Goal: Task Accomplishment & Management: Use online tool/utility

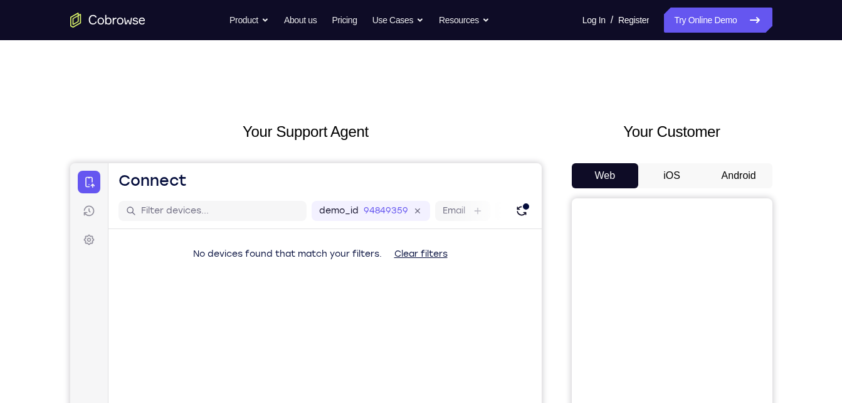
click at [720, 181] on button "Android" at bounding box center [739, 175] width 67 height 25
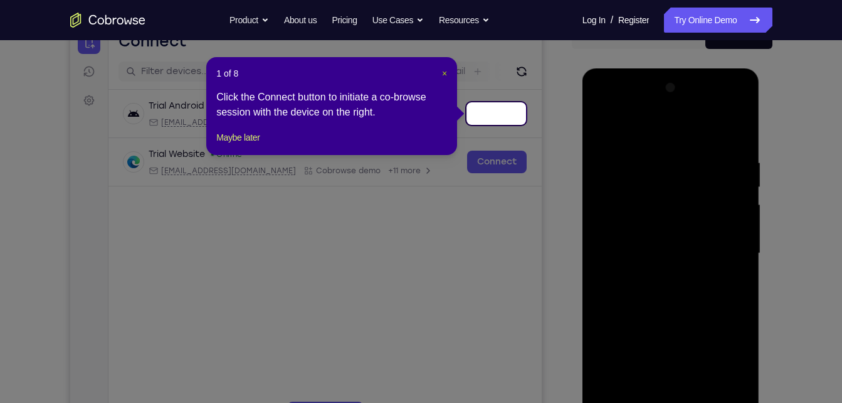
click at [443, 72] on span "×" at bounding box center [444, 73] width 5 height 10
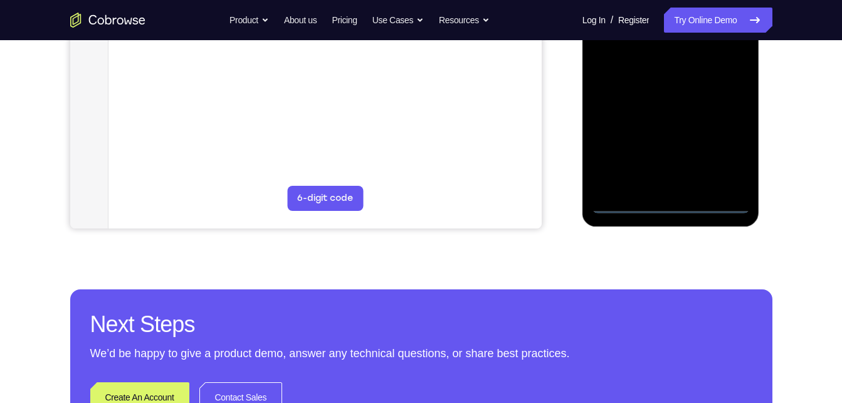
scroll to position [363, 0]
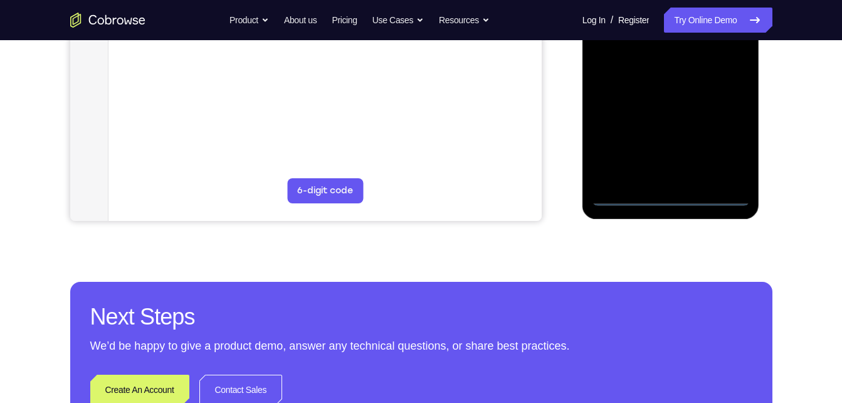
click at [675, 197] on div at bounding box center [671, 29] width 158 height 351
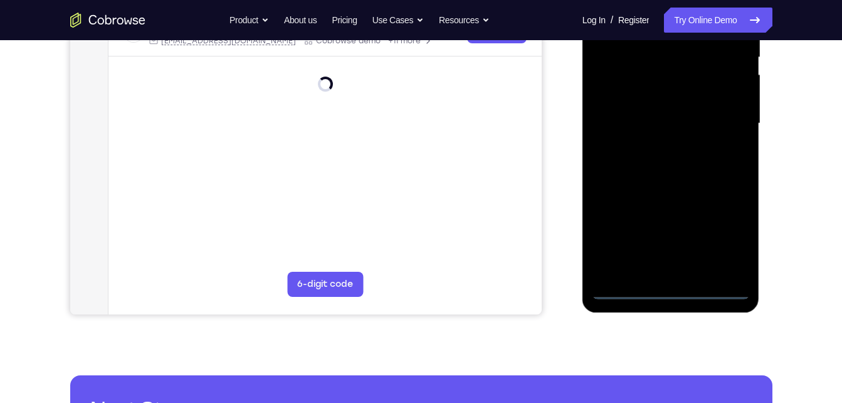
scroll to position [268, 0]
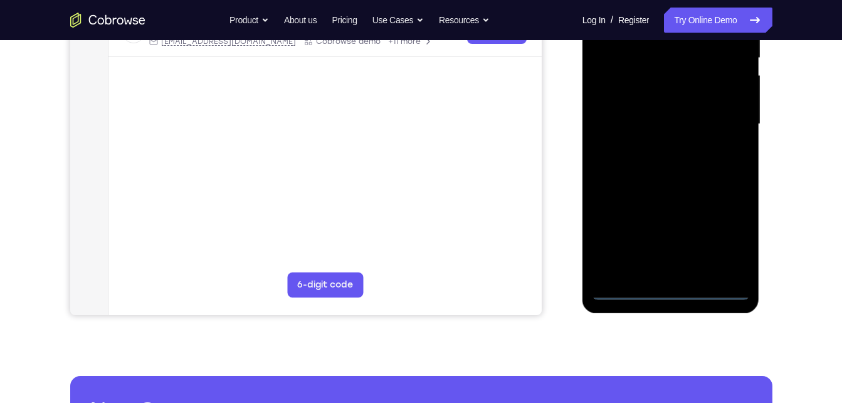
click at [718, 236] on div at bounding box center [671, 124] width 158 height 351
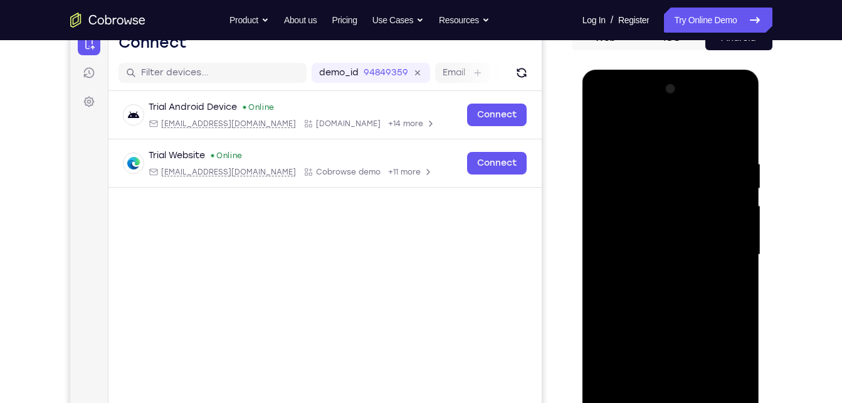
scroll to position [137, 0]
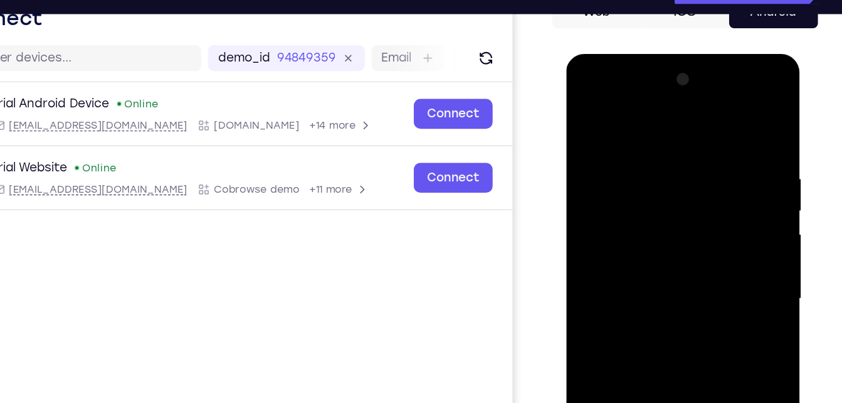
click at [592, 95] on div at bounding box center [655, 238] width 158 height 351
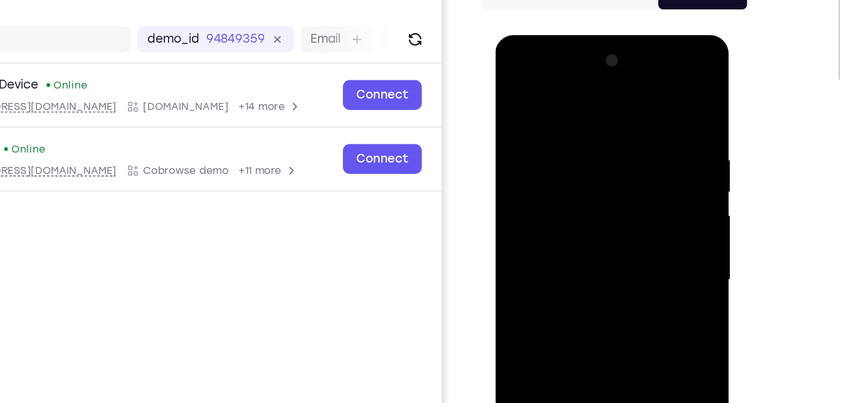
click at [632, 204] on div at bounding box center [584, 219] width 158 height 351
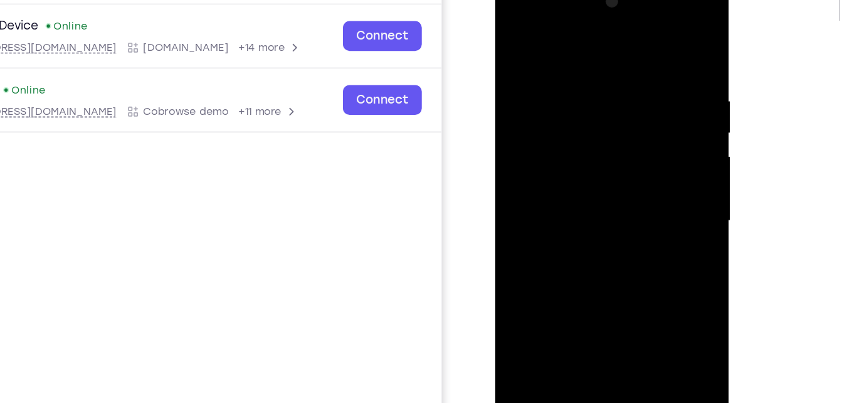
click at [574, 186] on div at bounding box center [584, 161] width 158 height 351
click at [568, 151] on div at bounding box center [584, 161] width 158 height 351
click at [556, 139] on div at bounding box center [584, 161] width 158 height 351
click at [556, 157] on div at bounding box center [584, 161] width 158 height 351
click at [592, 210] on div at bounding box center [584, 161] width 158 height 351
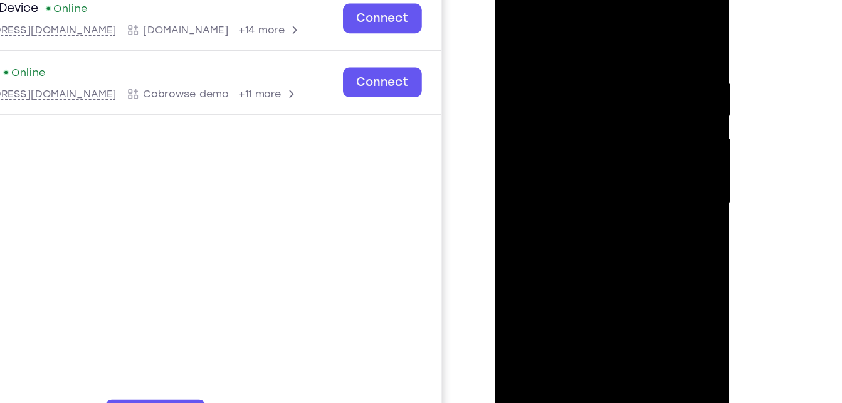
scroll to position [142, 0]
drag, startPoint x: 578, startPoint y: 23, endPoint x: 575, endPoint y: -45, distance: 67.8
click at [575, 0] on html "Online web based iOS Simulators and Android Emulators. Run iPhone, iPad, Mobile…" at bounding box center [585, 146] width 179 height 376
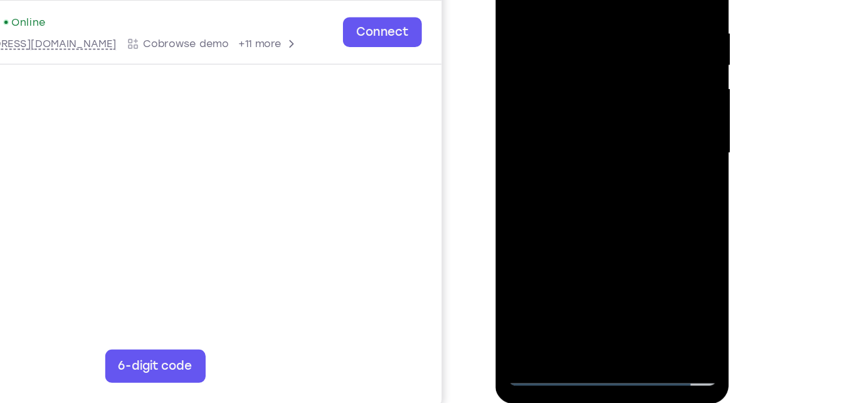
scroll to position [179, 0]
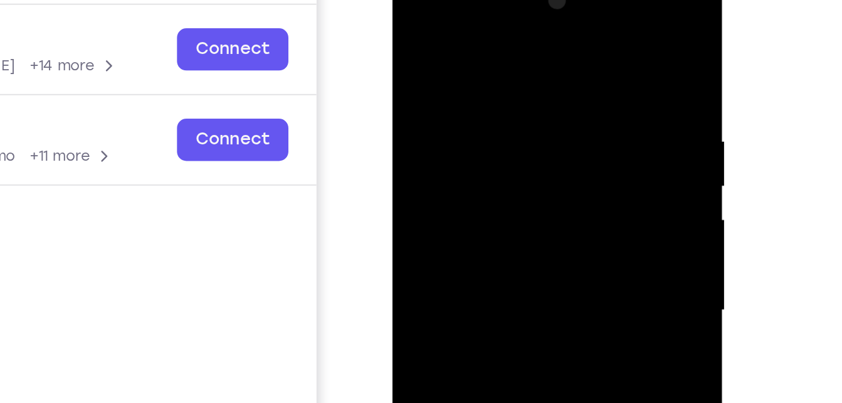
drag, startPoint x: 513, startPoint y: 54, endPoint x: 408, endPoint y: 55, distance: 104.8
click at [408, 55] on div at bounding box center [481, 149] width 158 height 351
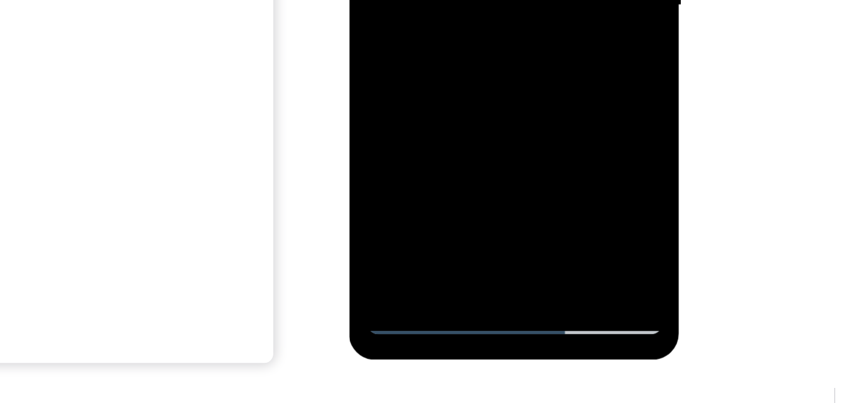
scroll to position [203, 0]
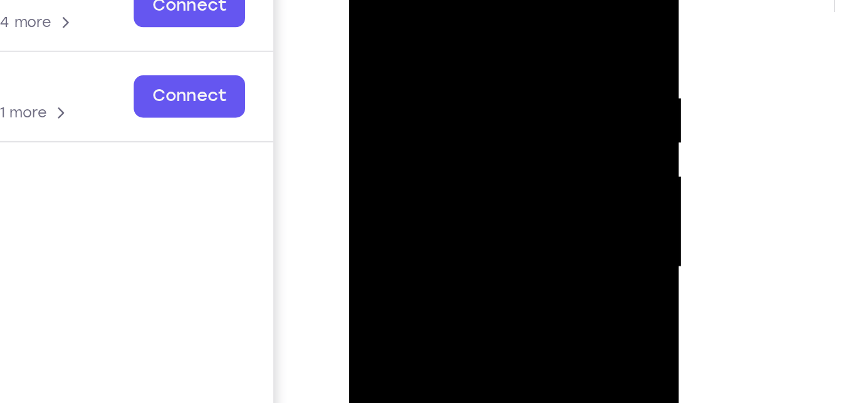
drag, startPoint x: 432, startPoint y: 73, endPoint x: 418, endPoint y: 136, distance: 64.4
click at [418, 136] on div at bounding box center [438, 106] width 158 height 351
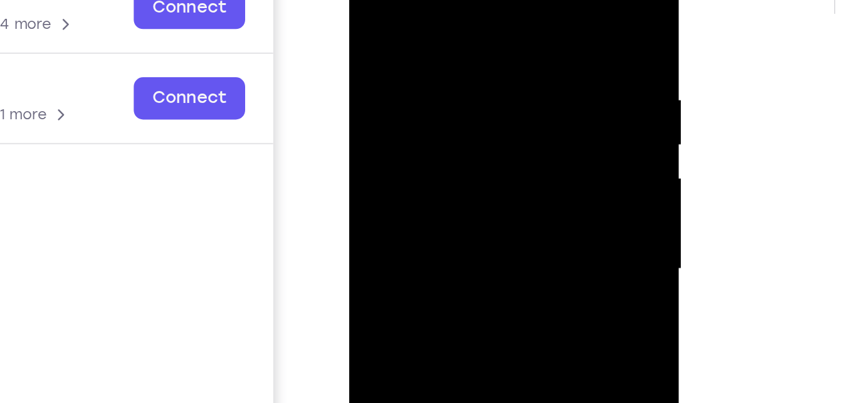
click at [371, 0] on div at bounding box center [438, 109] width 158 height 351
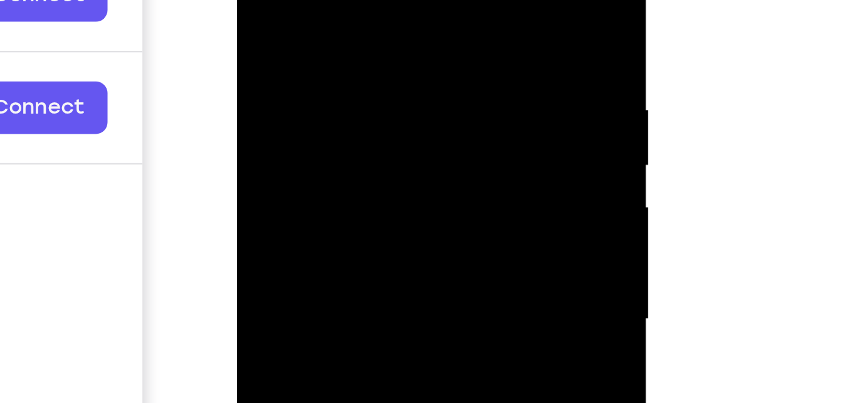
click at [294, 40] on div at bounding box center [326, 75] width 158 height 351
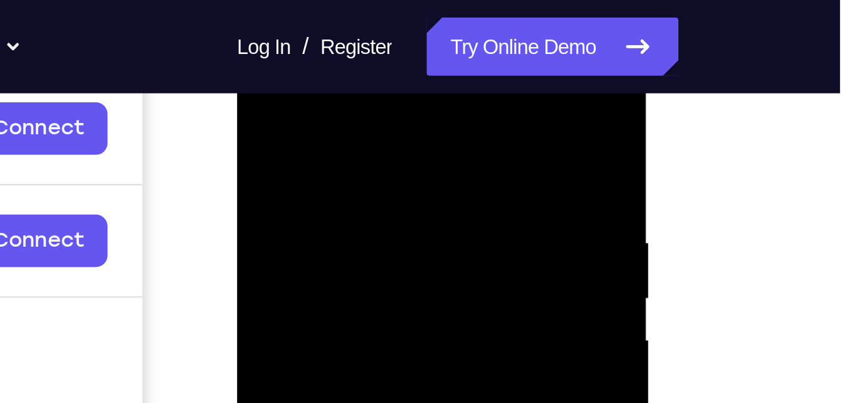
scroll to position [197, 0]
click at [274, 87] on div at bounding box center [326, 209] width 158 height 351
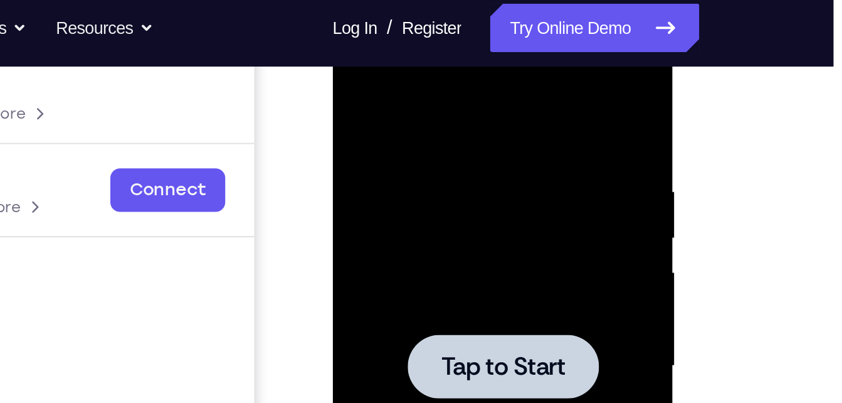
click at [406, 94] on div at bounding box center [421, 194] width 158 height 351
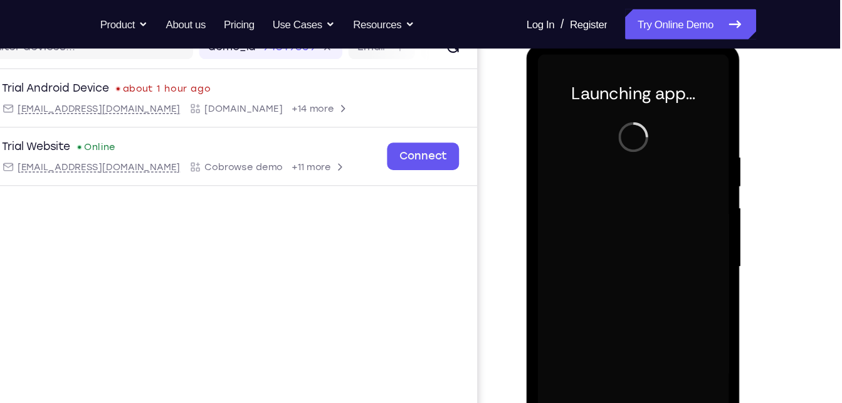
scroll to position [147, 0]
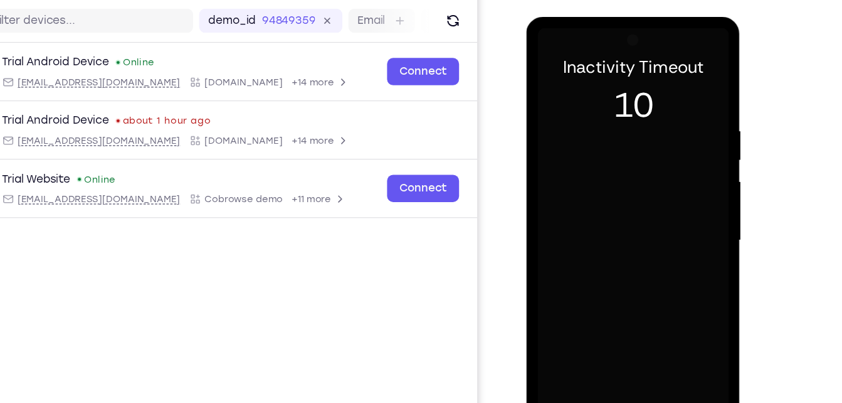
click at [574, 154] on div at bounding box center [615, 201] width 158 height 351
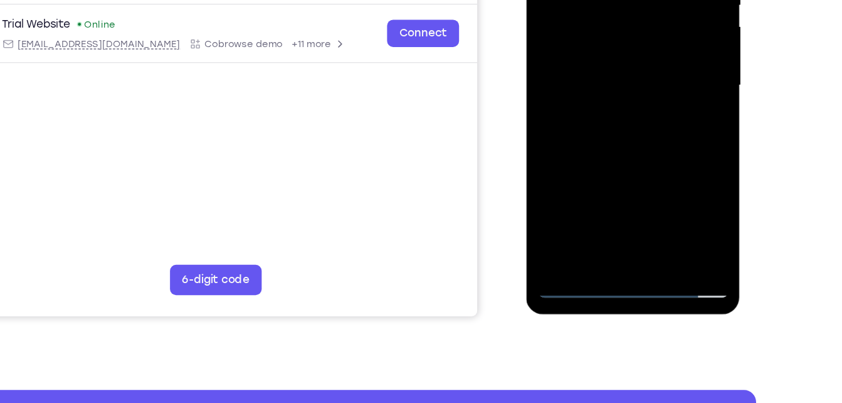
scroll to position [254, 0]
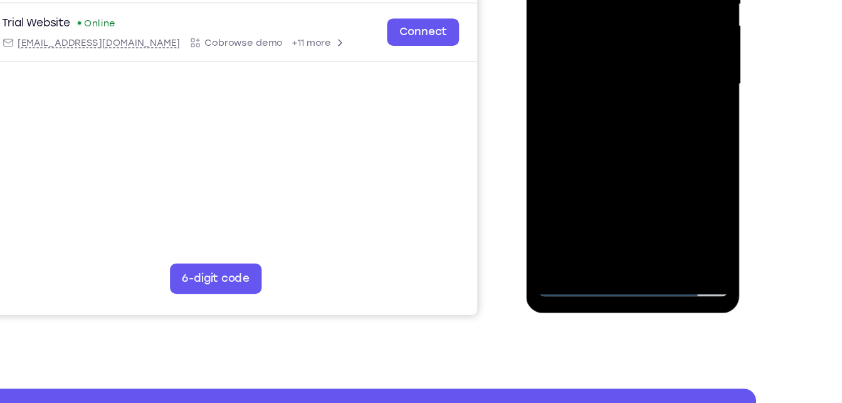
click at [613, 216] on div at bounding box center [615, 45] width 158 height 351
click at [675, 159] on div at bounding box center [615, 45] width 158 height 351
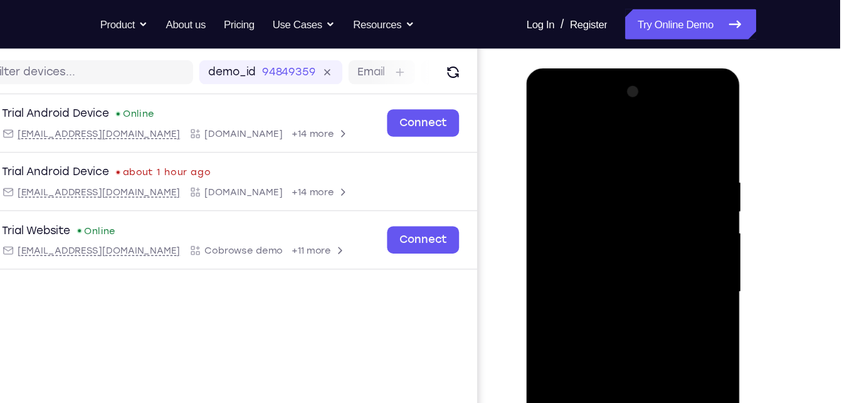
scroll to position [151, 0]
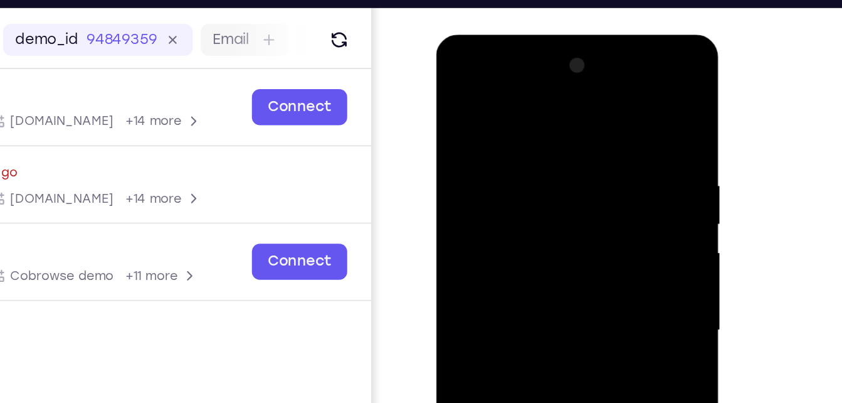
click at [461, 72] on div at bounding box center [524, 219] width 158 height 351
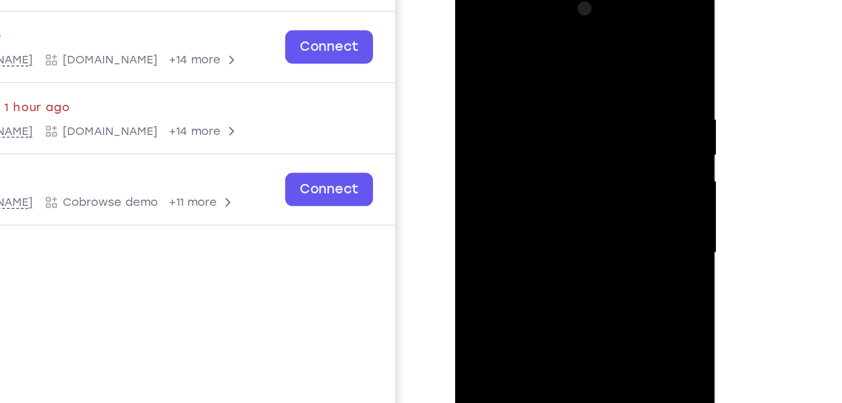
click at [593, 159] on div at bounding box center [544, 166] width 158 height 351
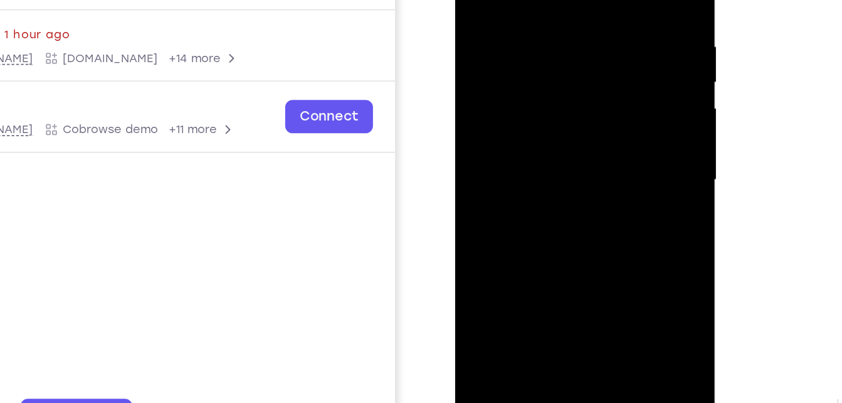
click at [526, 120] on div at bounding box center [544, 92] width 158 height 351
click at [523, 80] on div at bounding box center [544, 92] width 158 height 351
click at [517, 73] on div at bounding box center [544, 92] width 158 height 351
click at [518, 88] on div at bounding box center [544, 92] width 158 height 351
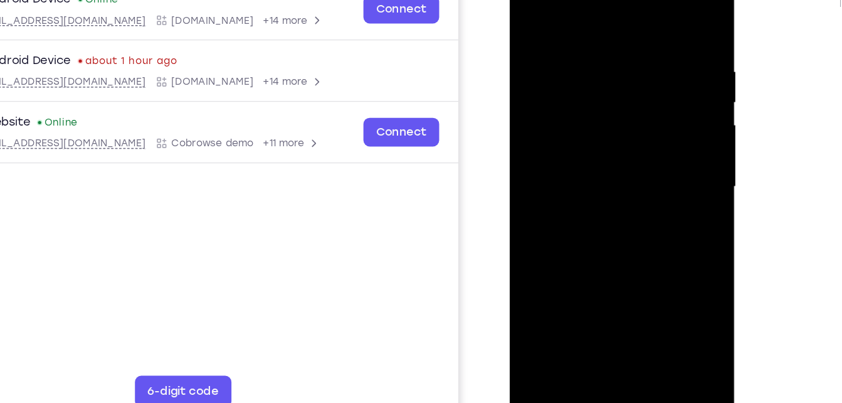
scroll to position [162, 0]
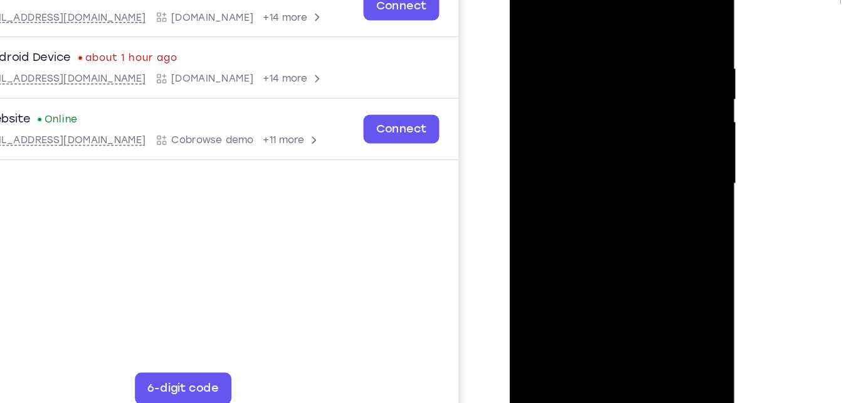
click at [605, 186] on div at bounding box center [599, 133] width 158 height 351
click at [631, 286] on div at bounding box center [599, 133] width 158 height 351
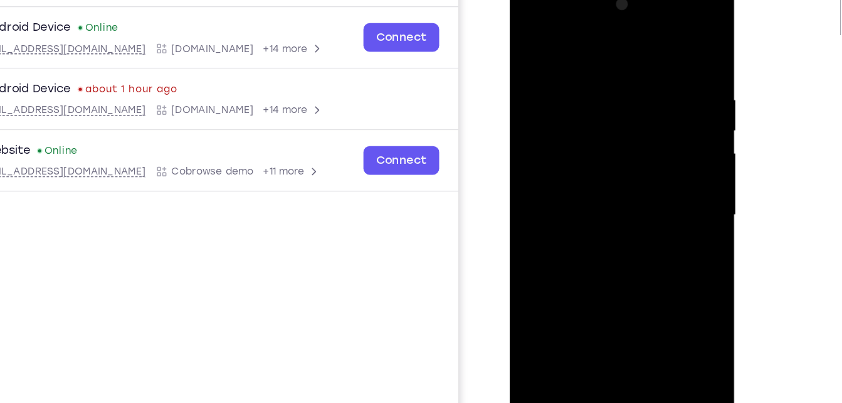
drag, startPoint x: 592, startPoint y: 47, endPoint x: 604, endPoint y: -41, distance: 88.6
click at [604, 0] on html "Online web based iOS Simulators and Android Emulators. Run iPhone, iPad, Mobile…" at bounding box center [600, 169] width 179 height 376
click at [605, 230] on div at bounding box center [599, 165] width 158 height 351
click at [570, 162] on div at bounding box center [599, 165] width 158 height 351
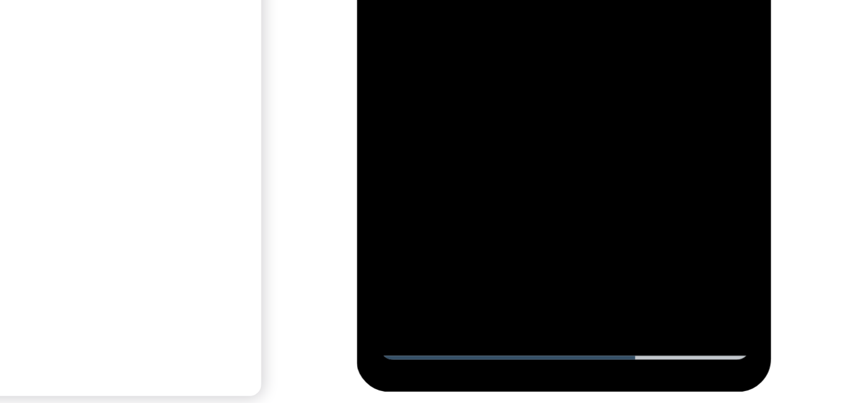
scroll to position [183, 0]
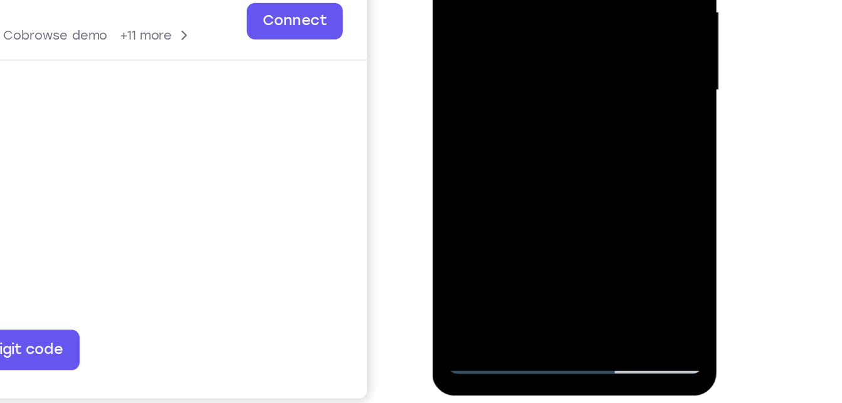
scroll to position [190, 0]
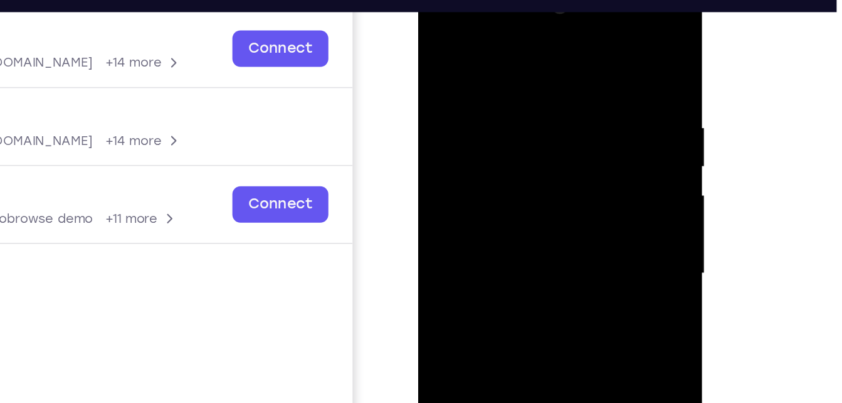
click at [450, 119] on div at bounding box center [507, 161] width 158 height 351
click at [458, 41] on div at bounding box center [507, 161] width 158 height 351
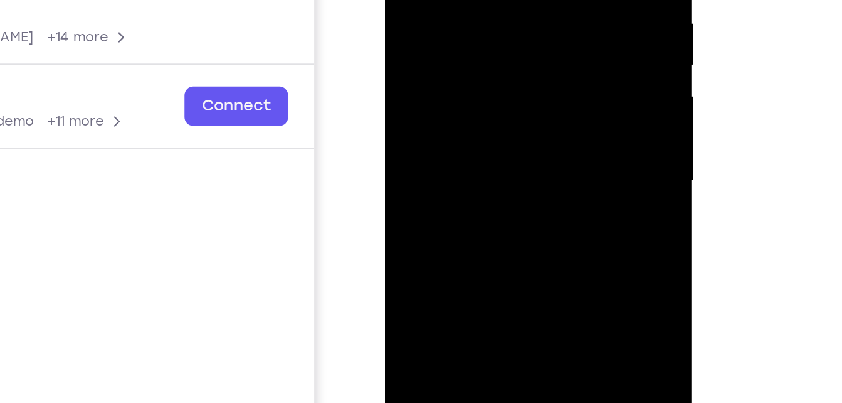
click at [408, 21] on div at bounding box center [474, 44] width 158 height 351
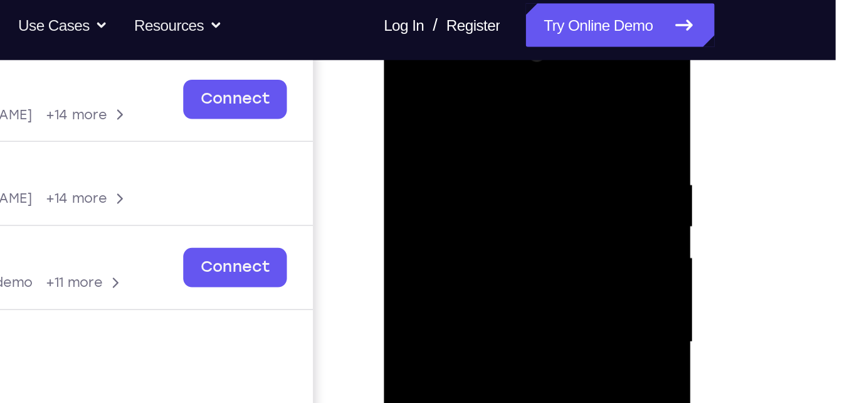
click at [534, 138] on div at bounding box center [472, 205] width 158 height 351
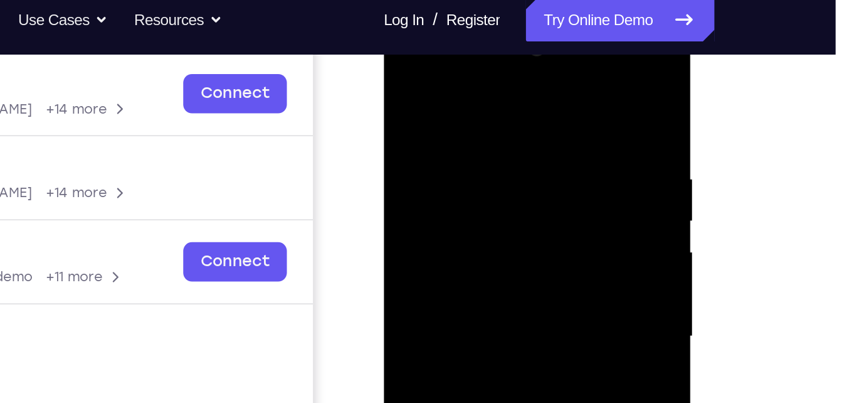
scroll to position [151, 0]
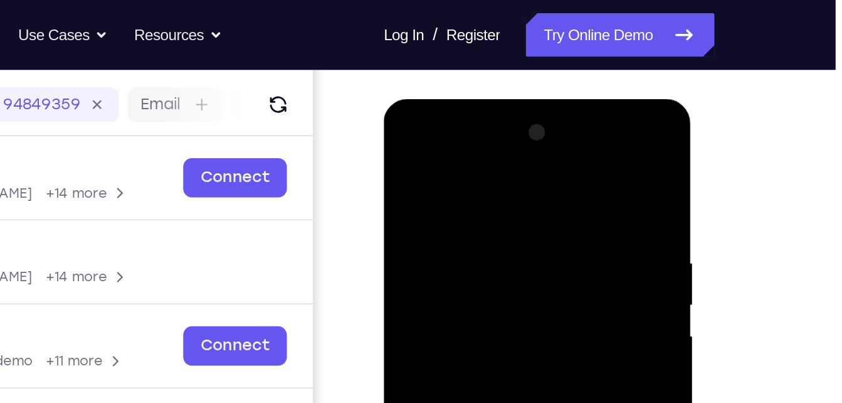
click at [538, 120] on div at bounding box center [472, 284] width 158 height 351
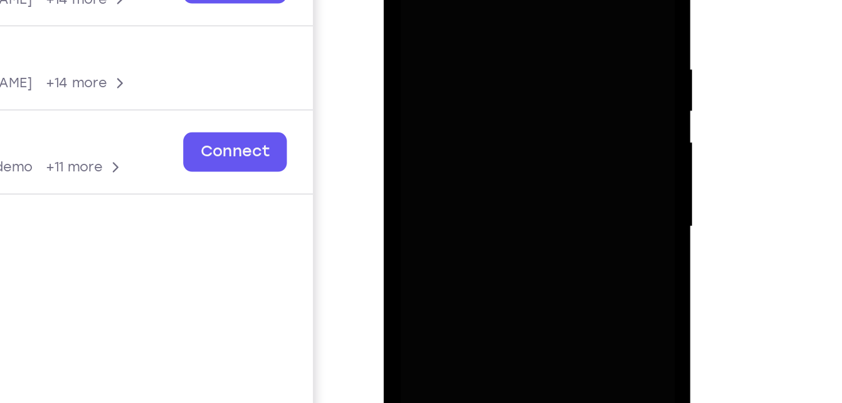
click at [467, 50] on div at bounding box center [472, 90] width 158 height 351
click at [410, 65] on div at bounding box center [472, 90] width 158 height 351
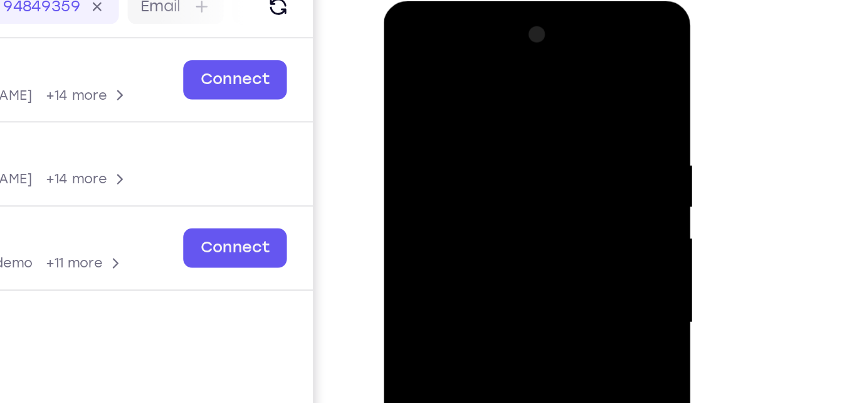
click at [533, 124] on div at bounding box center [472, 185] width 158 height 351
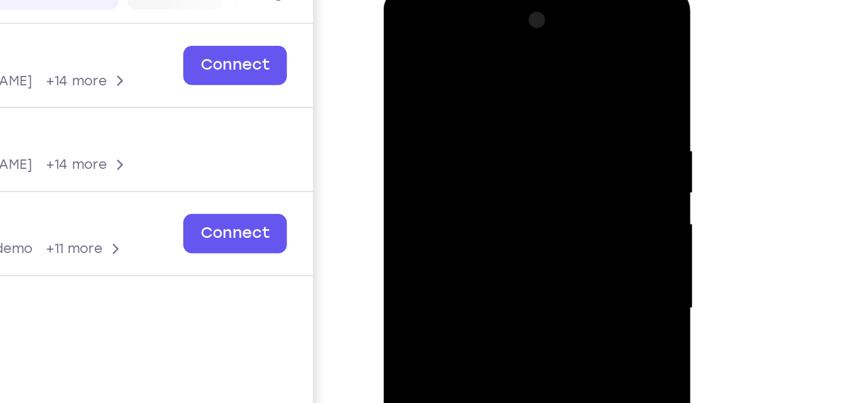
click at [536, 131] on div at bounding box center [472, 172] width 158 height 351
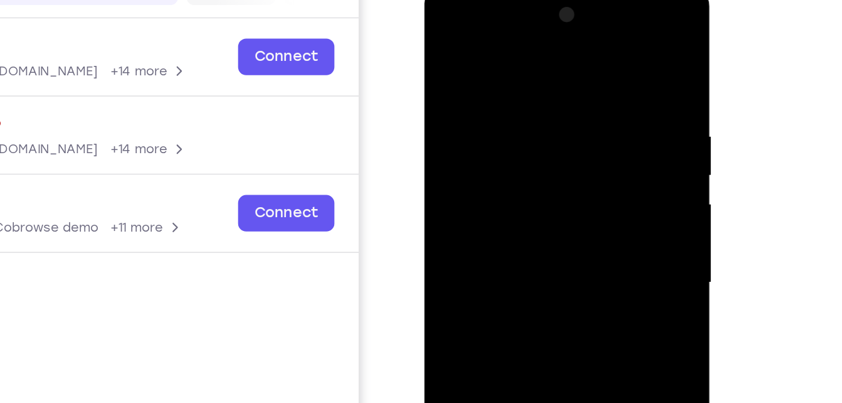
click at [568, 155] on div at bounding box center [513, 169] width 158 height 351
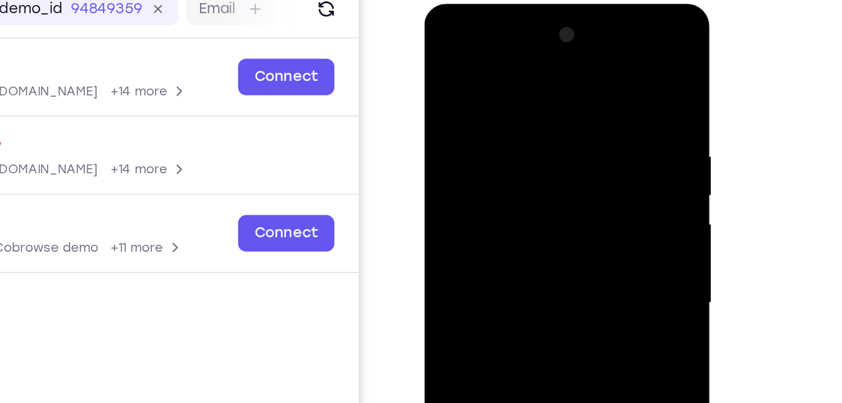
click at [581, 127] on div at bounding box center [513, 188] width 158 height 351
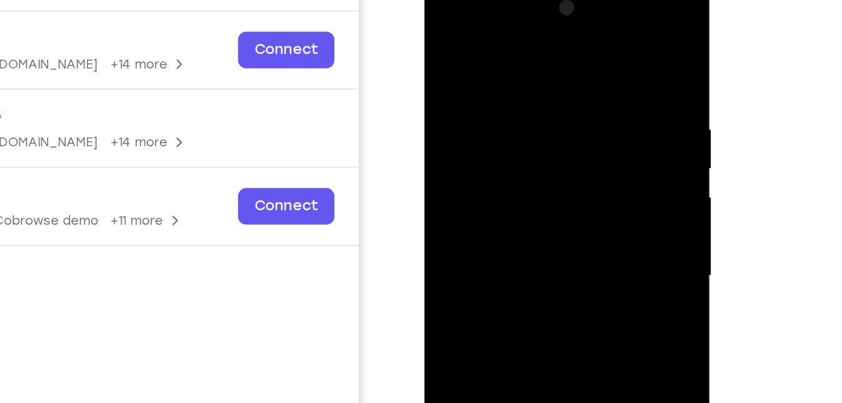
click at [571, 92] on div at bounding box center [513, 161] width 158 height 351
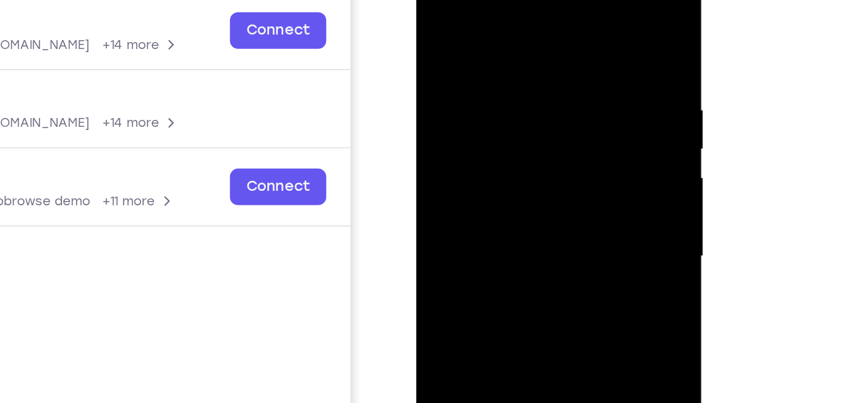
click at [566, 111] on div at bounding box center [505, 142] width 158 height 351
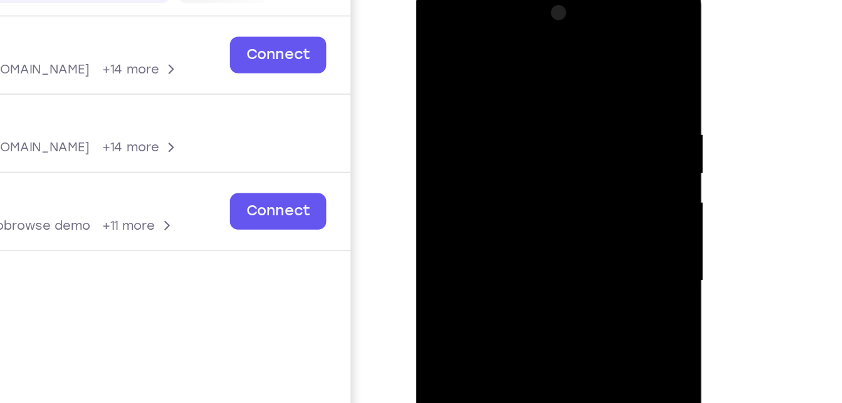
click at [567, 92] on div at bounding box center [505, 166] width 158 height 351
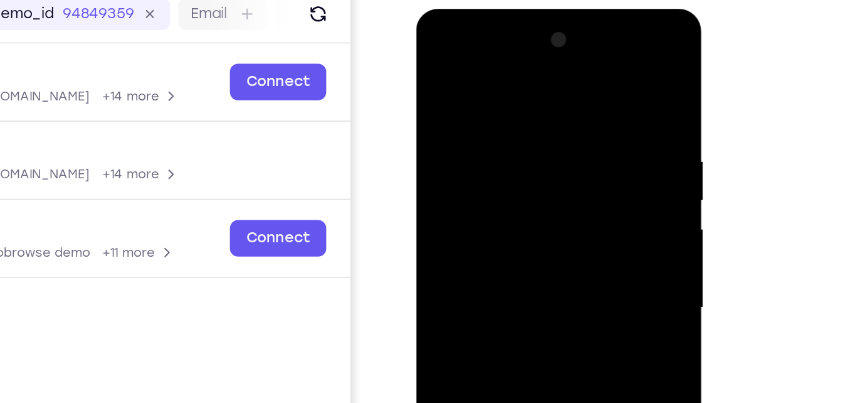
click at [568, 105] on div at bounding box center [505, 193] width 158 height 351
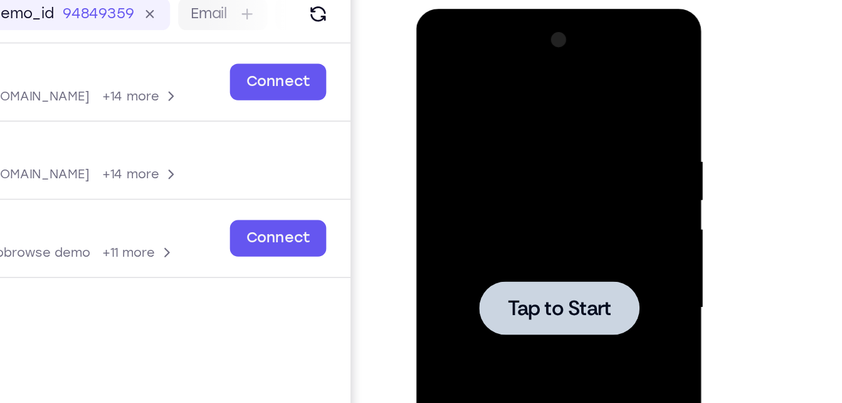
click at [568, 105] on div at bounding box center [505, 193] width 158 height 351
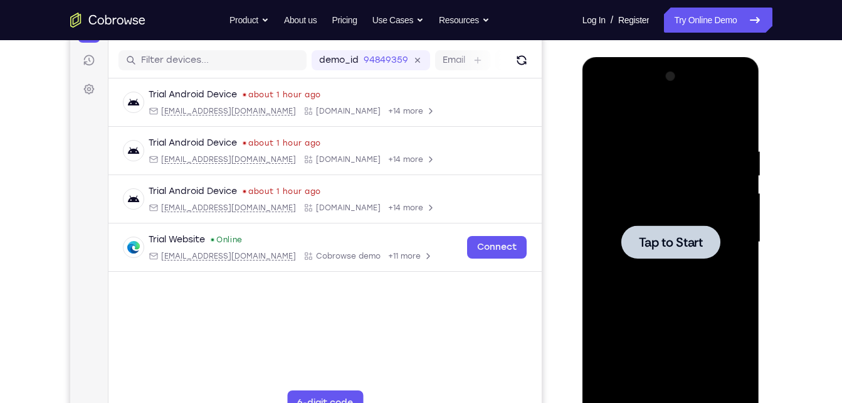
click at [649, 144] on div at bounding box center [671, 241] width 158 height 351
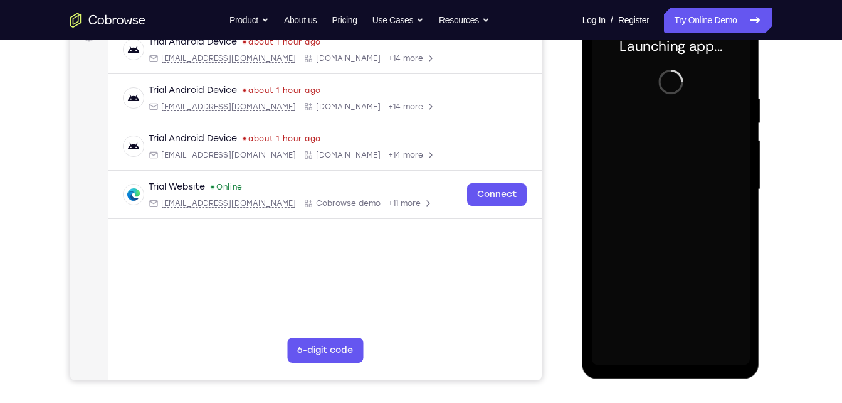
scroll to position [204, 0]
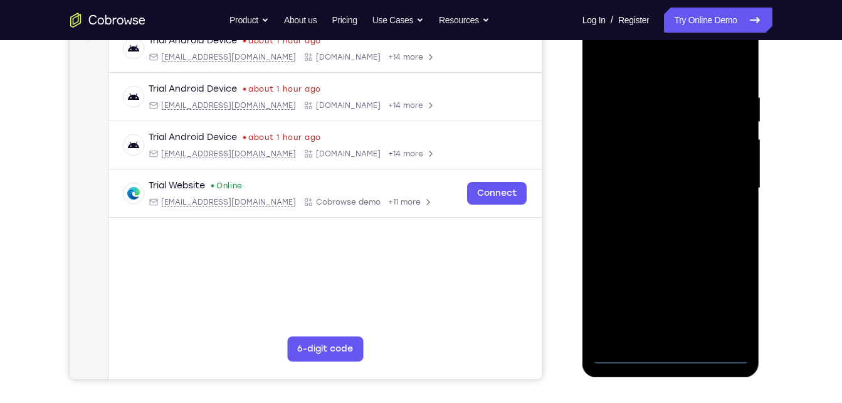
click at [667, 358] on div at bounding box center [671, 188] width 158 height 351
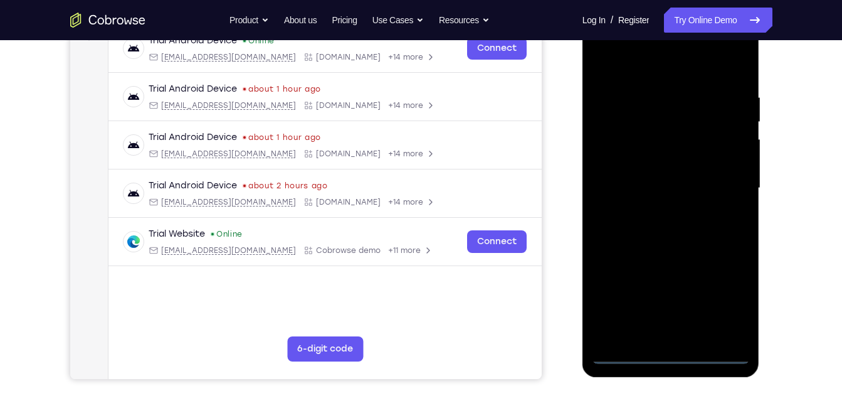
click at [723, 302] on div at bounding box center [671, 188] width 158 height 351
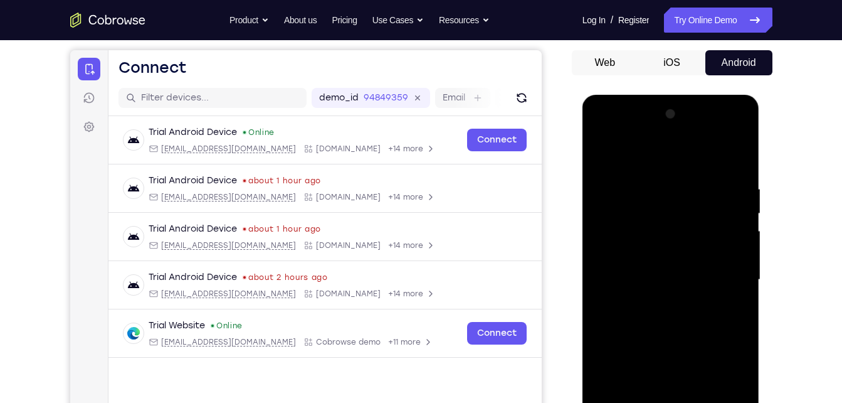
scroll to position [108, 0]
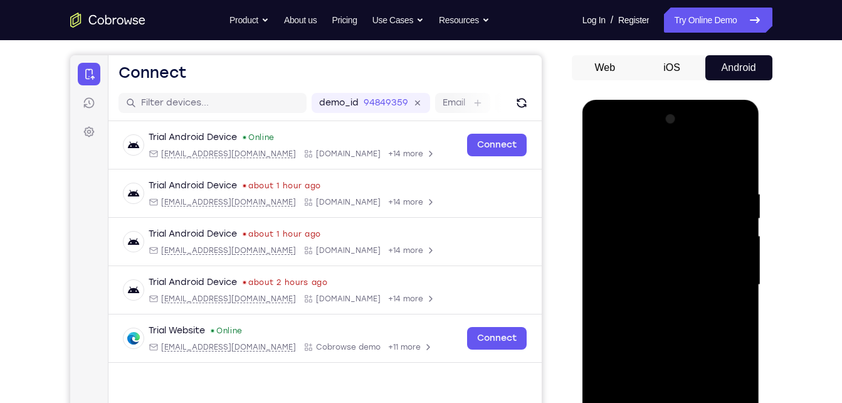
click at [605, 143] on div at bounding box center [671, 284] width 158 height 351
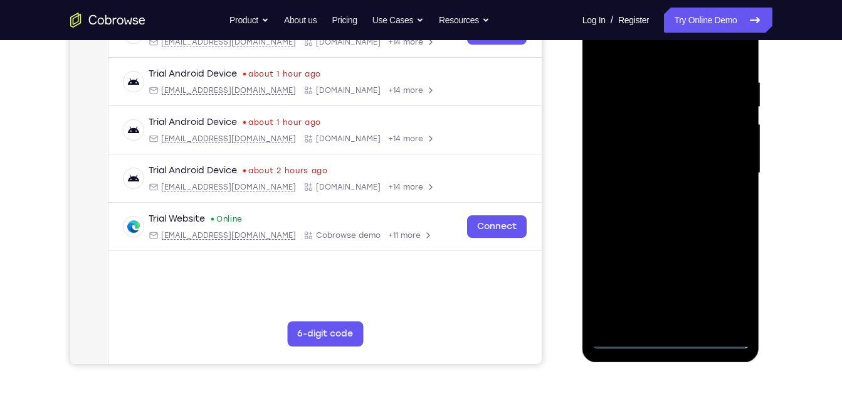
click at [726, 169] on div at bounding box center [671, 172] width 158 height 351
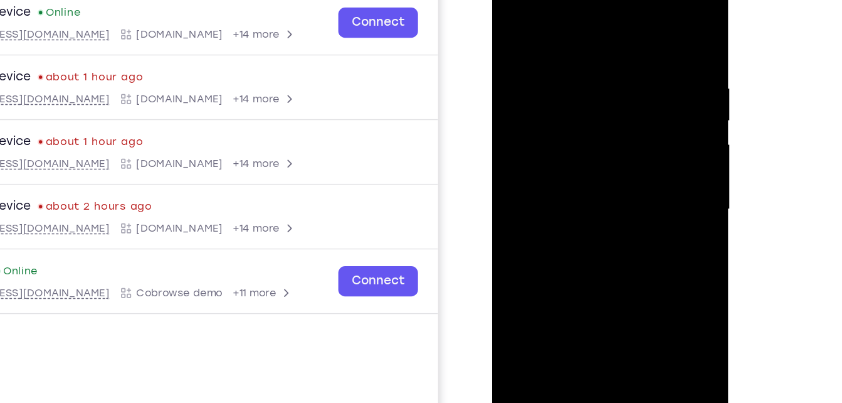
click at [570, 169] on div at bounding box center [581, 147] width 158 height 351
click at [546, 135] on div at bounding box center [581, 147] width 158 height 351
click at [555, 125] on div at bounding box center [581, 147] width 158 height 351
click at [562, 148] on div at bounding box center [581, 147] width 158 height 351
click at [645, 42] on div at bounding box center [581, 147] width 158 height 351
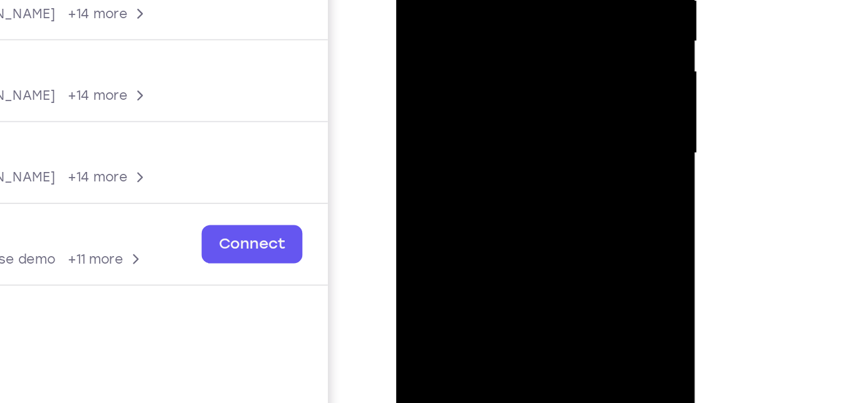
scroll to position [174, 0]
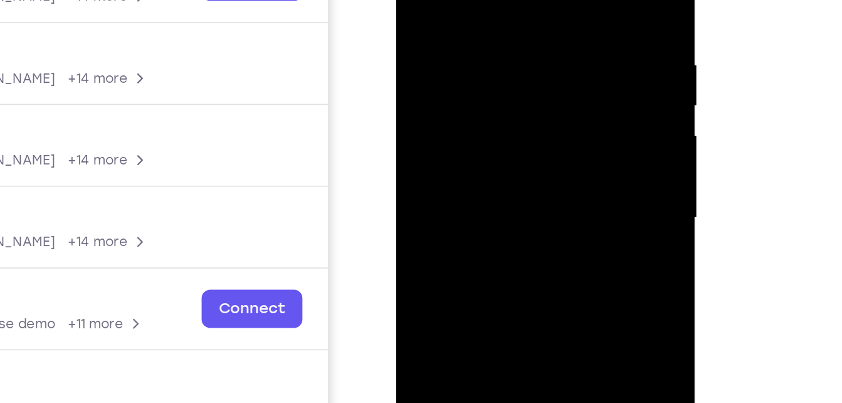
click at [484, 154] on div at bounding box center [485, 90] width 158 height 351
click at [461, 60] on div at bounding box center [485, 90] width 158 height 351
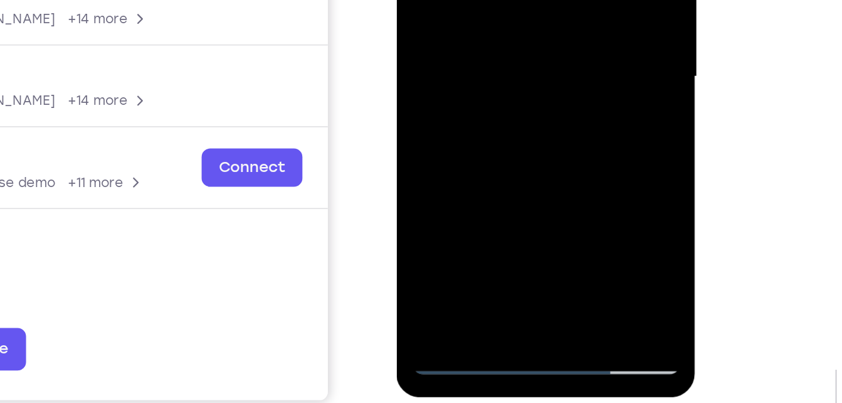
scroll to position [184, 0]
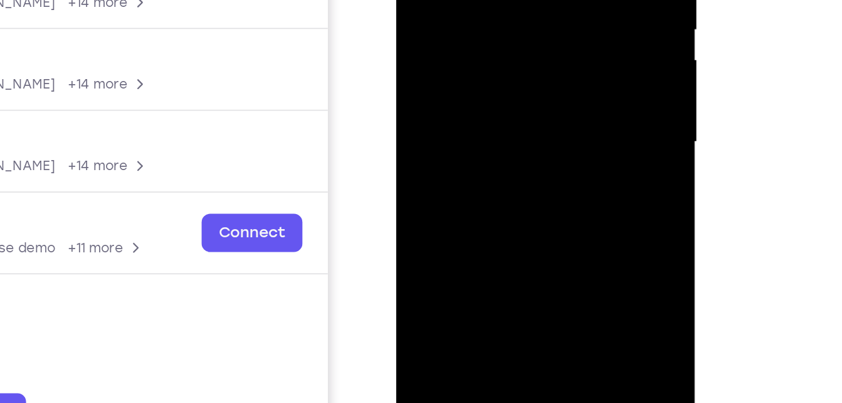
click at [445, 0] on div at bounding box center [485, 14] width 158 height 351
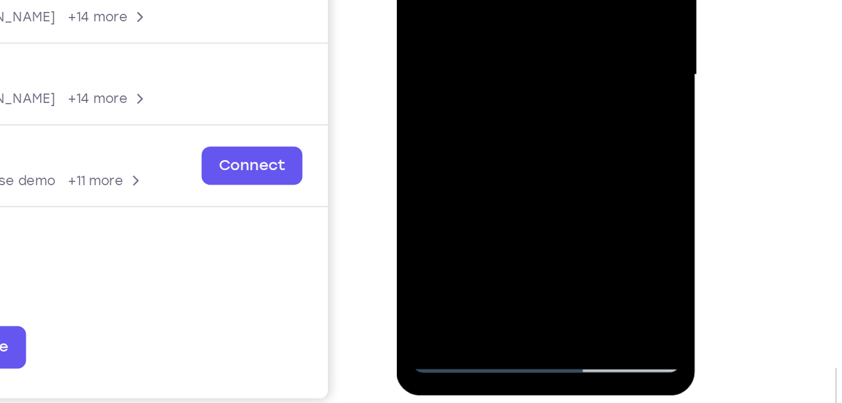
scroll to position [184, 0]
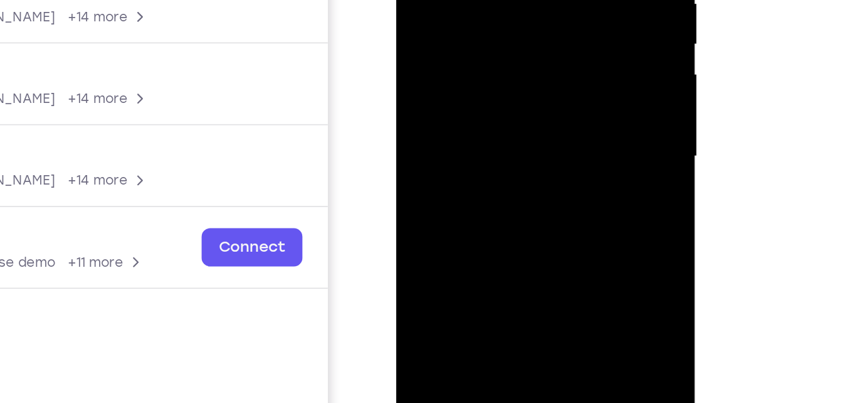
click at [459, 0] on div at bounding box center [485, 29] width 158 height 351
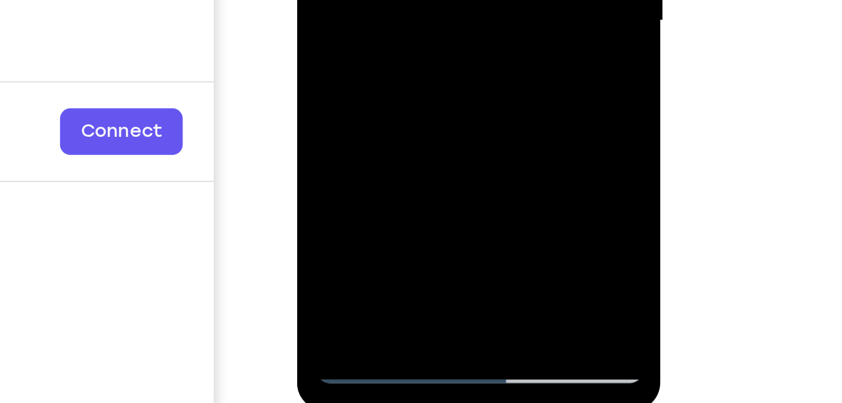
scroll to position [194, 0]
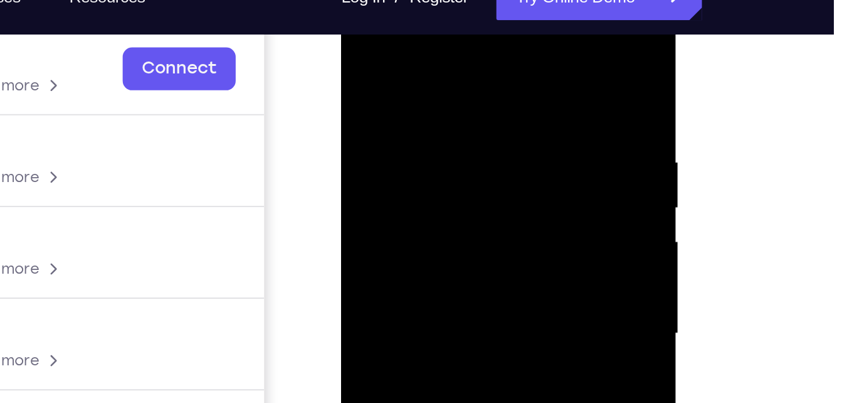
scroll to position [185, 0]
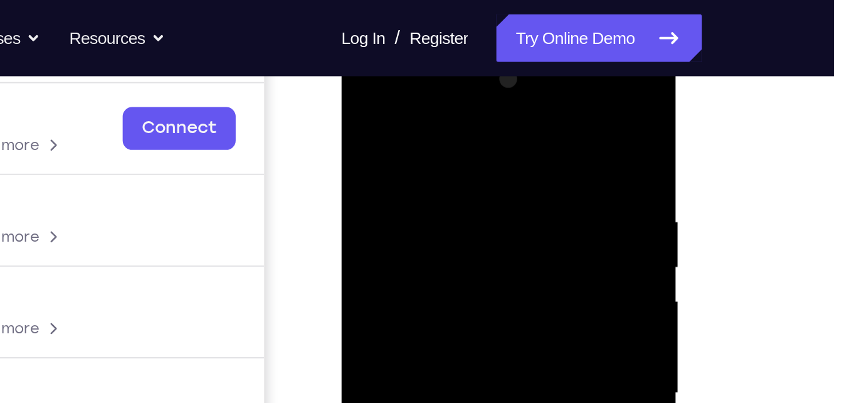
click at [500, 66] on div at bounding box center [430, 227] width 158 height 351
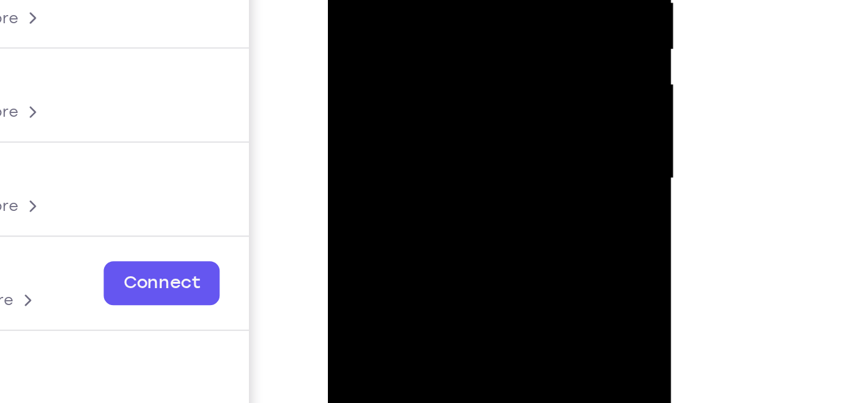
click at [396, 0] on div at bounding box center [416, 4] width 158 height 351
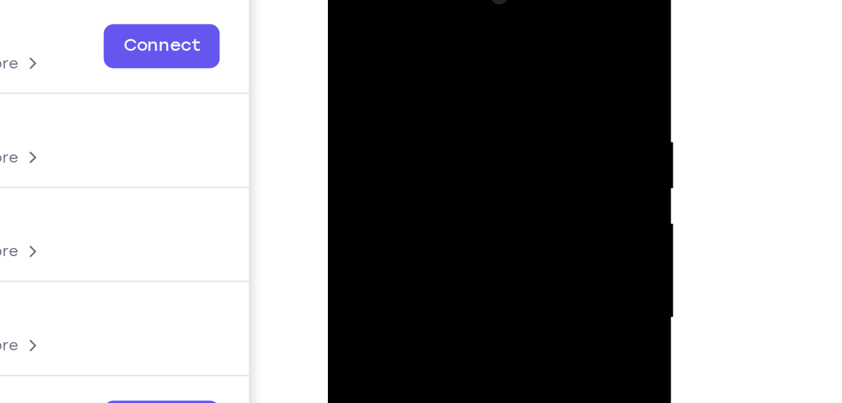
click at [365, 26] on div at bounding box center [416, 143] width 158 height 351
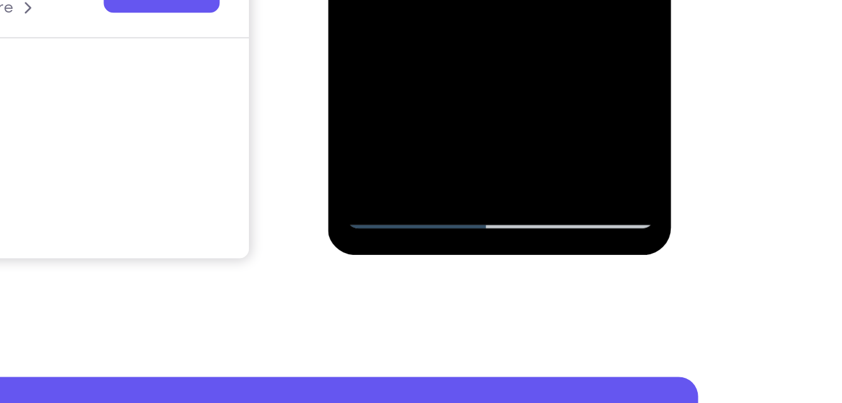
scroll to position [268, 0]
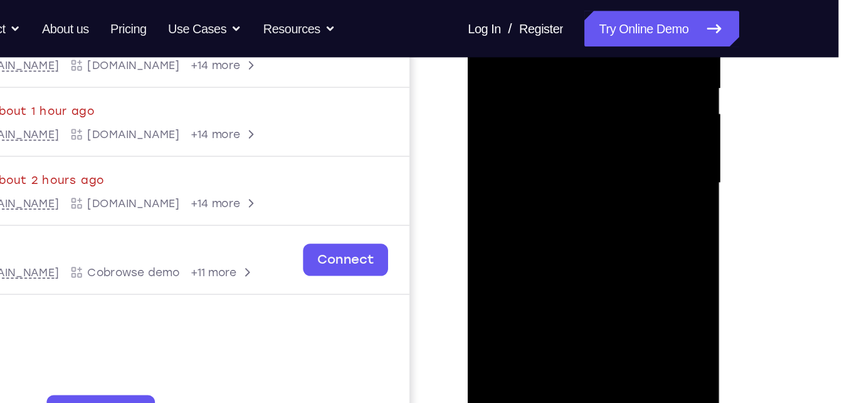
scroll to position [231, 0]
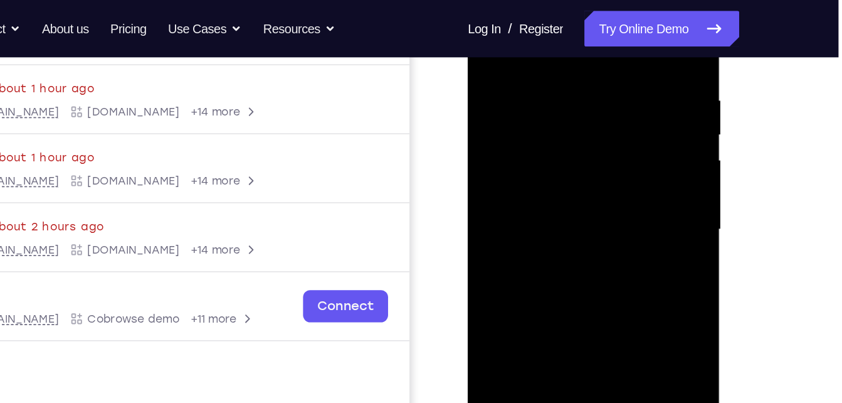
click at [546, 117] on div at bounding box center [556, 151] width 158 height 351
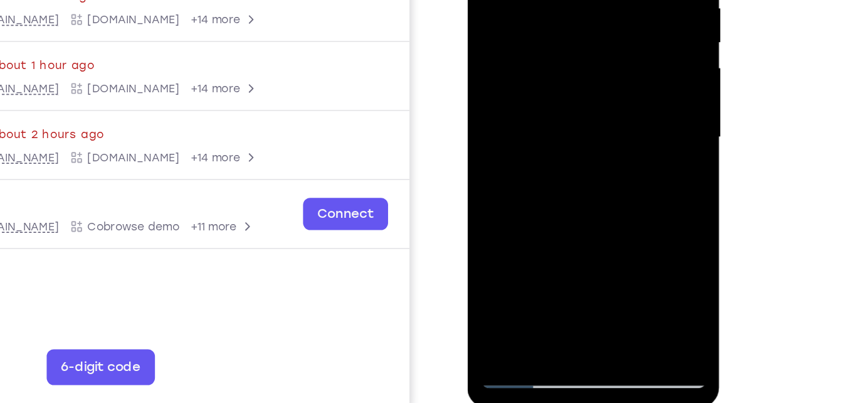
click at [508, 228] on div at bounding box center [556, 58] width 158 height 351
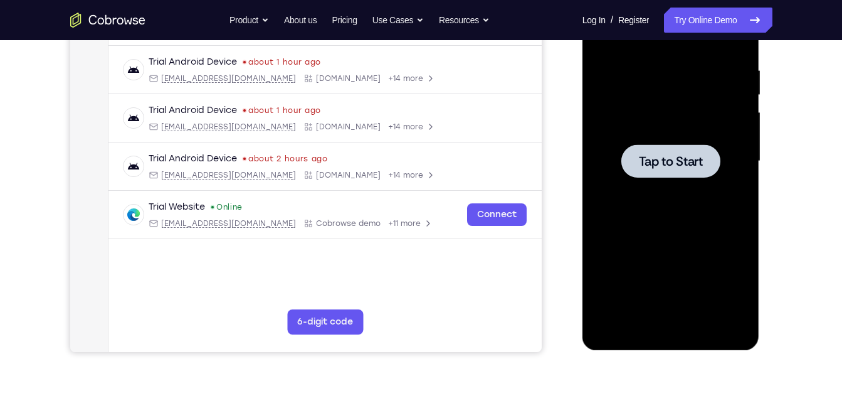
click at [601, 119] on div at bounding box center [671, 161] width 158 height 351
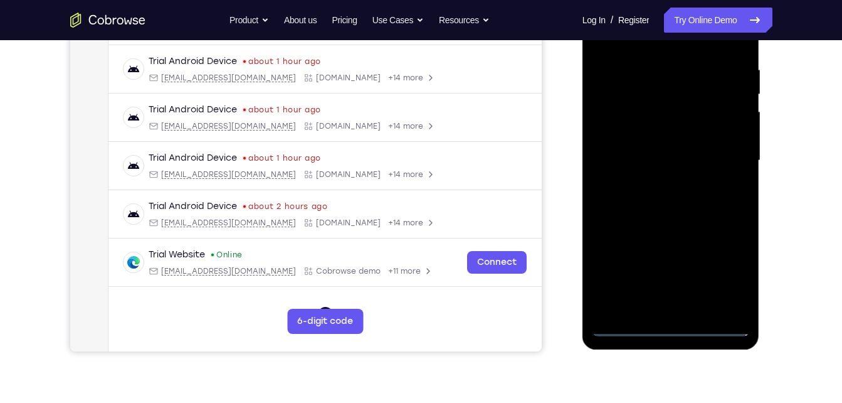
scroll to position [234, 0]
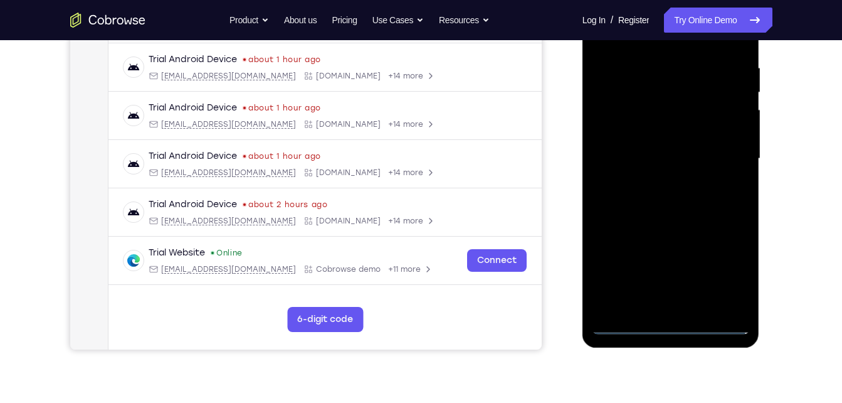
click at [669, 329] on div at bounding box center [671, 158] width 158 height 351
click at [726, 284] on div at bounding box center [671, 158] width 158 height 351
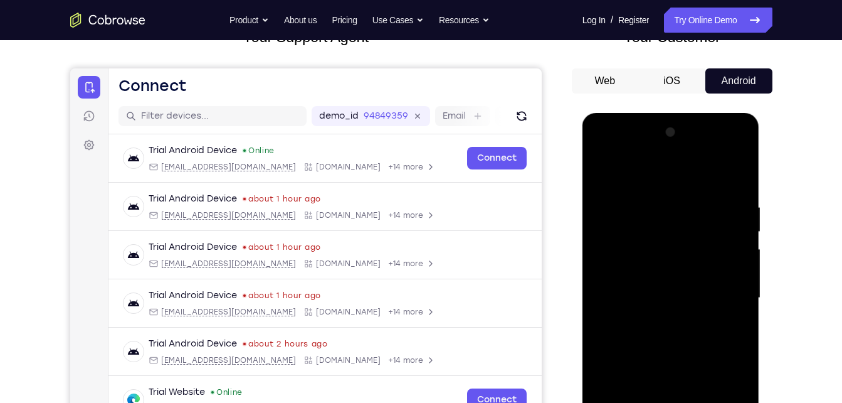
scroll to position [93, 0]
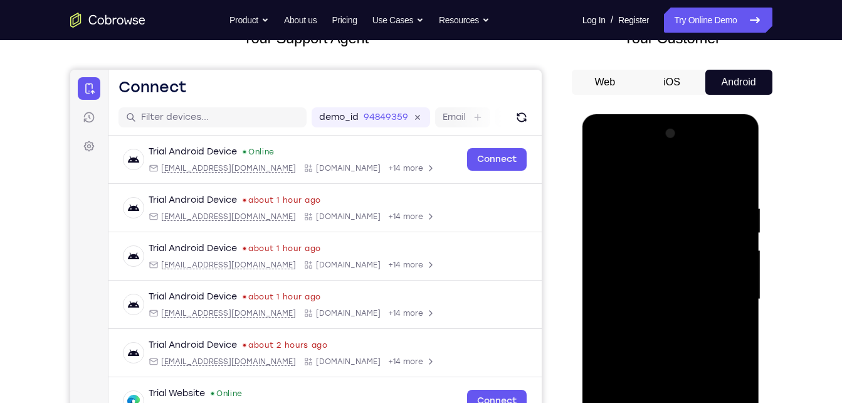
click at [607, 151] on div at bounding box center [671, 299] width 158 height 351
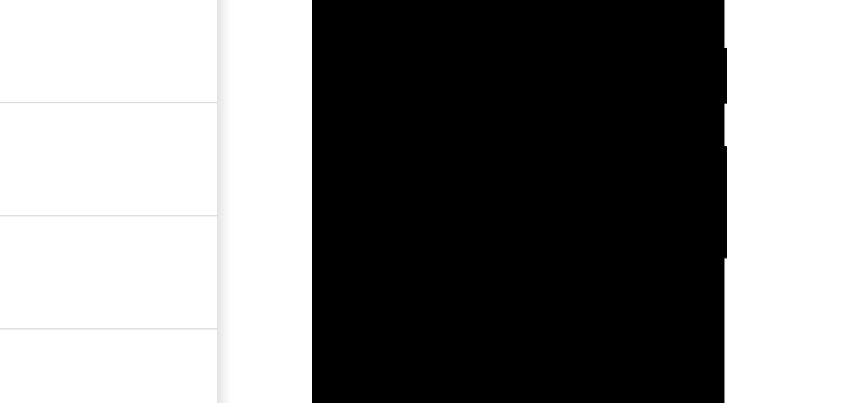
click at [448, 7] on div at bounding box center [401, 11] width 158 height 351
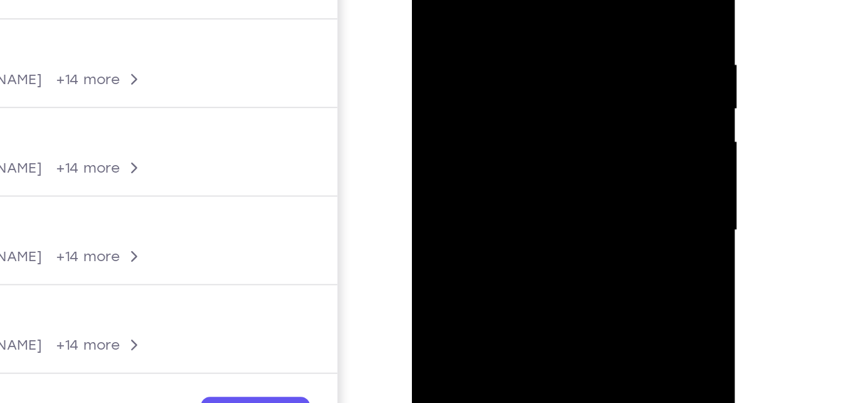
click at [485, 99] on div at bounding box center [501, 77] width 158 height 351
click at [475, 66] on div at bounding box center [501, 77] width 158 height 351
click at [467, 58] on div at bounding box center [501, 77] width 158 height 351
click at [470, 74] on div at bounding box center [501, 77] width 158 height 351
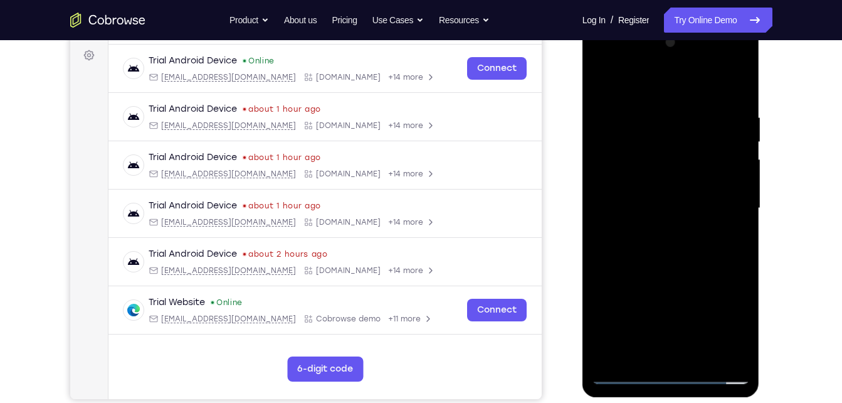
scroll to position [185, 0]
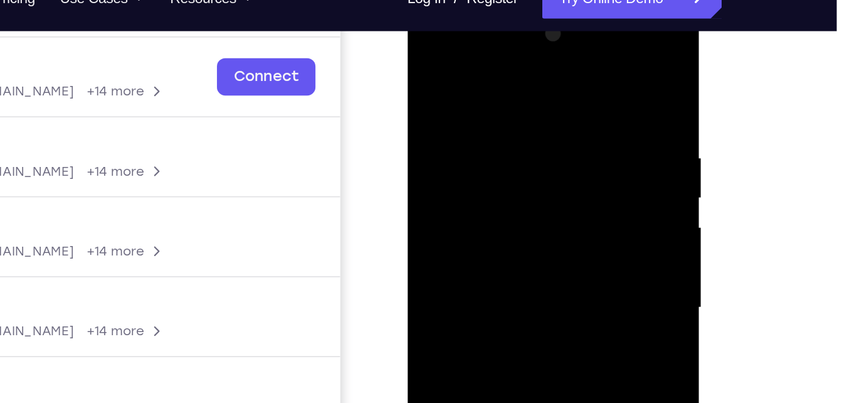
drag, startPoint x: 489, startPoint y: 70, endPoint x: 504, endPoint y: -28, distance: 99.0
click at [504, 2] on html "Online web based iOS Simulators and Android Emulators. Run iPhone, iPad, Mobile…" at bounding box center [496, 190] width 179 height 376
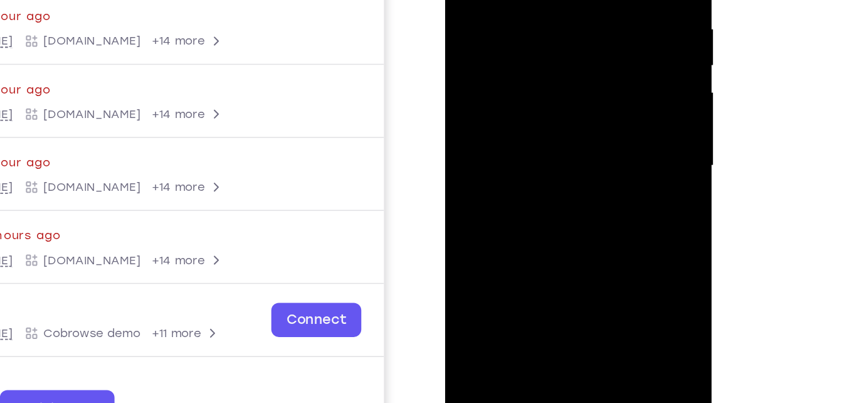
click at [528, 121] on div at bounding box center [534, 71] width 158 height 351
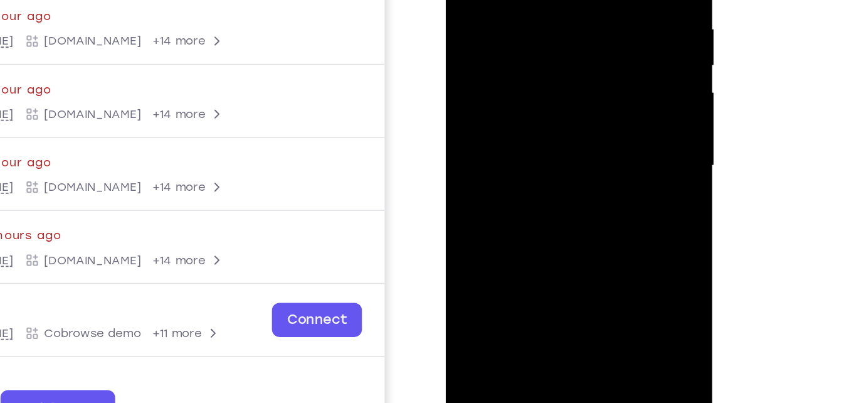
click at [561, 216] on div at bounding box center [534, 71] width 158 height 351
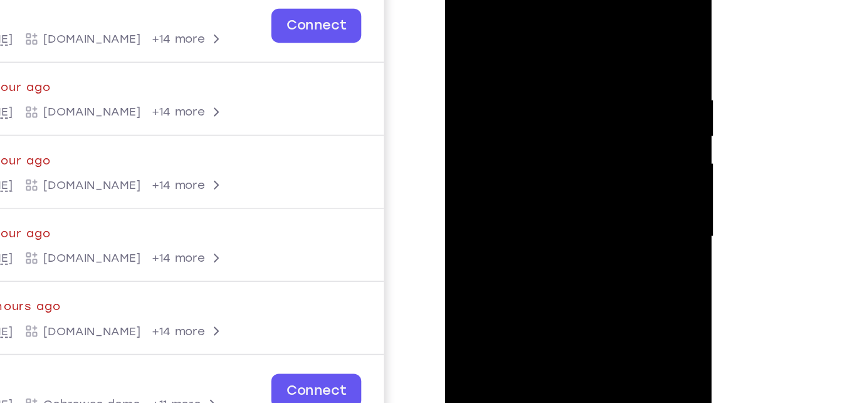
click at [528, 206] on div at bounding box center [534, 142] width 158 height 351
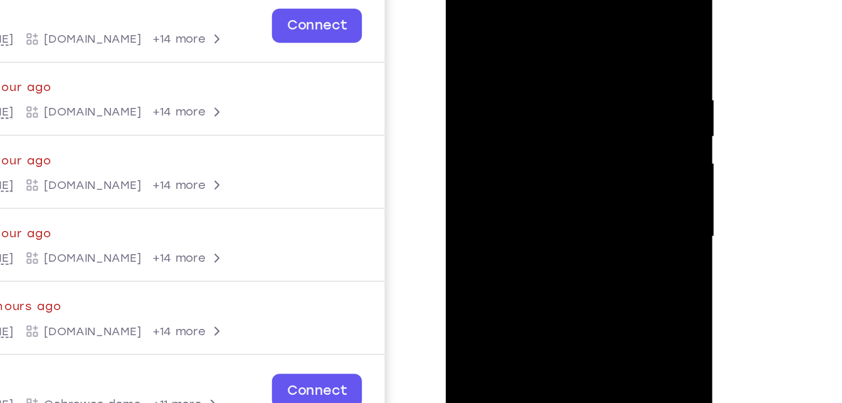
click at [513, 139] on div at bounding box center [534, 142] width 158 height 351
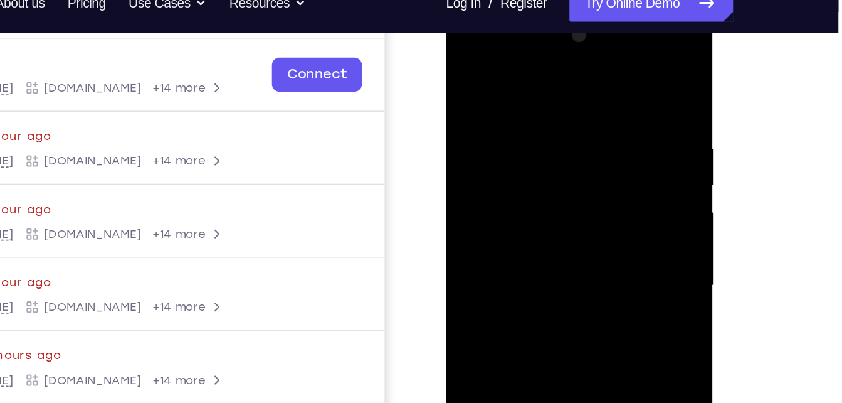
click at [486, 69] on div at bounding box center [534, 191] width 158 height 351
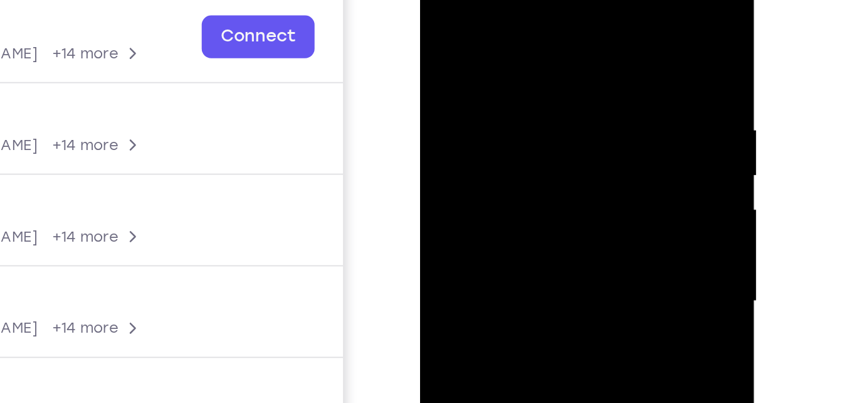
click at [502, 121] on div at bounding box center [509, 136] width 158 height 351
click at [440, 9] on div at bounding box center [509, 136] width 158 height 351
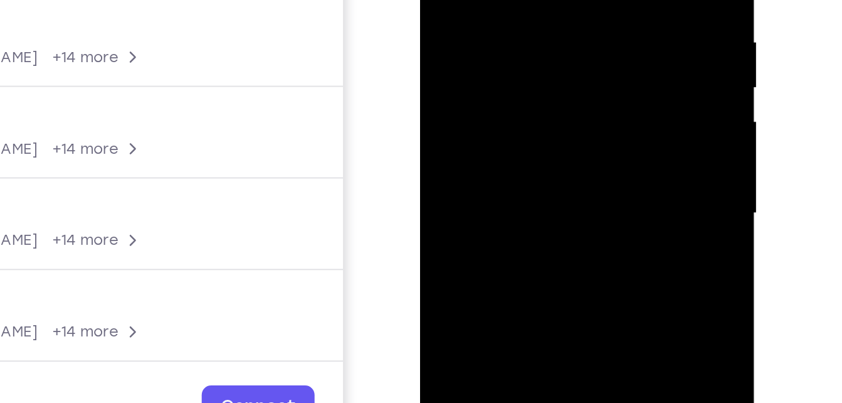
click at [491, 23] on div at bounding box center [509, 48] width 158 height 351
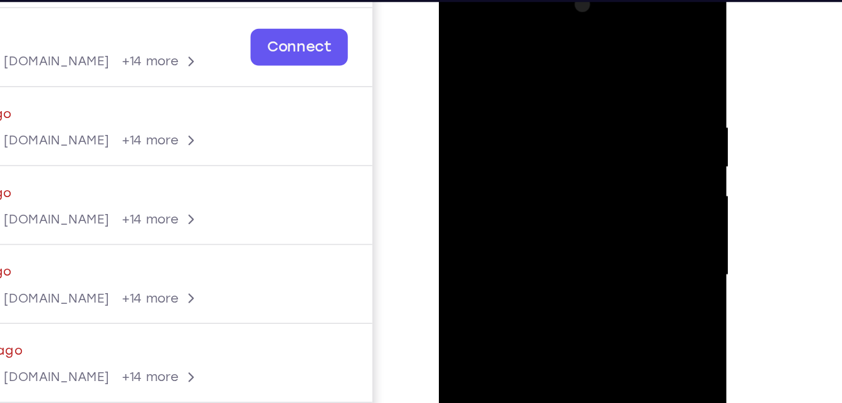
click at [480, 37] on div at bounding box center [527, 158] width 158 height 351
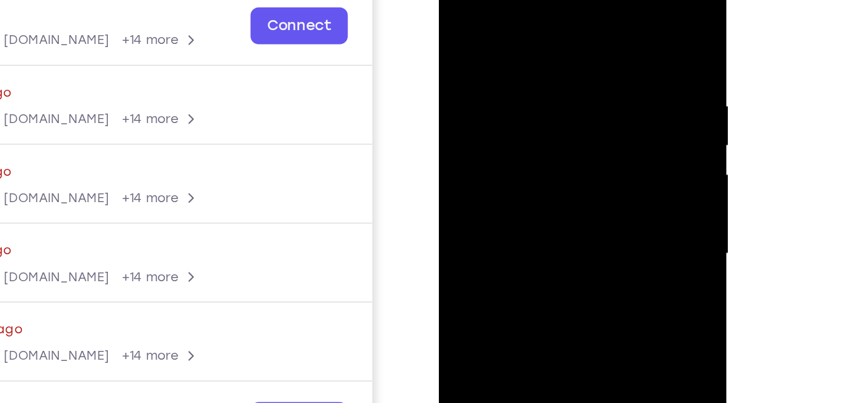
click at [474, 92] on div at bounding box center [527, 137] width 158 height 351
click at [462, 14] on div at bounding box center [527, 137] width 158 height 351
click at [580, 155] on div at bounding box center [527, 137] width 158 height 351
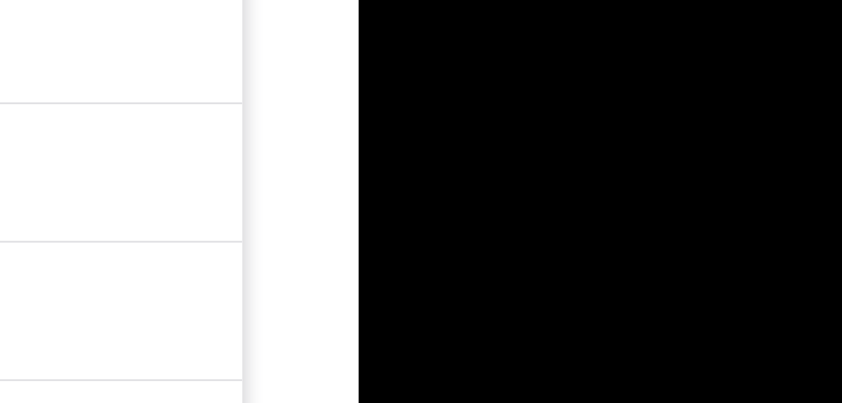
drag, startPoint x: 435, startPoint y: -119, endPoint x: 435, endPoint y: -184, distance: 64.6
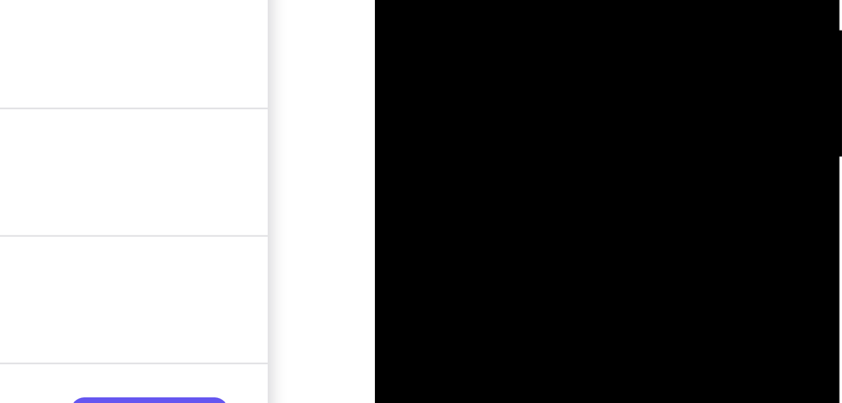
drag, startPoint x: 448, startPoint y: -84, endPoint x: 451, endPoint y: -131, distance: 47.1
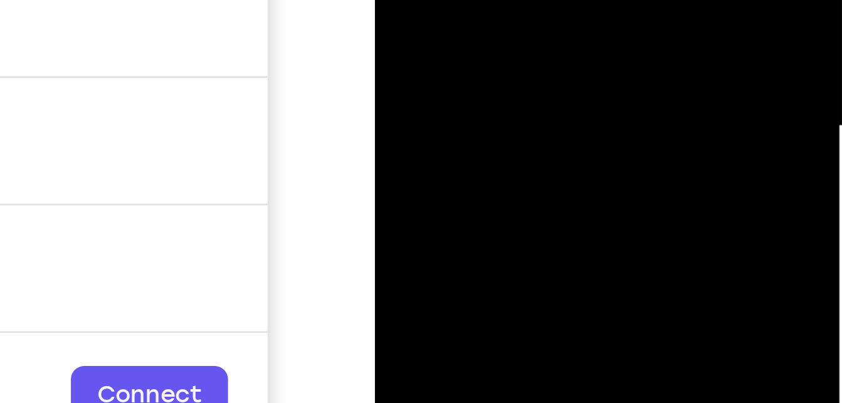
drag, startPoint x: 446, startPoint y: -103, endPoint x: 451, endPoint y: -164, distance: 61.7
drag, startPoint x: 447, startPoint y: -114, endPoint x: 449, endPoint y: -126, distance: 12.8
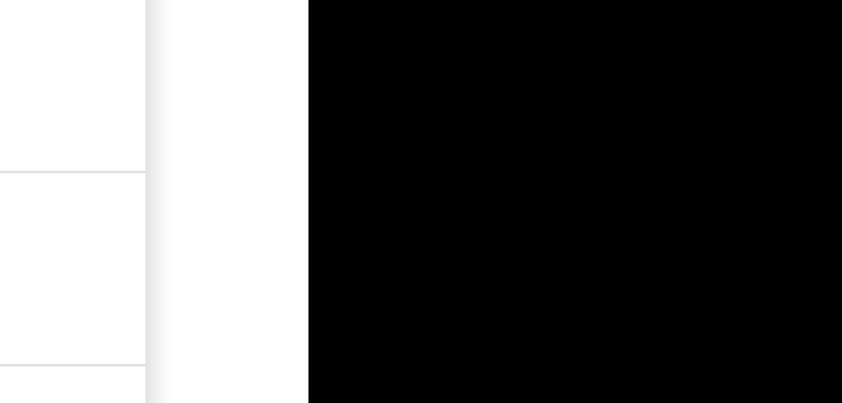
drag, startPoint x: 368, startPoint y: -436, endPoint x: 369, endPoint y: -465, distance: 28.9
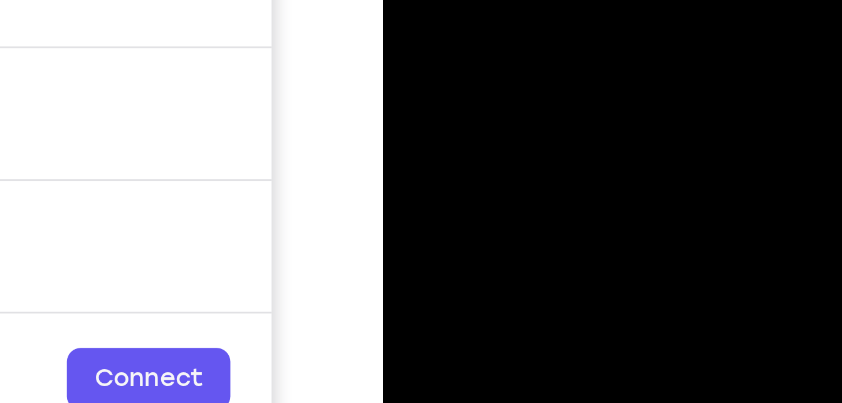
drag, startPoint x: 455, startPoint y: -148, endPoint x: 456, endPoint y: -206, distance: 57.7
drag, startPoint x: 448, startPoint y: -142, endPoint x: 462, endPoint y: -239, distance: 97.5
drag, startPoint x: 455, startPoint y: -157, endPoint x: 466, endPoint y: -230, distance: 74.2
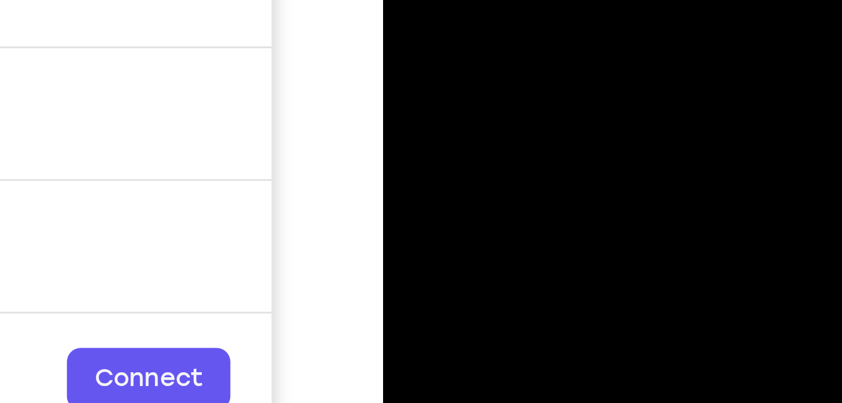
drag, startPoint x: 458, startPoint y: -154, endPoint x: 470, endPoint y: -242, distance: 88.6
drag, startPoint x: 454, startPoint y: -152, endPoint x: 466, endPoint y: -240, distance: 89.3
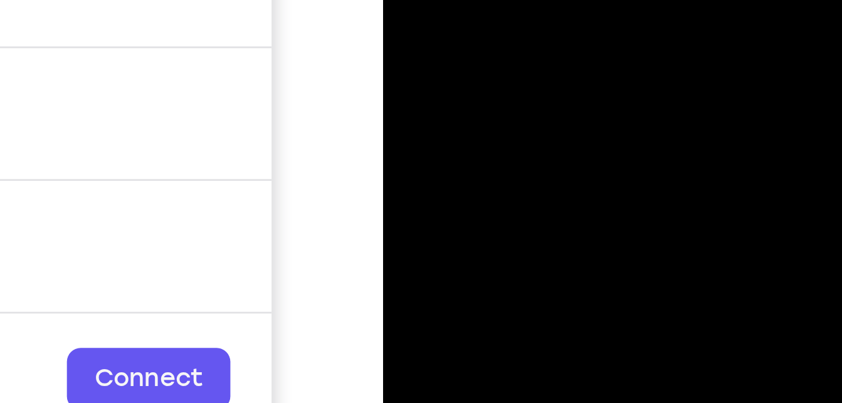
drag, startPoint x: 452, startPoint y: -157, endPoint x: 468, endPoint y: -231, distance: 76.3
drag, startPoint x: 452, startPoint y: -147, endPoint x: 462, endPoint y: -232, distance: 85.3
drag, startPoint x: 452, startPoint y: -145, endPoint x: 465, endPoint y: -205, distance: 61.8
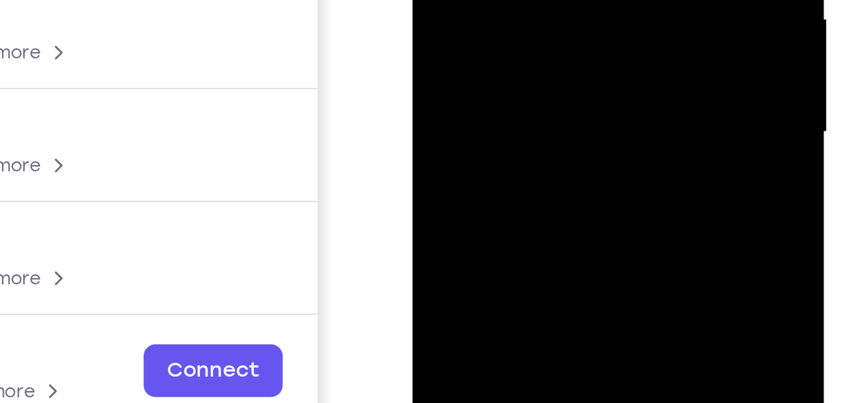
drag, startPoint x: 487, startPoint y: -19, endPoint x: 487, endPoint y: -97, distance: 77.8
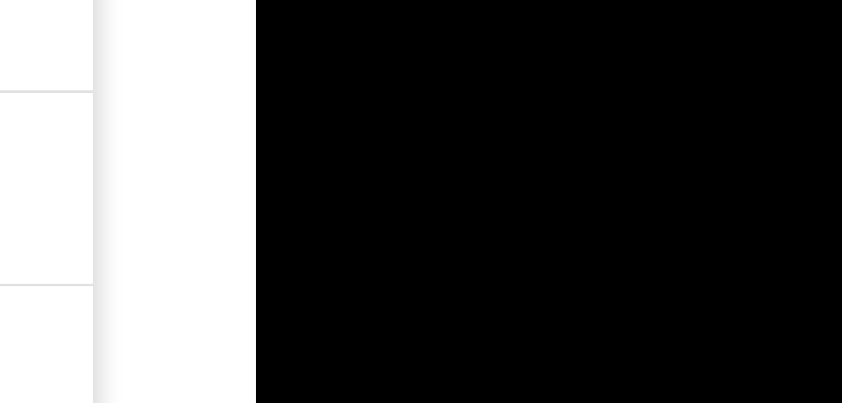
drag, startPoint x: 317, startPoint y: -216, endPoint x: 318, endPoint y: -255, distance: 38.3
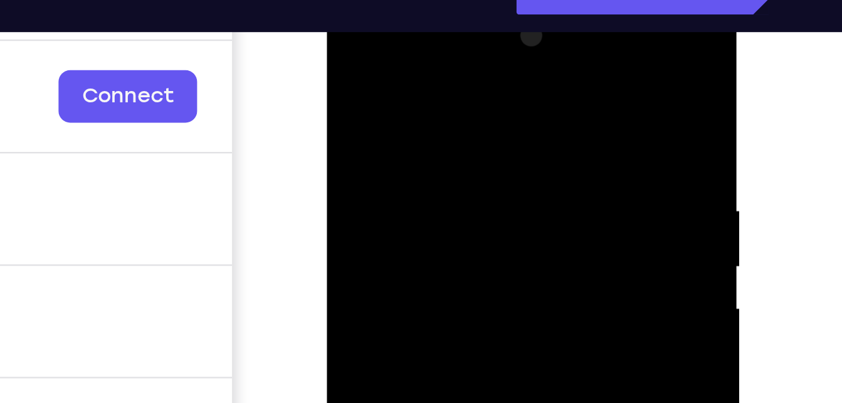
click at [345, 54] on div at bounding box center [415, 176] width 158 height 351
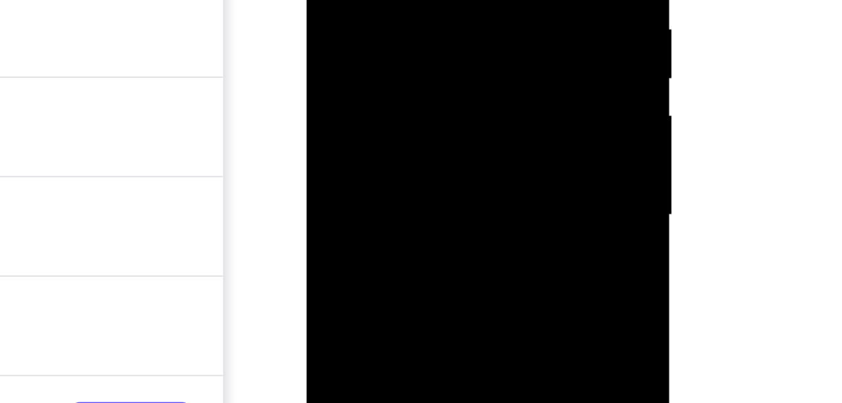
drag, startPoint x: 411, startPoint y: 1, endPoint x: 403, endPoint y: 33, distance: 33.6
click at [403, 33] on div at bounding box center [395, 19] width 158 height 351
click at [340, 34] on div at bounding box center [395, 72] width 158 height 351
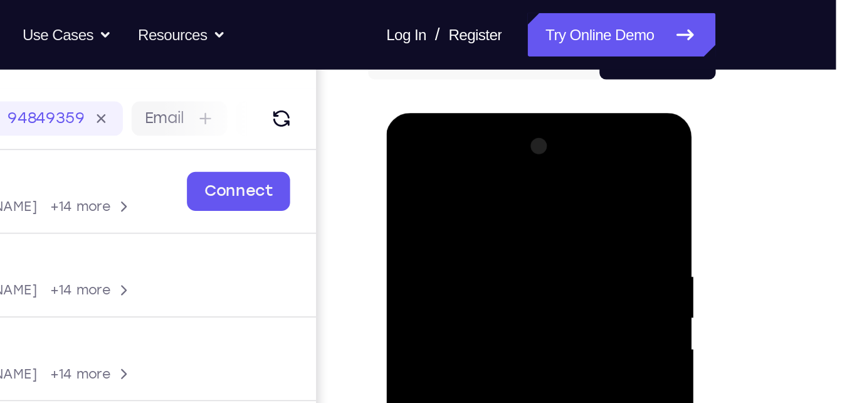
scroll to position [142, 0]
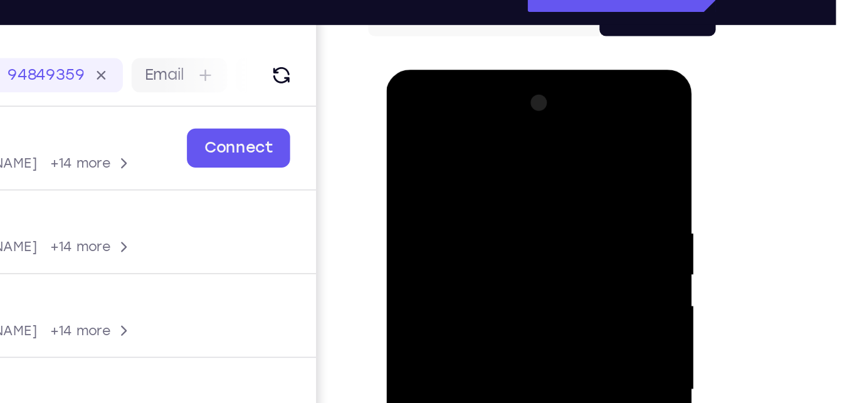
click at [529, 161] on div at bounding box center [475, 253] width 158 height 351
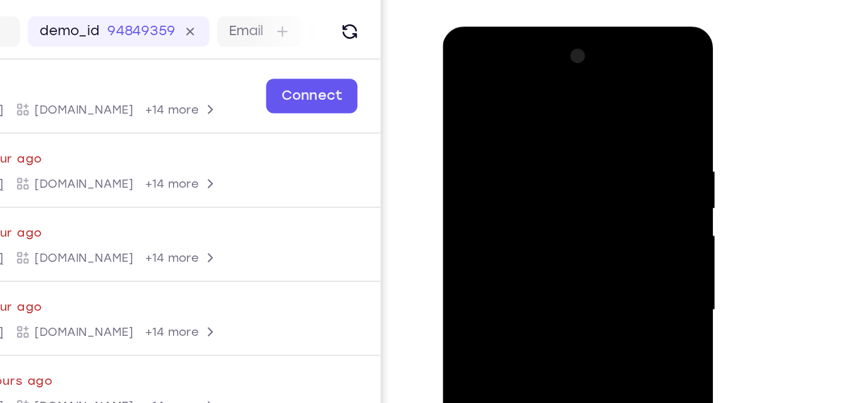
click at [586, 167] on div at bounding box center [531, 211] width 158 height 351
click at [592, 98] on div at bounding box center [531, 211] width 158 height 351
click at [599, 53] on div at bounding box center [531, 211] width 158 height 351
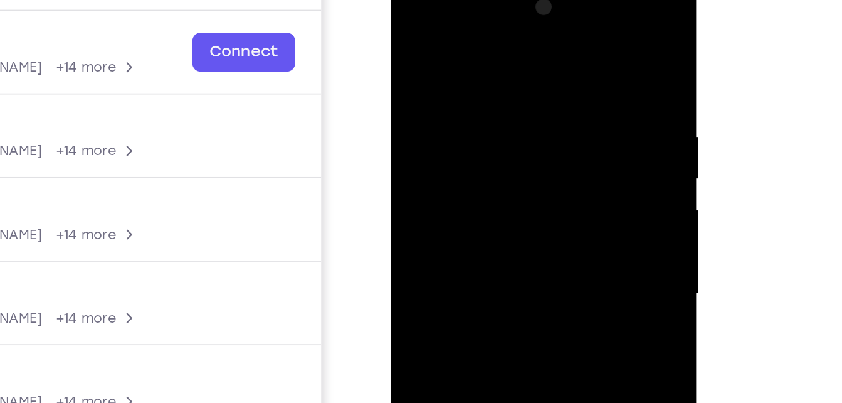
click at [536, 73] on div at bounding box center [480, 159] width 158 height 351
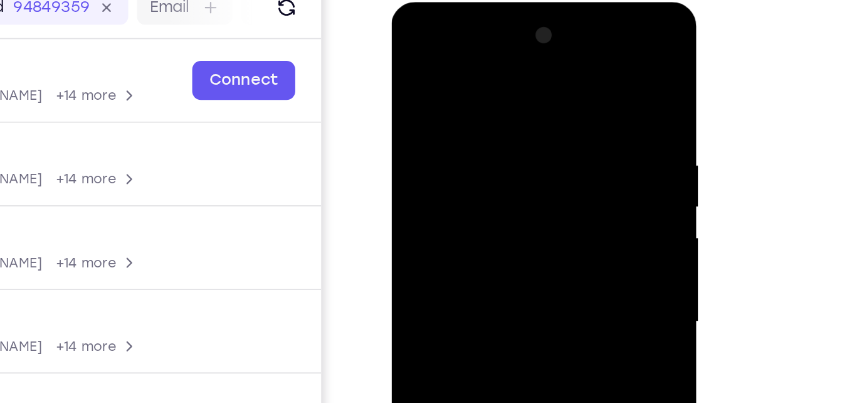
click at [546, 25] on div at bounding box center [480, 186] width 158 height 351
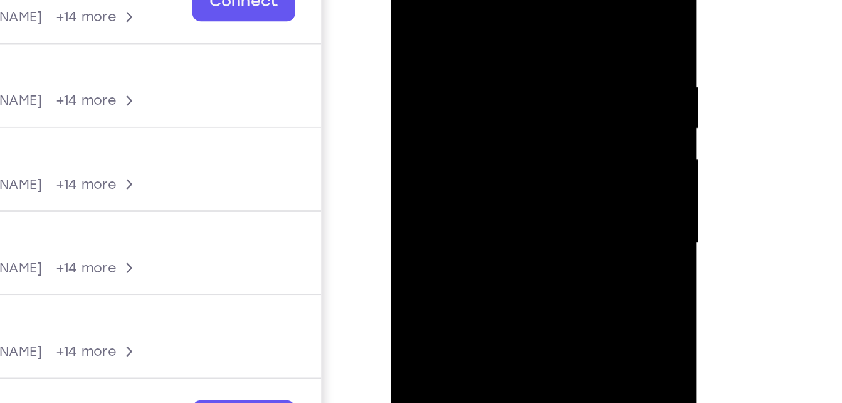
click at [499, 91] on div at bounding box center [480, 109] width 158 height 351
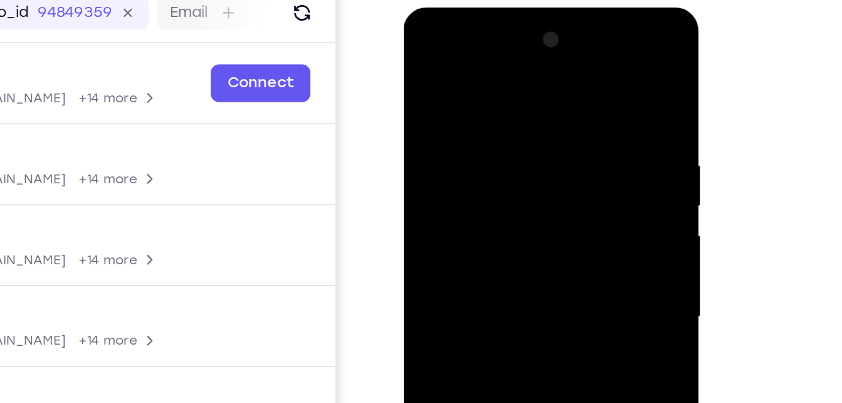
click at [553, 52] on div at bounding box center [492, 191] width 158 height 351
click at [558, 23] on div at bounding box center [492, 191] width 158 height 351
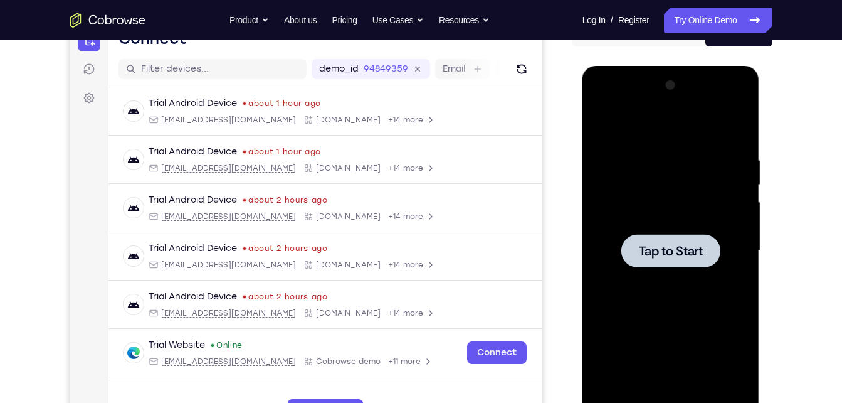
click at [654, 154] on div at bounding box center [671, 250] width 158 height 351
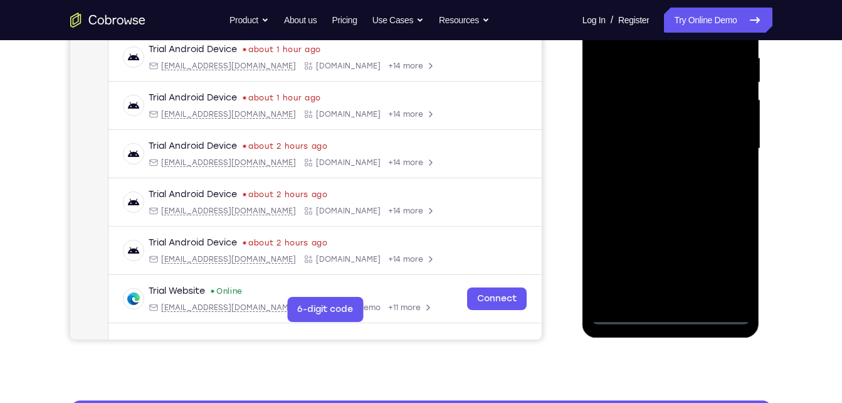
scroll to position [246, 0]
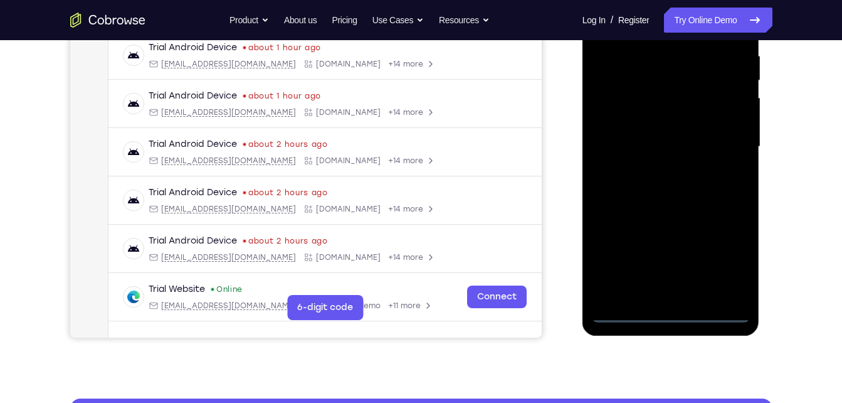
click at [665, 317] on div at bounding box center [671, 146] width 158 height 351
click at [714, 268] on div at bounding box center [671, 146] width 158 height 351
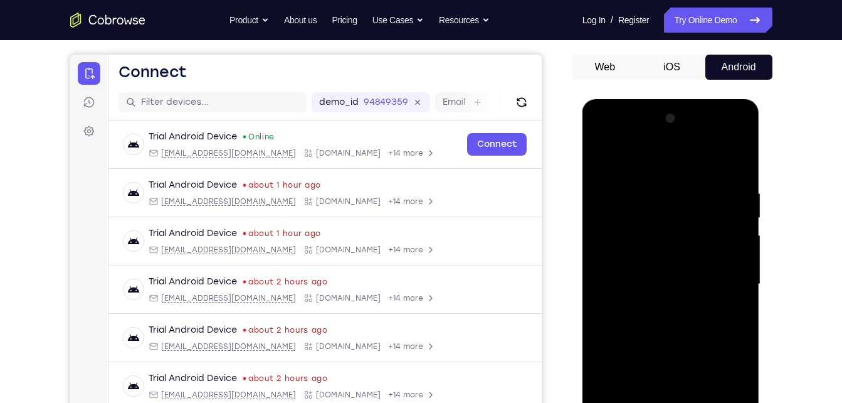
scroll to position [108, 0]
click at [648, 181] on div at bounding box center [671, 284] width 158 height 351
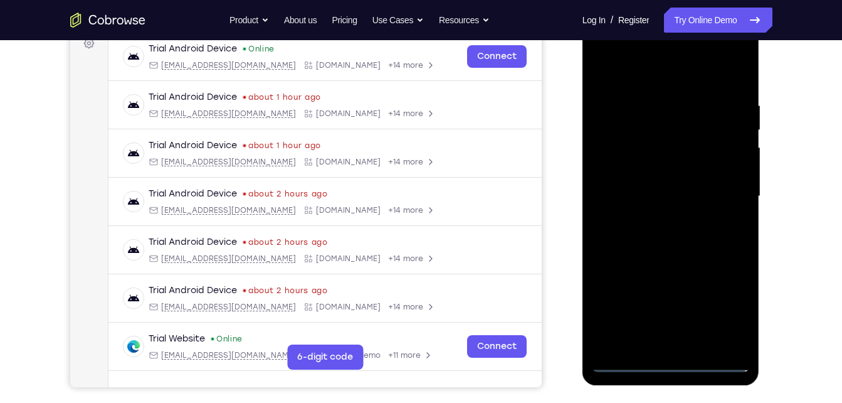
click at [622, 364] on div at bounding box center [671, 196] width 158 height 351
click at [726, 321] on div at bounding box center [671, 196] width 158 height 351
click at [602, 60] on div at bounding box center [671, 196] width 158 height 351
click at [724, 195] on div at bounding box center [671, 196] width 158 height 351
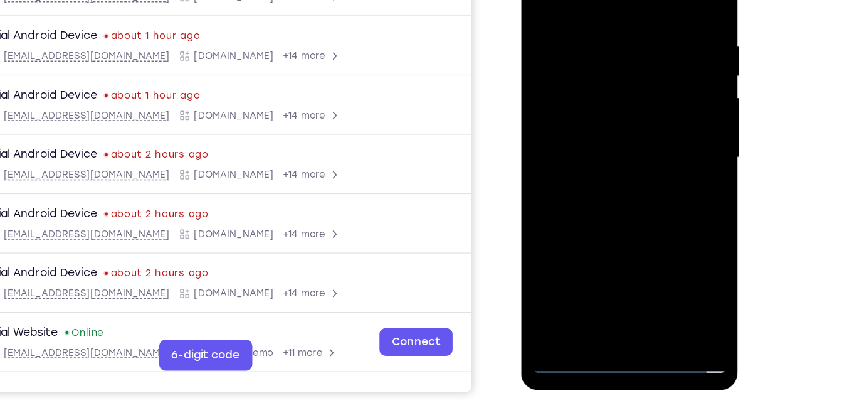
click at [597, 137] on div at bounding box center [610, 115] width 158 height 351
click at [621, 94] on div at bounding box center [610, 115] width 158 height 351
click at [603, 109] on div at bounding box center [610, 115] width 158 height 351
click at [601, 138] on div at bounding box center [610, 115] width 158 height 351
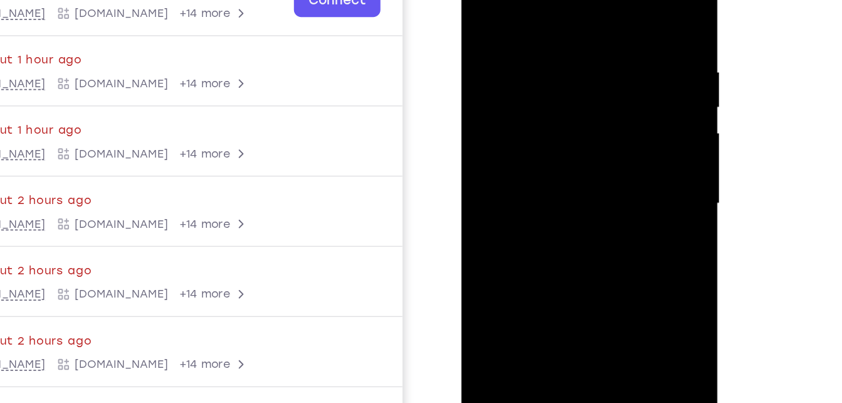
click at [548, 92] on div at bounding box center [550, 120] width 158 height 351
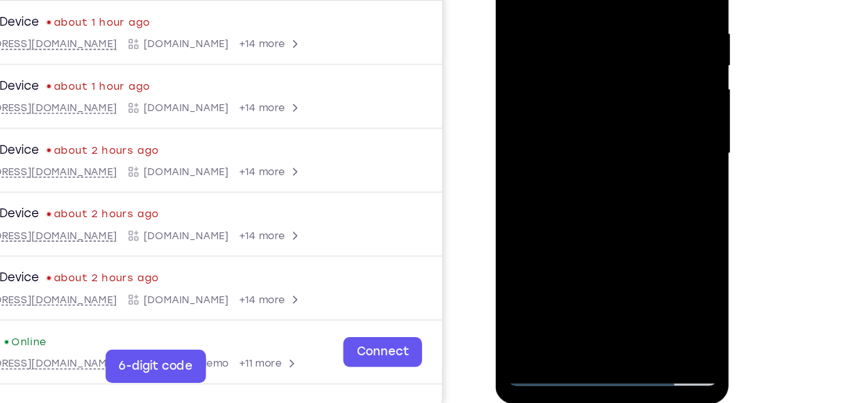
click at [612, 242] on div at bounding box center [584, 93] width 158 height 351
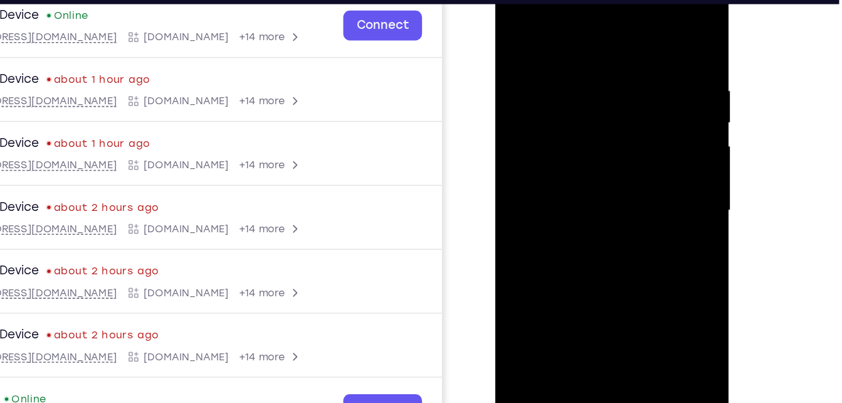
click at [579, 215] on div at bounding box center [584, 151] width 158 height 351
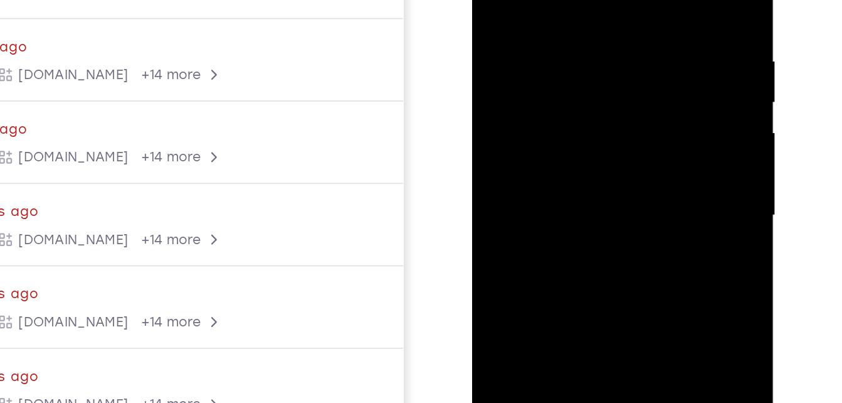
click at [519, 58] on div at bounding box center [561, 85] width 158 height 351
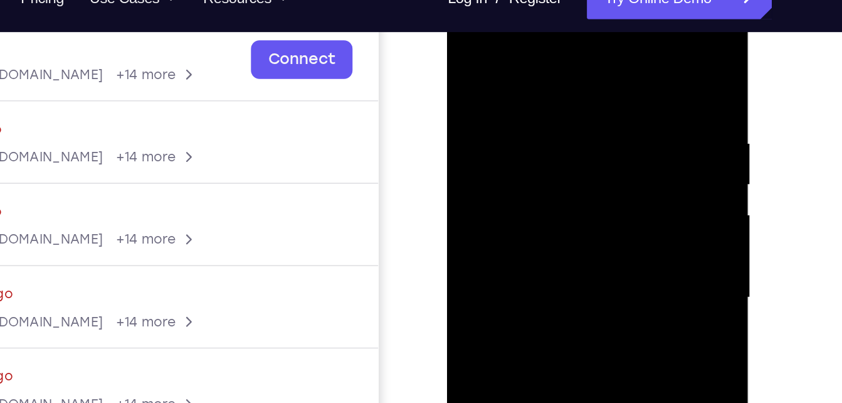
click at [488, 45] on div at bounding box center [536, 167] width 158 height 351
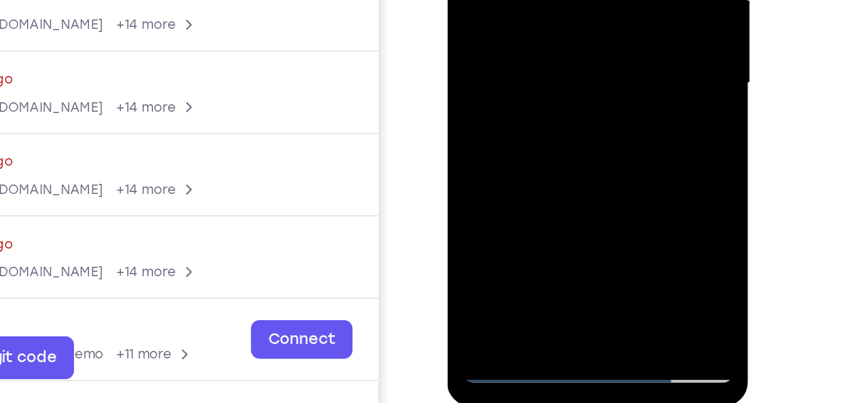
scroll to position [212, 0]
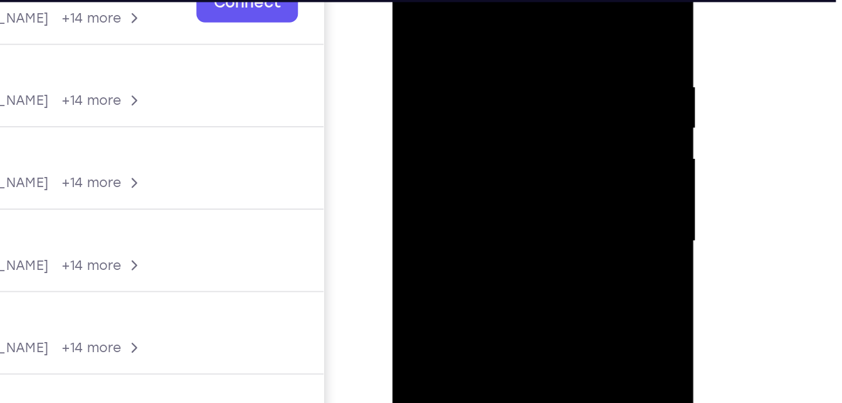
click at [415, 0] on div at bounding box center [482, 111] width 158 height 351
click at [494, 85] on div at bounding box center [482, 111] width 158 height 351
click at [467, 11] on div at bounding box center [482, 111] width 158 height 351
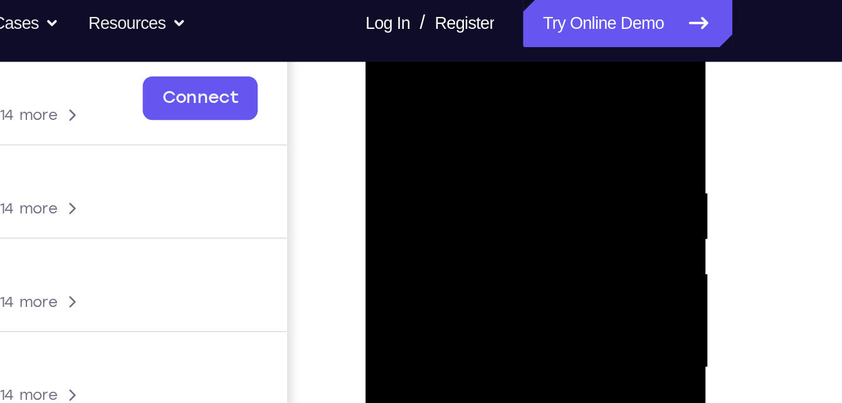
scroll to position [194, 0]
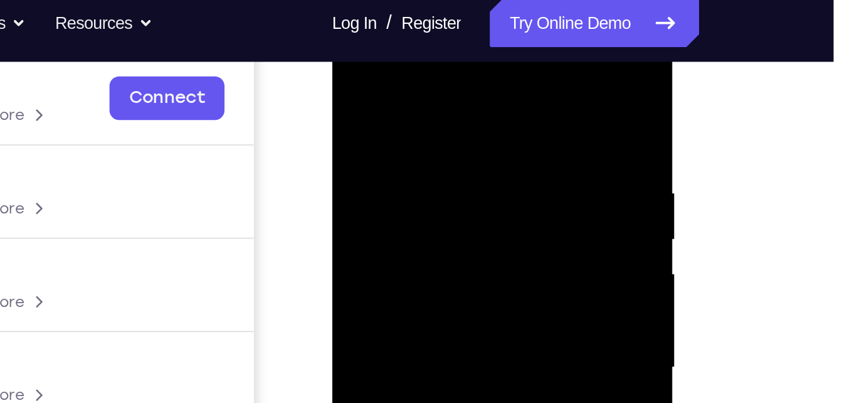
click at [484, 136] on div at bounding box center [421, 195] width 158 height 351
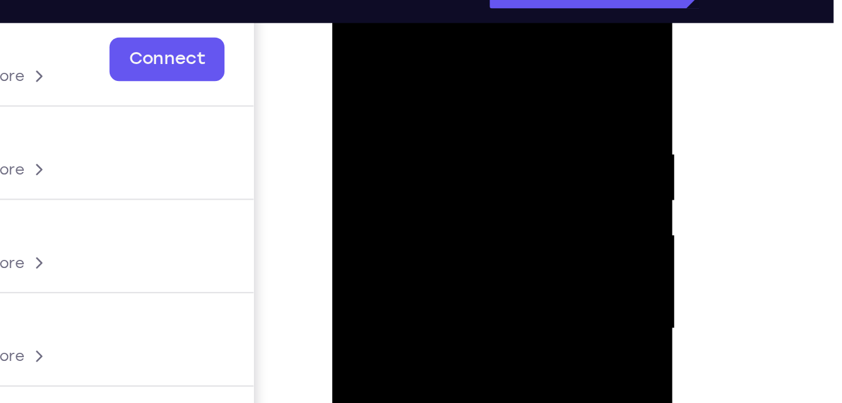
click at [486, 85] on div at bounding box center [421, 157] width 158 height 351
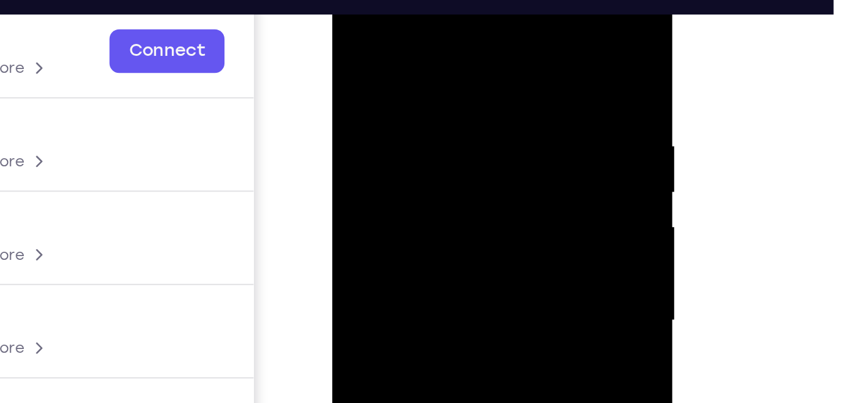
click at [484, 26] on div at bounding box center [421, 149] width 158 height 351
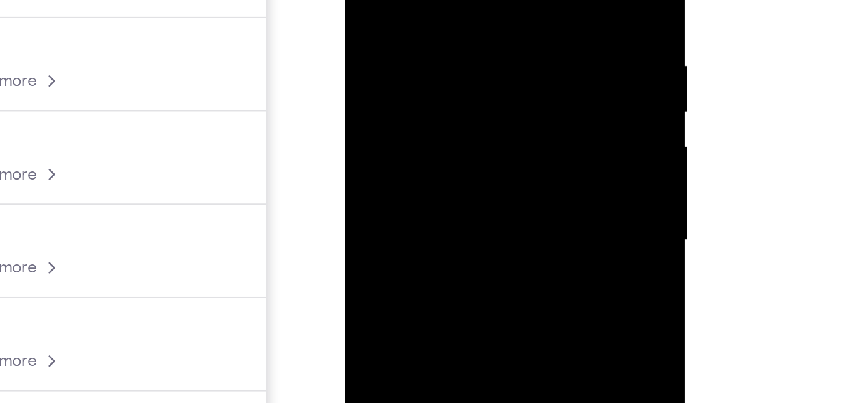
click at [419, 0] on div at bounding box center [433, 68] width 158 height 351
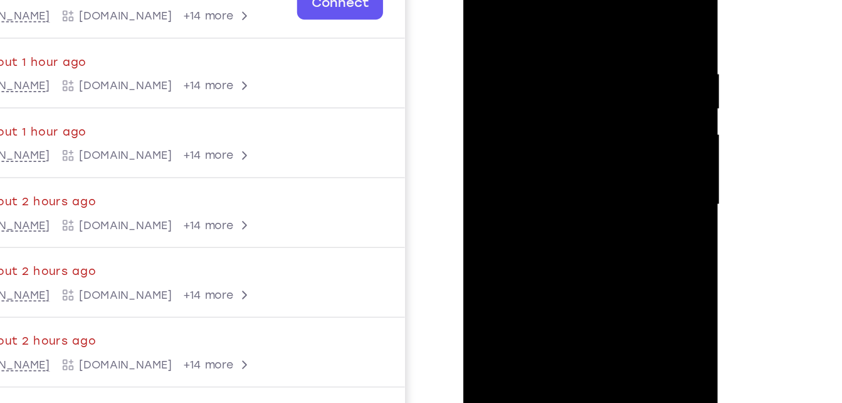
click at [610, 120] on div at bounding box center [552, 122] width 158 height 351
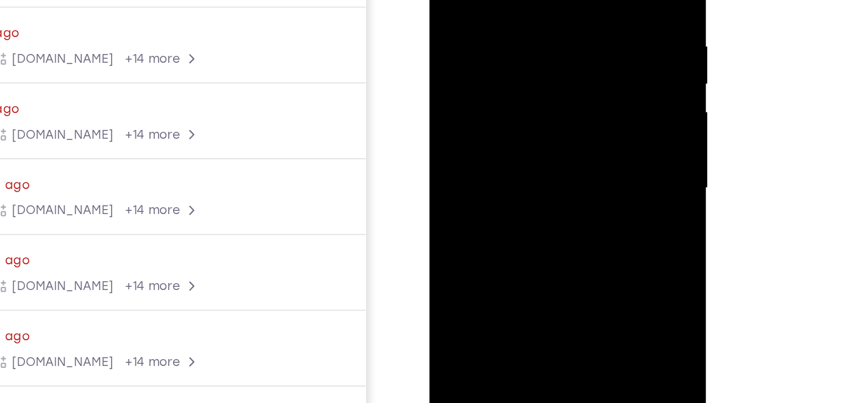
click at [583, 131] on div at bounding box center [518, 83] width 158 height 351
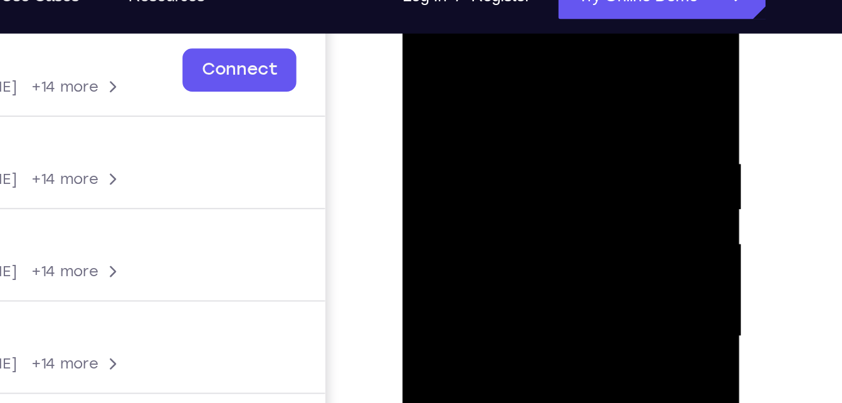
click at [554, 48] on div at bounding box center [491, 168] width 158 height 351
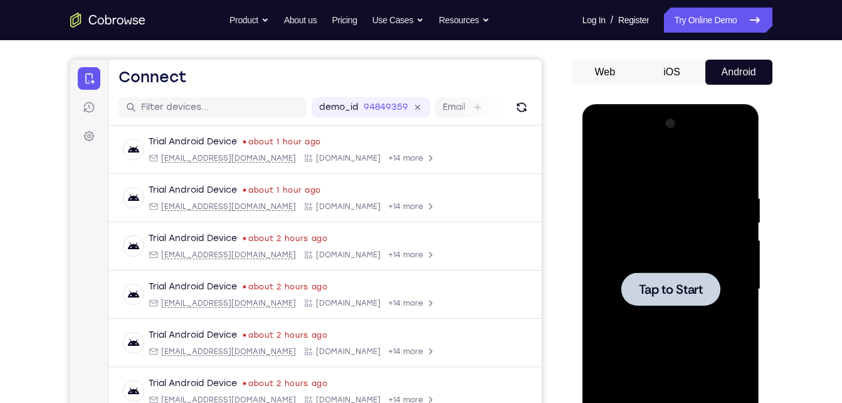
scroll to position [103, 0]
click at [600, 153] on div at bounding box center [671, 289] width 158 height 351
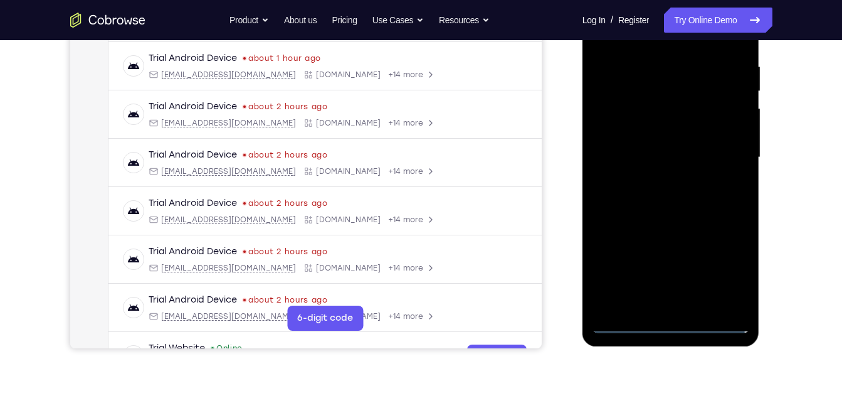
scroll to position [238, 0]
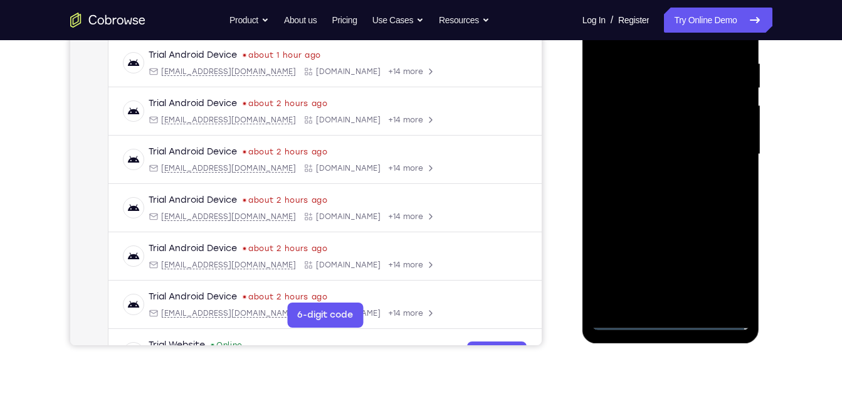
click at [674, 322] on div at bounding box center [671, 154] width 158 height 351
click at [724, 273] on div at bounding box center [671, 154] width 158 height 351
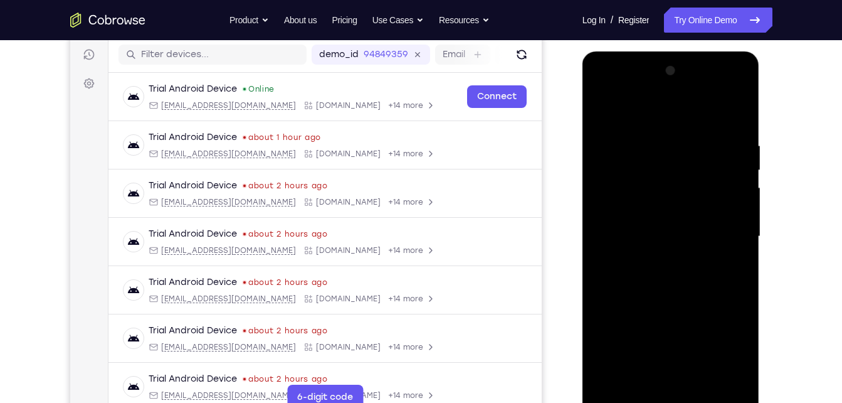
scroll to position [147, 0]
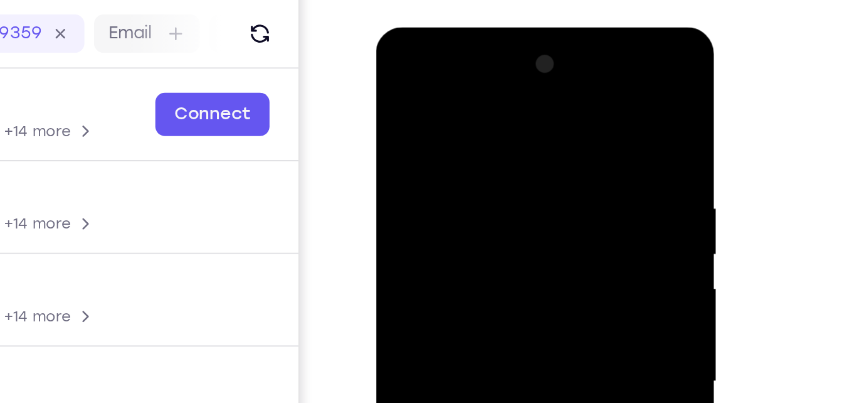
click at [408, 70] on div at bounding box center [465, 212] width 158 height 351
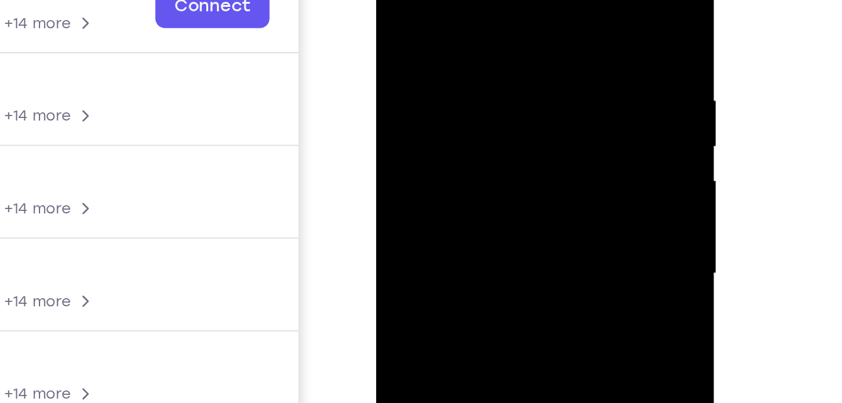
click at [527, 112] on div at bounding box center [465, 104] width 158 height 351
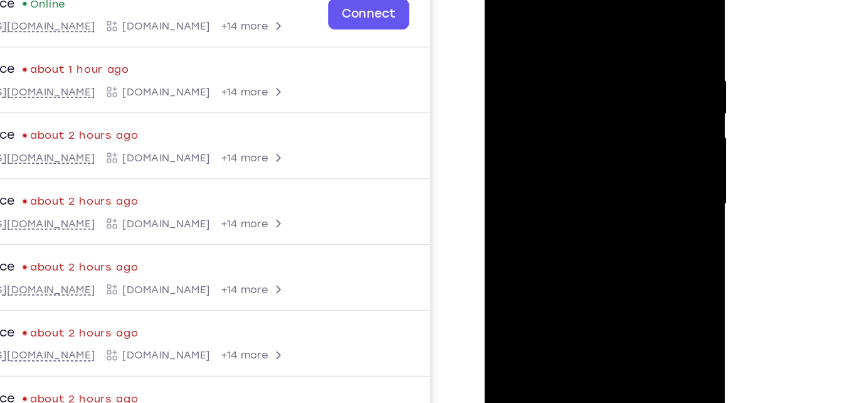
click at [558, 164] on div at bounding box center [573, 137] width 158 height 351
click at [549, 129] on div at bounding box center [573, 137] width 158 height 351
click at [532, 108] on div at bounding box center [573, 137] width 158 height 351
click at [538, 140] on div at bounding box center [573, 137] width 158 height 351
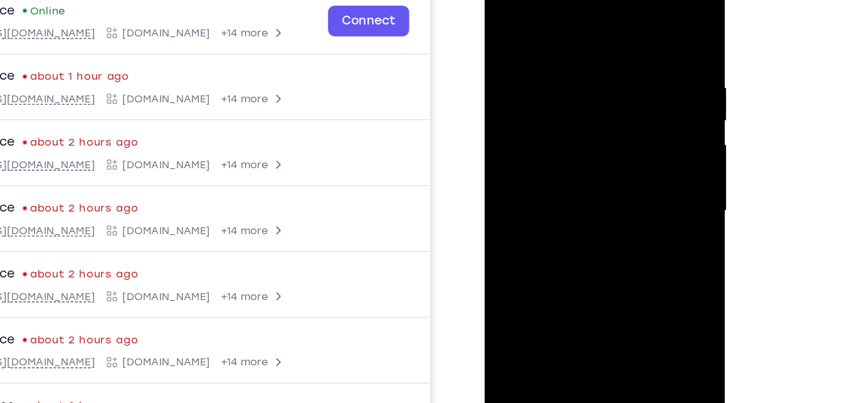
drag, startPoint x: 575, startPoint y: 21, endPoint x: 578, endPoint y: -45, distance: 66.6
click at [578, 0] on html "Online web based iOS Simulators and Android Emulators. Run iPhone, iPad, Mobile…" at bounding box center [574, 147] width 179 height 376
click at [641, 34] on div at bounding box center [573, 144] width 158 height 351
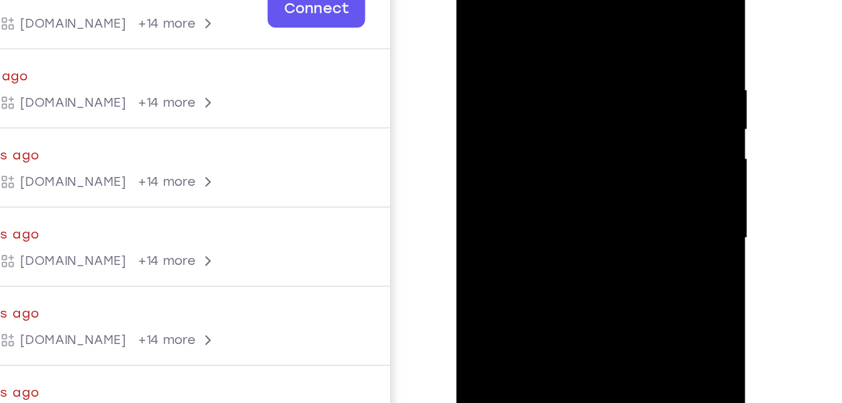
click at [524, 31] on div at bounding box center [545, 120] width 158 height 351
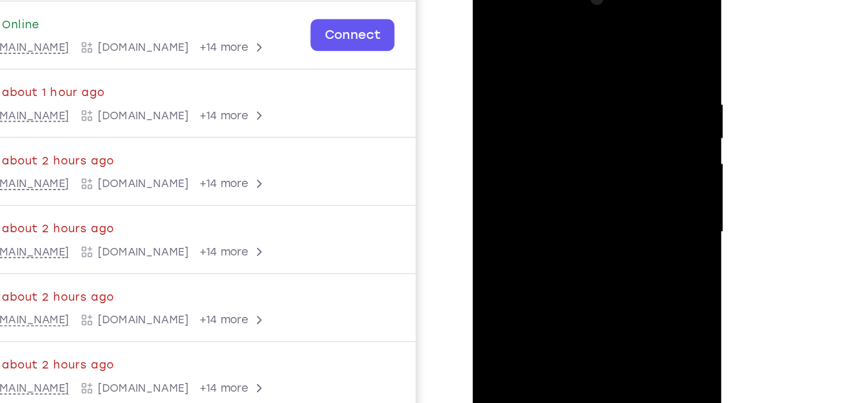
click at [627, 31] on div at bounding box center [561, 156] width 158 height 351
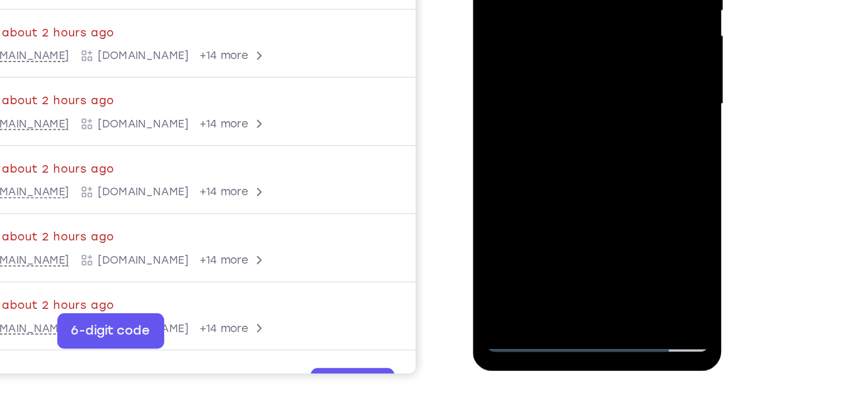
scroll to position [203, 0]
click at [636, 159] on div at bounding box center [561, 28] width 158 height 351
click at [592, 178] on div at bounding box center [561, 28] width 158 height 351
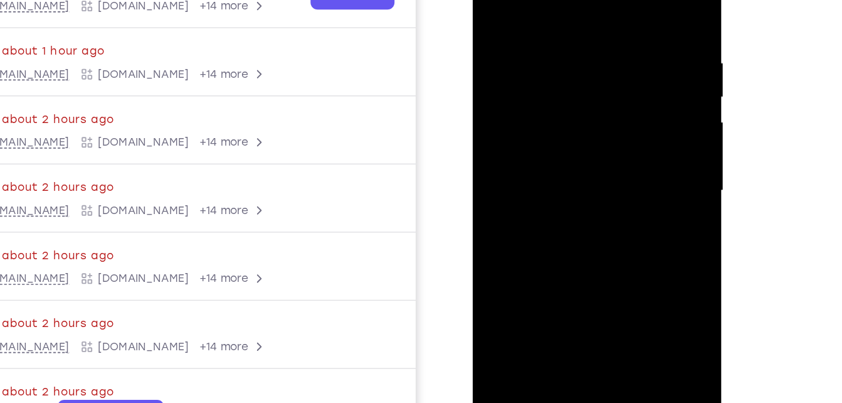
click at [555, 179] on div at bounding box center [561, 115] width 158 height 351
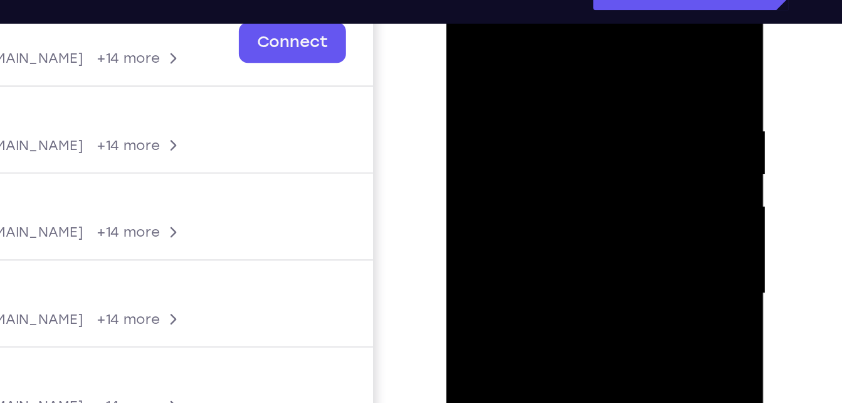
scroll to position [198, 0]
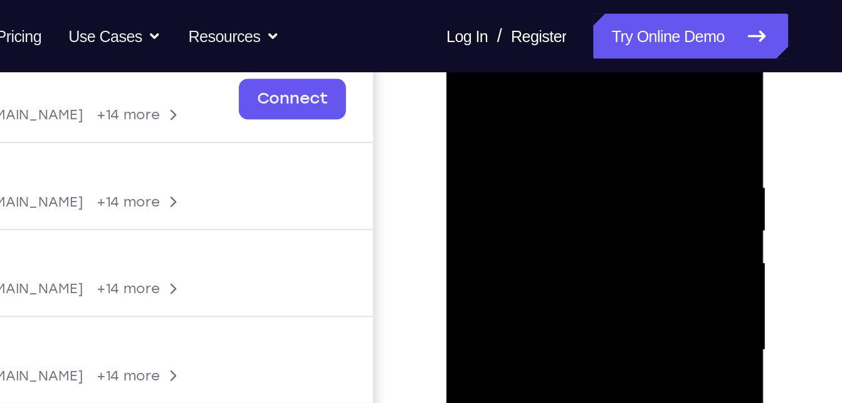
click at [465, 82] on div at bounding box center [535, 202] width 158 height 351
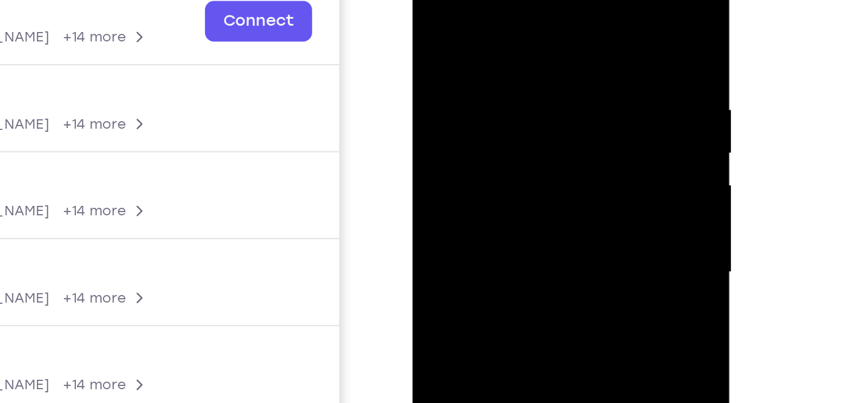
click at [466, 119] on div at bounding box center [501, 125] width 158 height 351
click at [464, 0] on div at bounding box center [501, 125] width 158 height 351
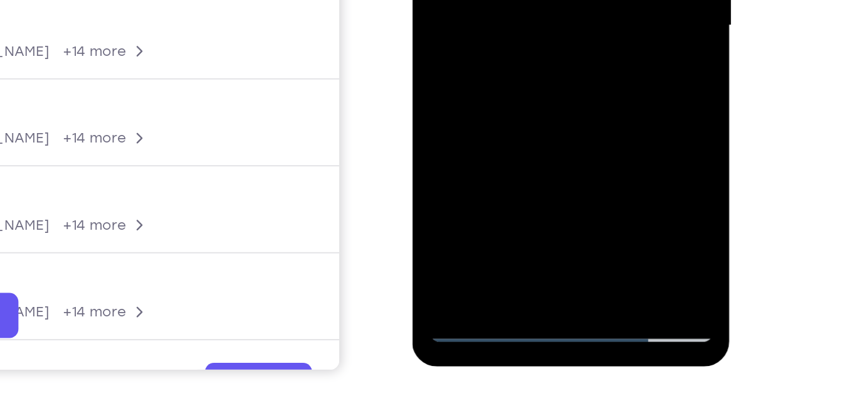
scroll to position [200, 0]
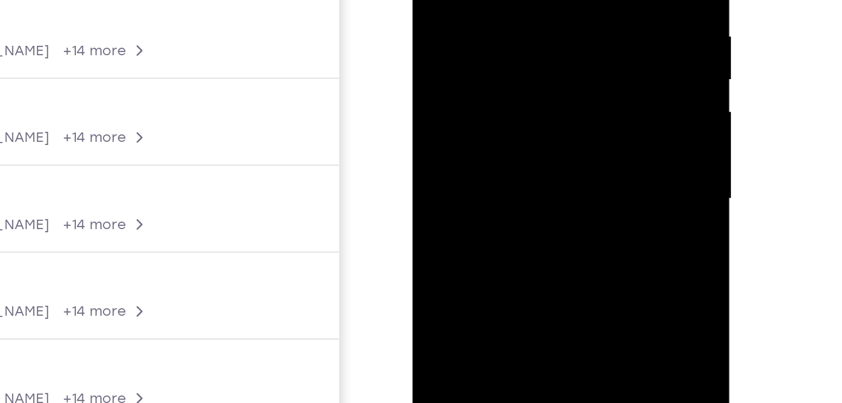
click at [489, 21] on div at bounding box center [501, 51] width 158 height 351
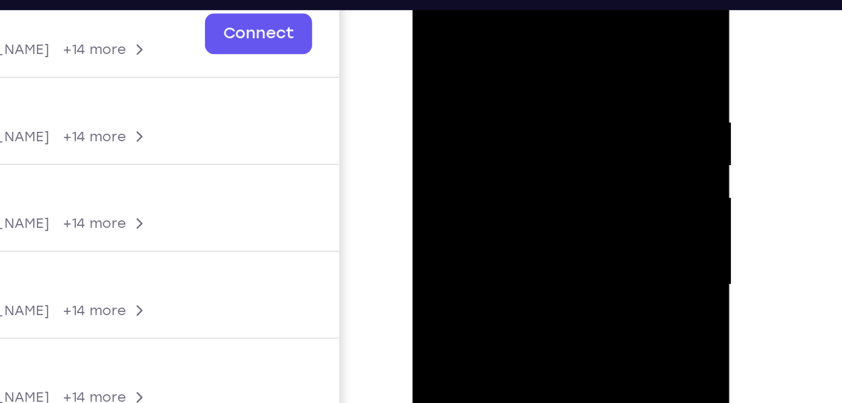
click at [450, 19] on div at bounding box center [501, 137] width 158 height 351
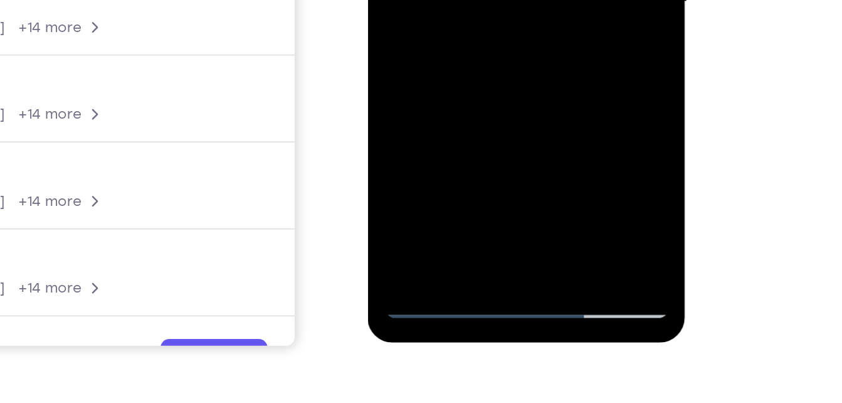
scroll to position [215, 0]
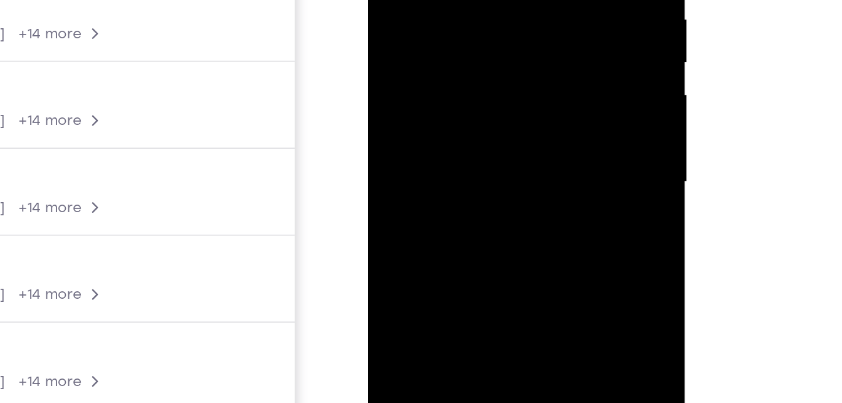
click at [454, 53] on div at bounding box center [457, 34] width 158 height 351
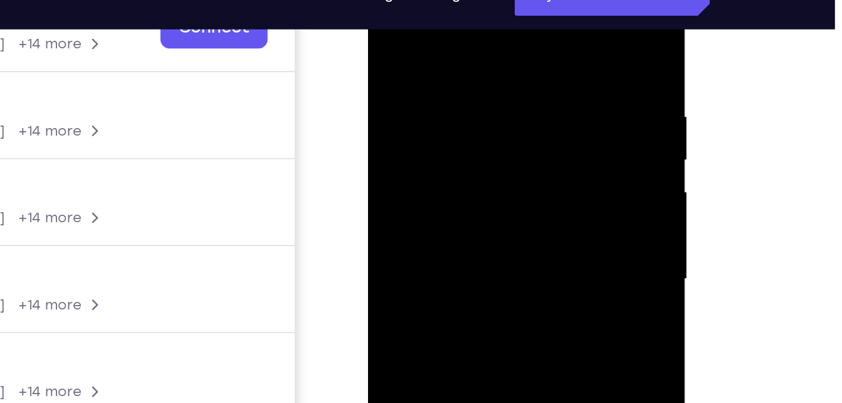
click at [386, 1] on div at bounding box center [457, 132] width 158 height 351
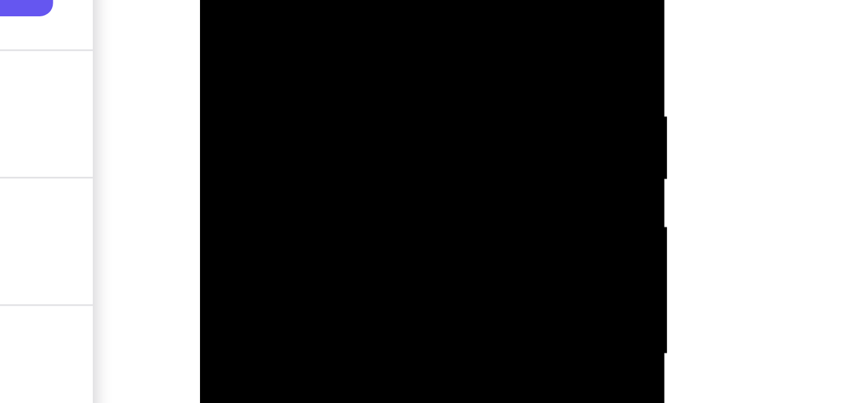
scroll to position [211, 0]
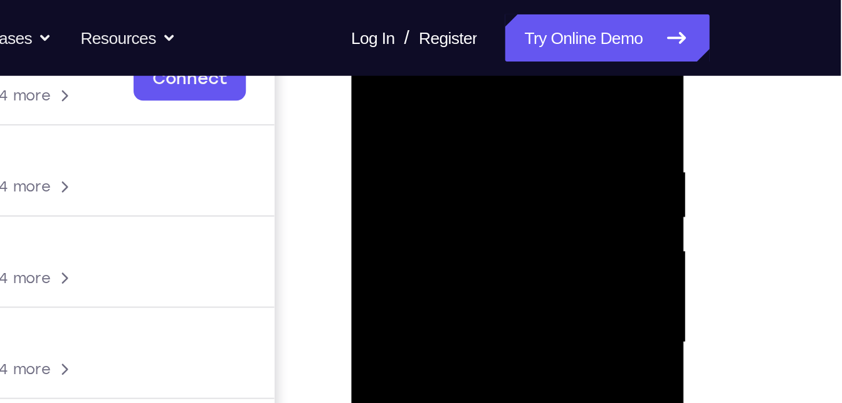
click at [494, 98] on div at bounding box center [440, 179] width 158 height 351
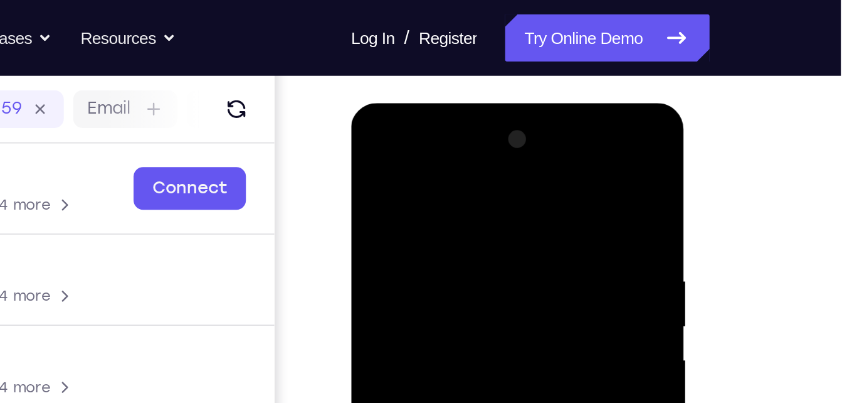
scroll to position [152, 0]
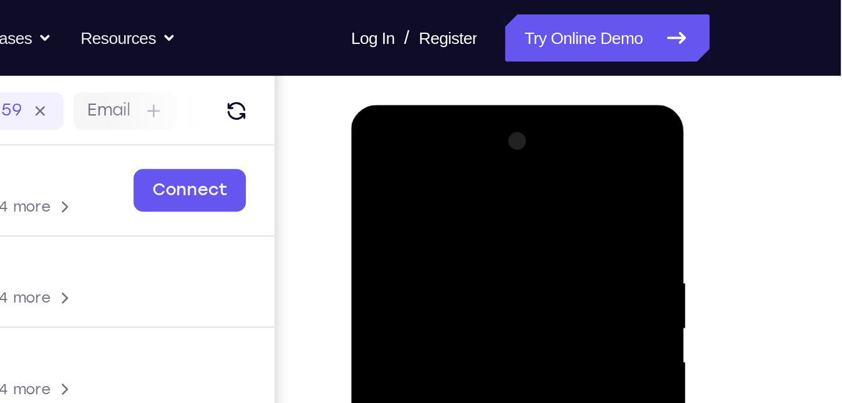
click at [507, 127] on div at bounding box center [440, 289] width 158 height 351
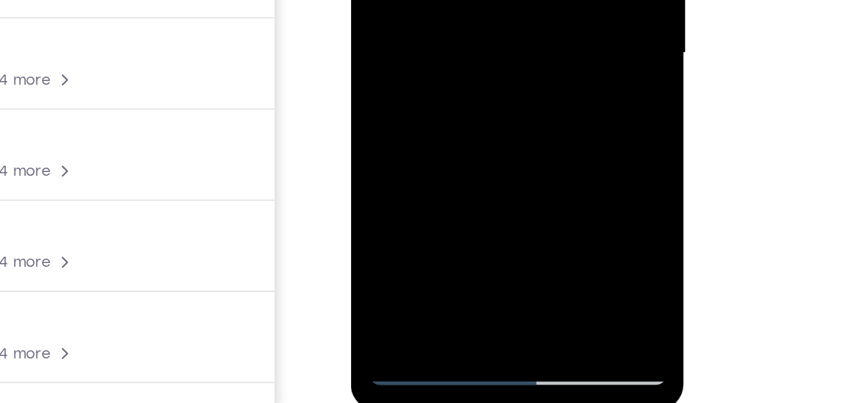
scroll to position [186, 0]
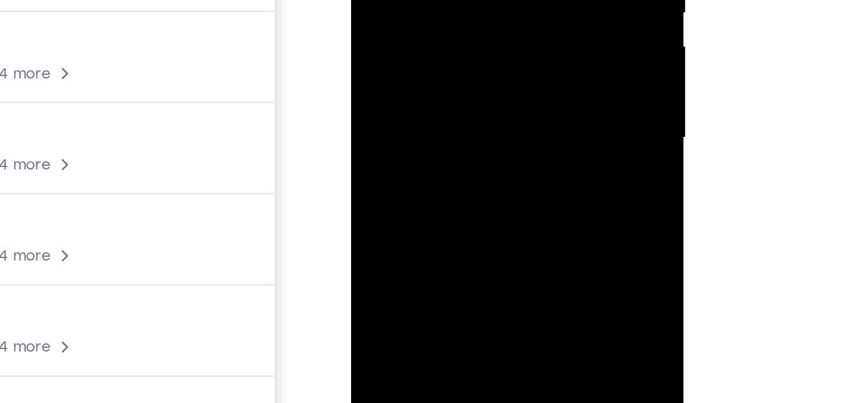
scroll to position [184, 0]
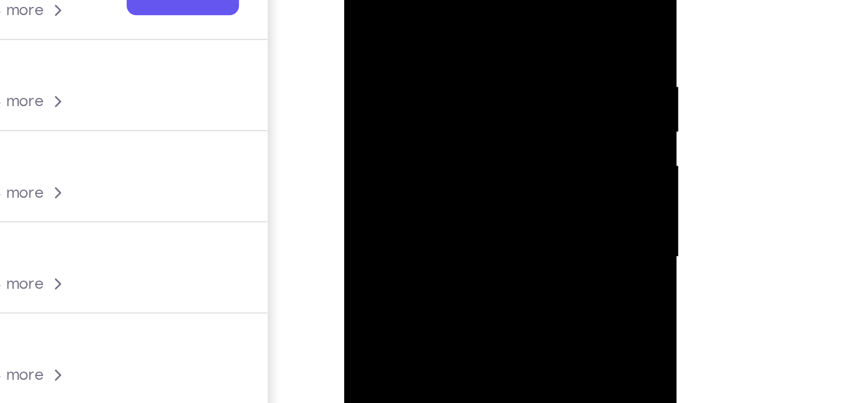
click at [503, 26] on div at bounding box center [433, 93] width 158 height 351
click at [380, 61] on div at bounding box center [433, 93] width 158 height 351
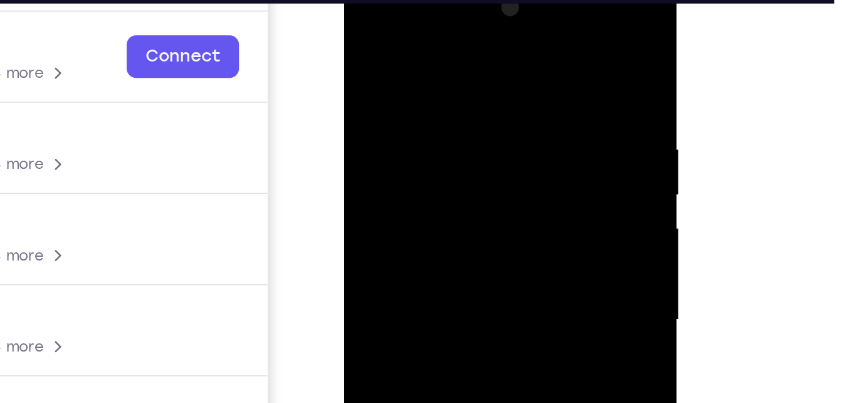
click at [384, 37] on div at bounding box center [433, 156] width 158 height 351
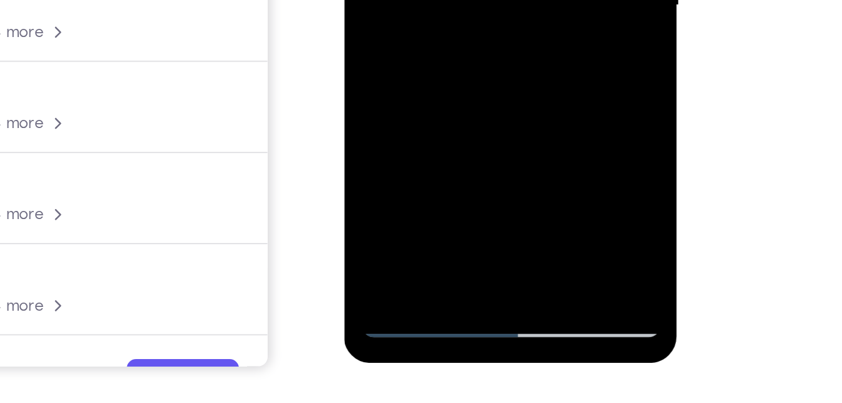
scroll to position [201, 0]
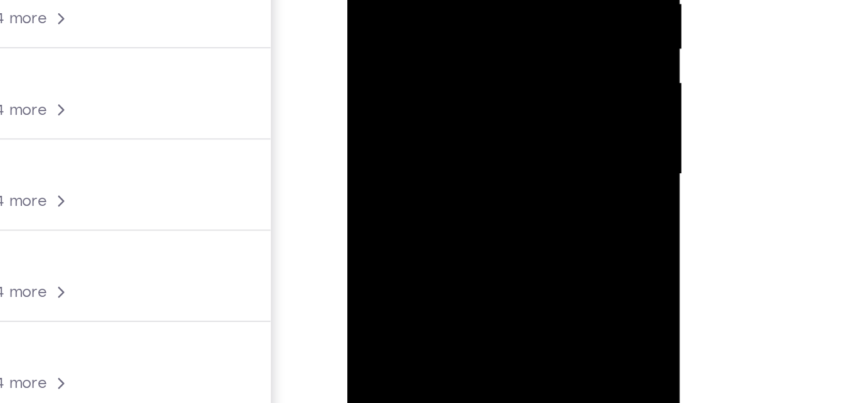
click at [509, 71] on div at bounding box center [436, 11] width 158 height 351
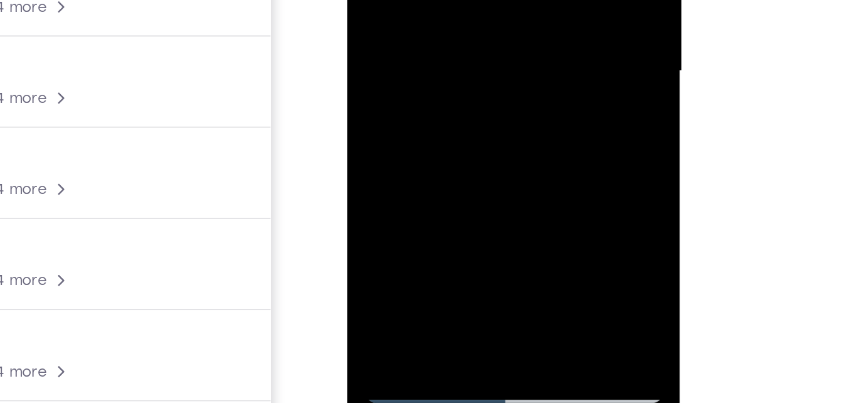
drag, startPoint x: 415, startPoint y: 9, endPoint x: 426, endPoint y: -105, distance: 114.7
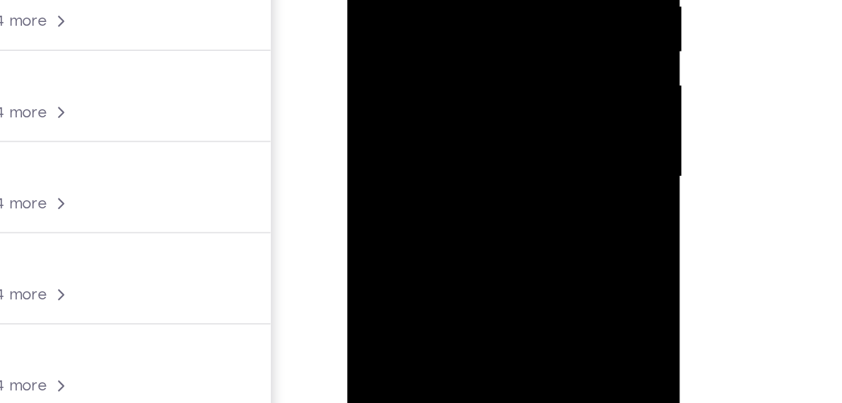
drag, startPoint x: 444, startPoint y: 56, endPoint x: 443, endPoint y: 92, distance: 35.8
click at [443, 92] on div at bounding box center [436, 13] width 158 height 351
drag, startPoint x: 459, startPoint y: 10, endPoint x: 452, endPoint y: 73, distance: 63.8
click at [452, 73] on div at bounding box center [436, 13] width 158 height 351
click at [504, 0] on div at bounding box center [436, 13] width 158 height 351
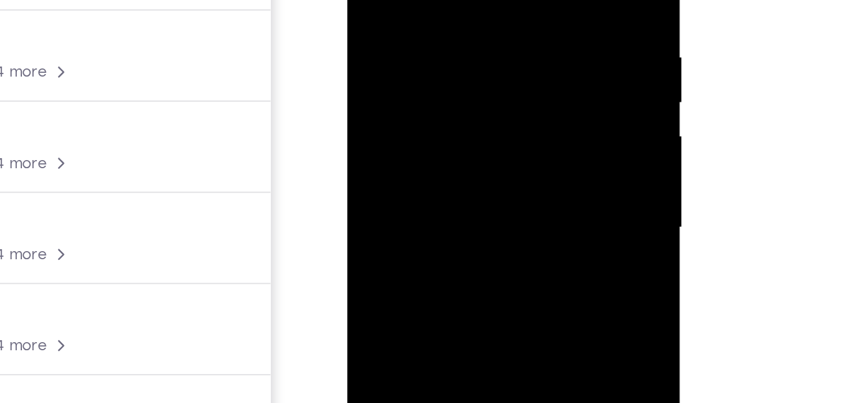
drag, startPoint x: 482, startPoint y: 8, endPoint x: 480, endPoint y: 34, distance: 26.4
click at [480, 34] on div at bounding box center [436, 64] width 158 height 351
click at [509, 29] on div at bounding box center [436, 64] width 158 height 351
drag, startPoint x: 470, startPoint y: 110, endPoint x: 501, endPoint y: -82, distance: 194.4
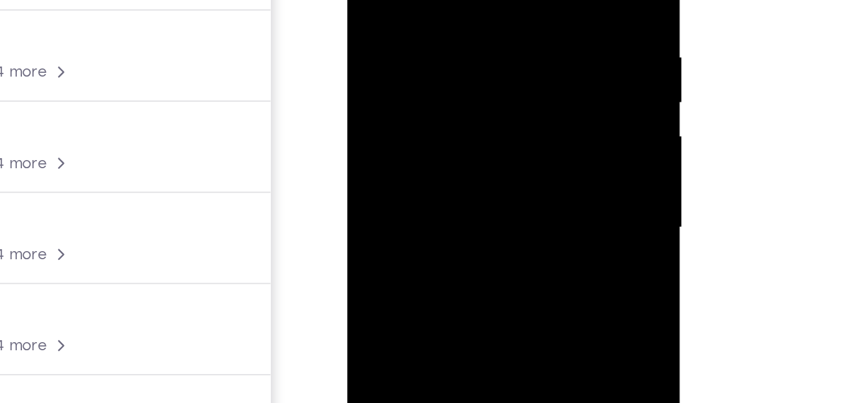
click at [501, 0] on div at bounding box center [436, 64] width 158 height 351
drag, startPoint x: 450, startPoint y: 102, endPoint x: 449, endPoint y: -24, distance: 126.1
click at [449, 0] on div at bounding box center [436, 64] width 158 height 351
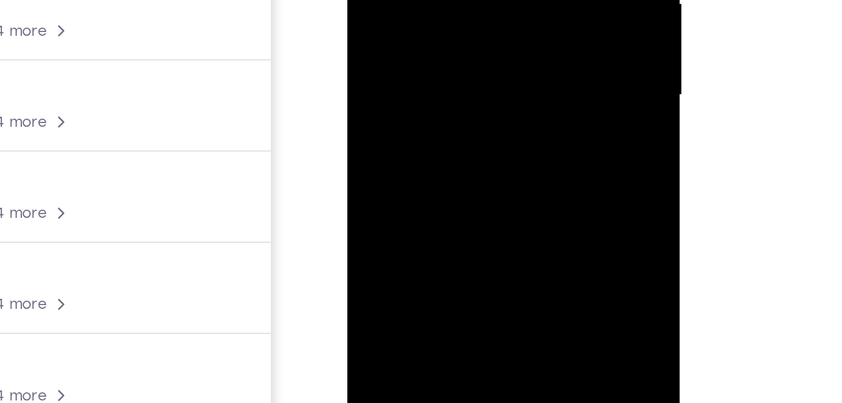
drag, startPoint x: 447, startPoint y: 44, endPoint x: 457, endPoint y: -35, distance: 79.7
drag, startPoint x: 464, startPoint y: 3, endPoint x: 460, endPoint y: 65, distance: 62.2
drag, startPoint x: 459, startPoint y: -4, endPoint x: 460, endPoint y: 49, distance: 53.3
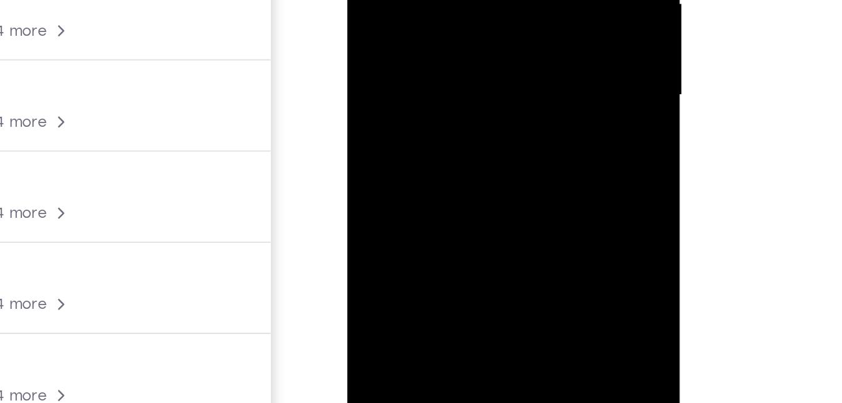
drag, startPoint x: 473, startPoint y: -37, endPoint x: 470, endPoint y: -14, distance: 22.7
drag, startPoint x: 487, startPoint y: -26, endPoint x: 484, endPoint y: 9, distance: 36.0
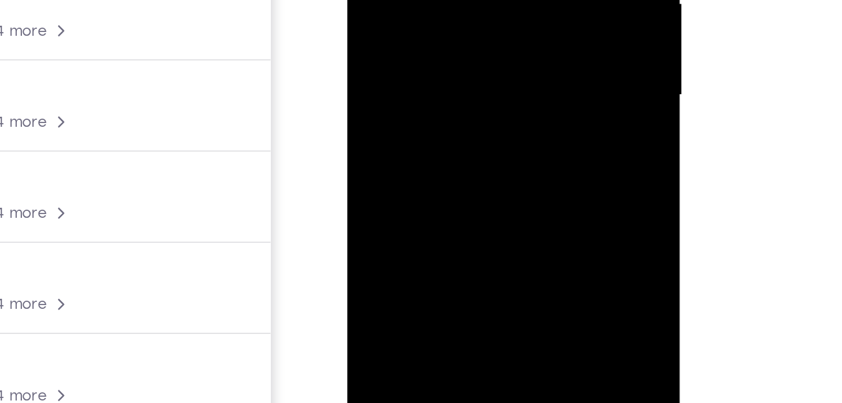
drag, startPoint x: 464, startPoint y: 27, endPoint x: 455, endPoint y: -18, distance: 46.0
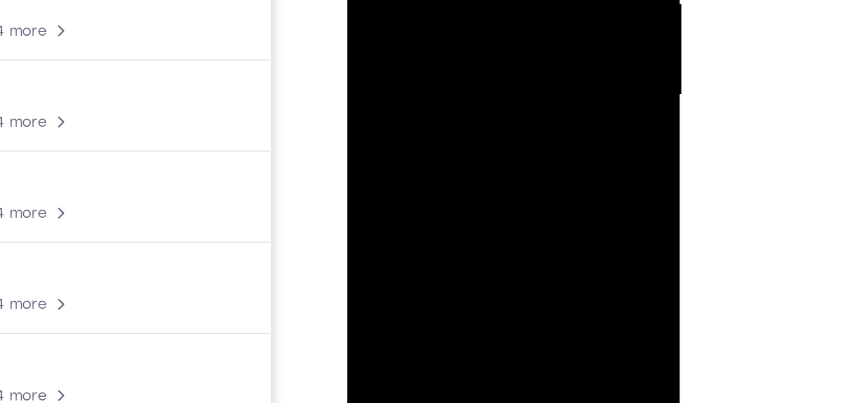
drag, startPoint x: 411, startPoint y: 25, endPoint x: 413, endPoint y: 4, distance: 20.8
drag, startPoint x: 465, startPoint y: -42, endPoint x: 465, endPoint y: -31, distance: 10.7
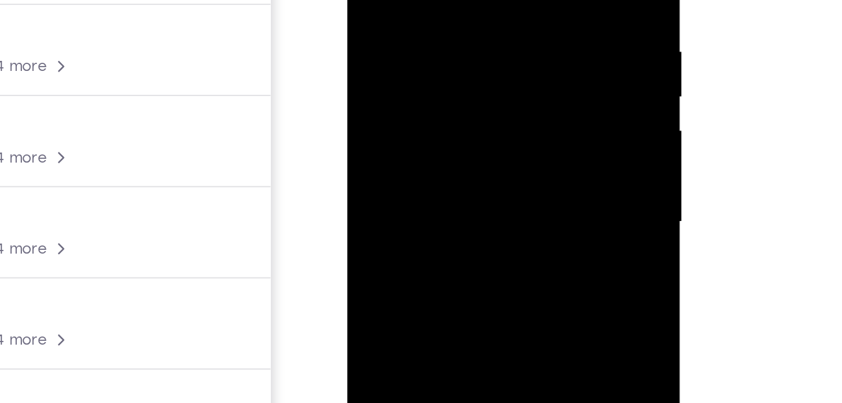
click at [393, 0] on div at bounding box center [436, 58] width 158 height 351
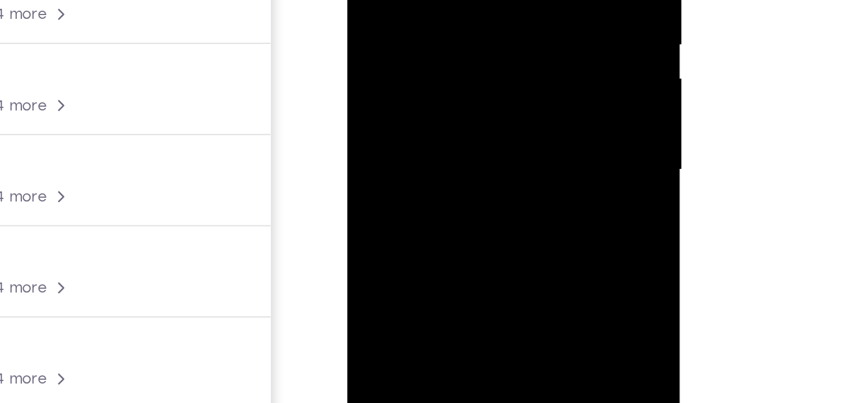
click at [423, 0] on div at bounding box center [436, 6] width 158 height 351
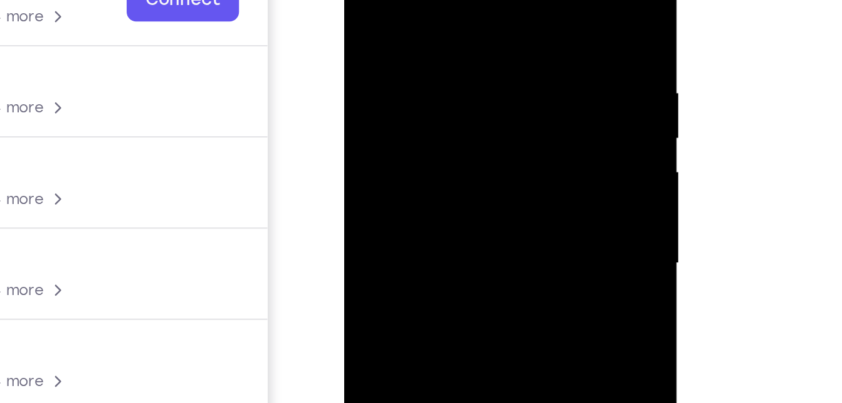
scroll to position [147, 0]
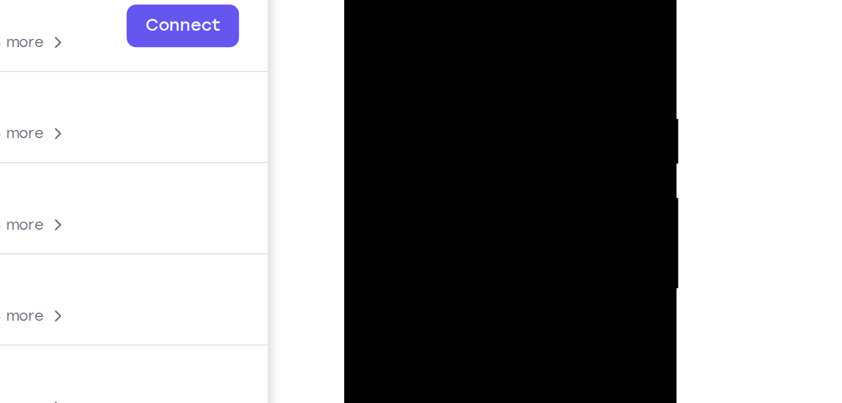
click at [408, 96] on div at bounding box center [433, 125] width 158 height 351
click at [385, 4] on div at bounding box center [433, 125] width 158 height 351
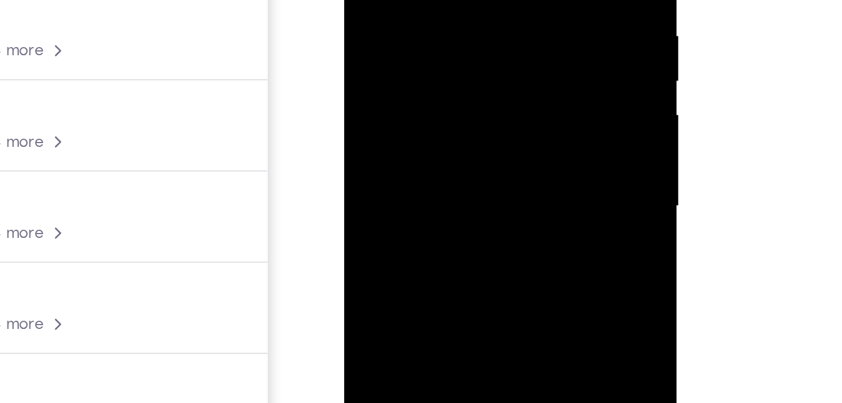
click at [482, 38] on div at bounding box center [433, 43] width 158 height 351
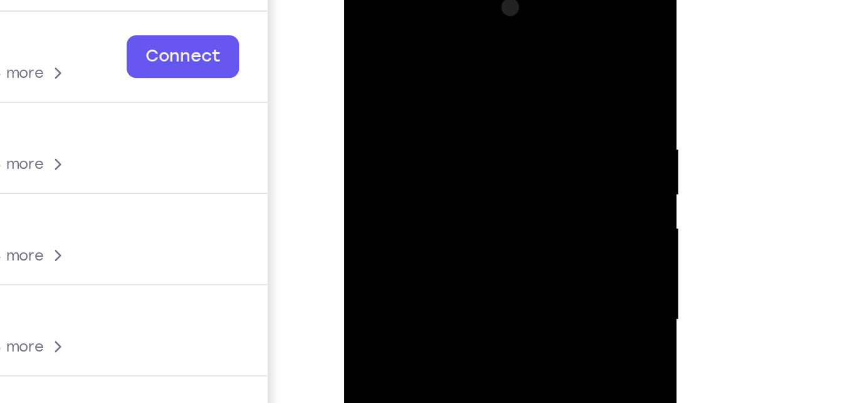
drag, startPoint x: 411, startPoint y: 51, endPoint x: 417, endPoint y: 88, distance: 36.8
click at [417, 88] on div at bounding box center [433, 156] width 158 height 351
click at [415, 52] on div at bounding box center [433, 156] width 158 height 351
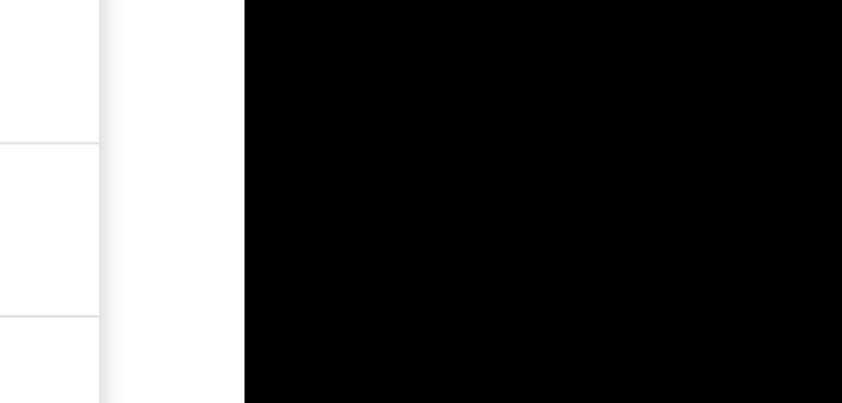
drag, startPoint x: 304, startPoint y: -127, endPoint x: 309, endPoint y: -163, distance: 36.8
drag, startPoint x: 308, startPoint y: -121, endPoint x: 314, endPoint y: -161, distance: 40.5
drag, startPoint x: 310, startPoint y: -110, endPoint x: 321, endPoint y: -186, distance: 77.4
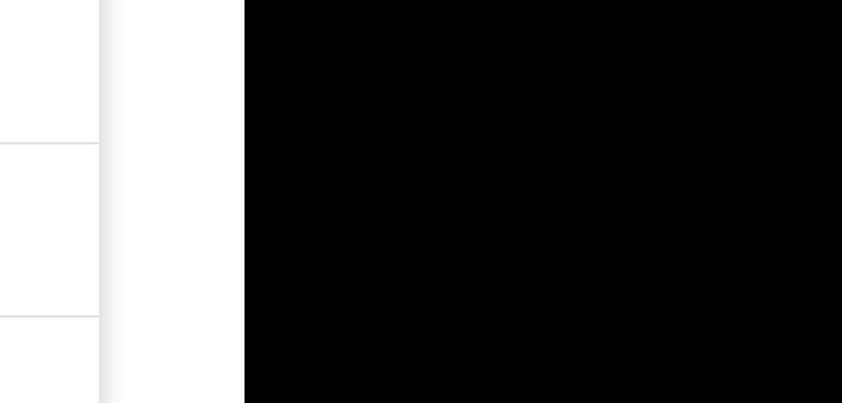
drag, startPoint x: 309, startPoint y: -127, endPoint x: 316, endPoint y: -181, distance: 54.4
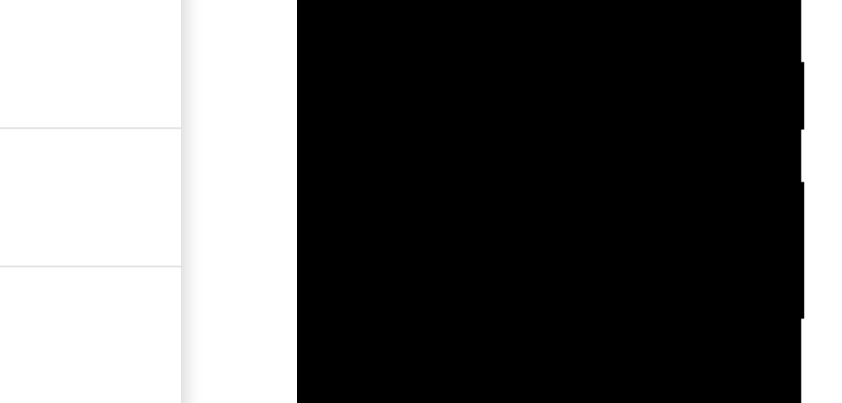
drag, startPoint x: 365, startPoint y: -60, endPoint x: 376, endPoint y: -113, distance: 53.8
drag, startPoint x: 367, startPoint y: -43, endPoint x: 378, endPoint y: -102, distance: 59.9
drag, startPoint x: 357, startPoint y: -38, endPoint x: 369, endPoint y: -106, distance: 68.9
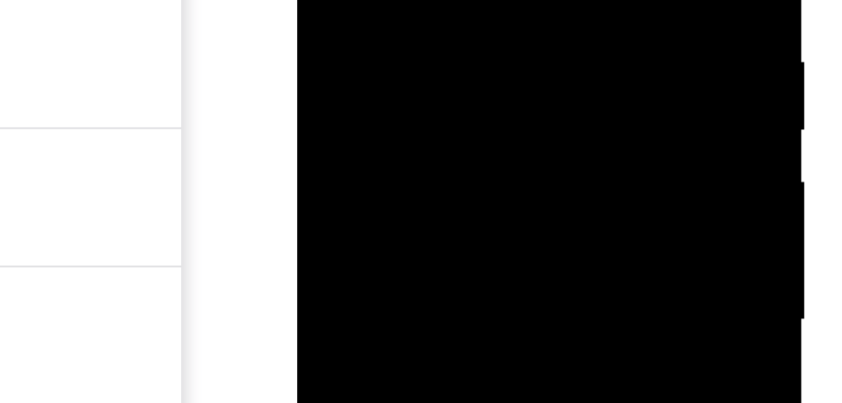
drag, startPoint x: 355, startPoint y: -34, endPoint x: 368, endPoint y: -97, distance: 63.4
drag, startPoint x: 356, startPoint y: -46, endPoint x: 365, endPoint y: -94, distance: 48.6
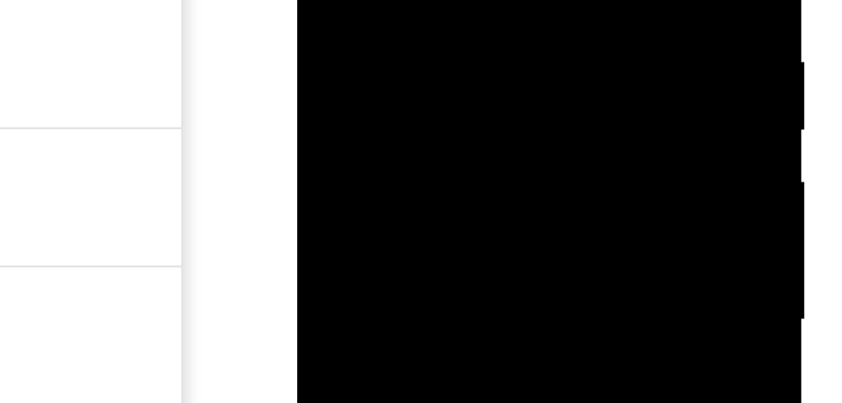
drag, startPoint x: 359, startPoint y: -38, endPoint x: 366, endPoint y: -74, distance: 37.0
drag, startPoint x: 364, startPoint y: -50, endPoint x: 376, endPoint y: -105, distance: 55.9
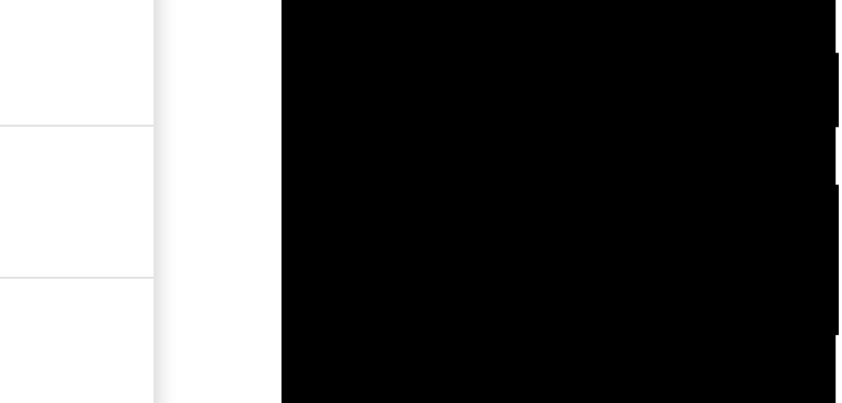
drag, startPoint x: 343, startPoint y: -67, endPoint x: 353, endPoint y: -114, distance: 48.1
drag, startPoint x: 353, startPoint y: -74, endPoint x: 363, endPoint y: -125, distance: 51.8
drag, startPoint x: 353, startPoint y: -84, endPoint x: 358, endPoint y: -107, distance: 23.0
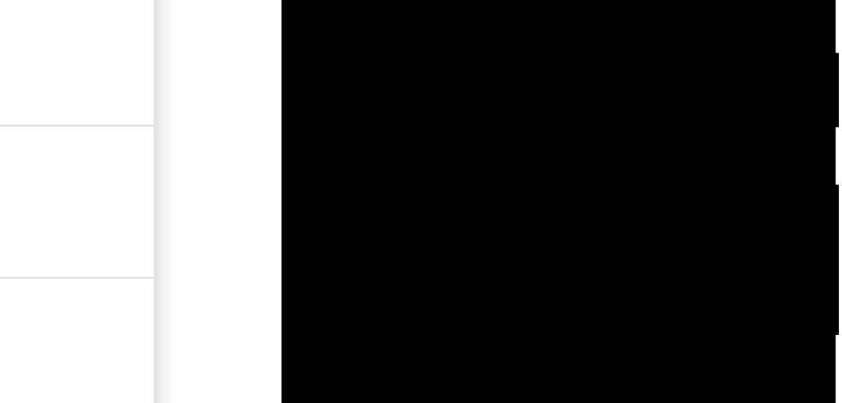
drag, startPoint x: 343, startPoint y: -76, endPoint x: 353, endPoint y: -122, distance: 47.4
drag, startPoint x: 352, startPoint y: -76, endPoint x: 357, endPoint y: -122, distance: 46.1
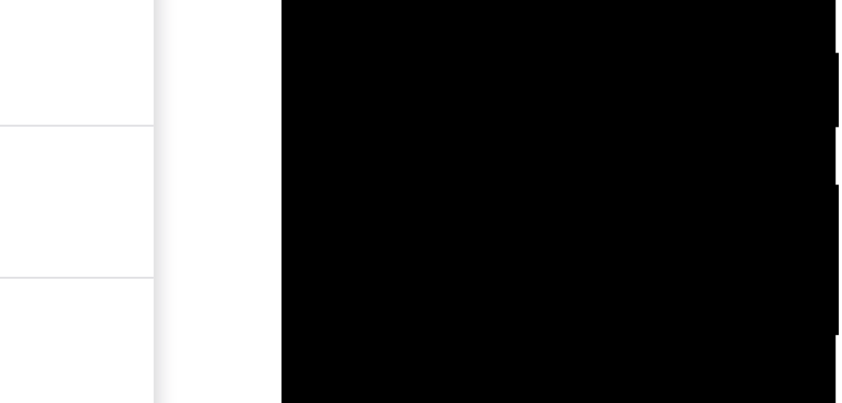
drag, startPoint x: 366, startPoint y: -130, endPoint x: 353, endPoint y: -80, distance: 52.5
drag, startPoint x: 364, startPoint y: -125, endPoint x: 359, endPoint y: -92, distance: 34.2
drag, startPoint x: 359, startPoint y: -140, endPoint x: 354, endPoint y: -90, distance: 49.9
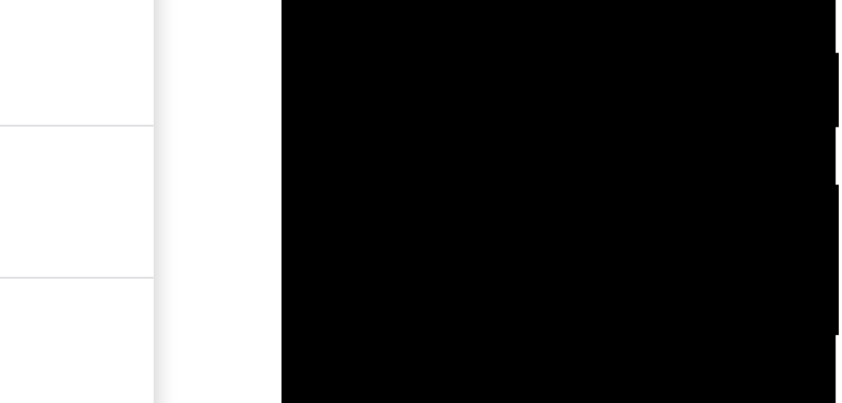
drag, startPoint x: 356, startPoint y: -141, endPoint x: 356, endPoint y: -96, distance: 45.2
drag, startPoint x: 362, startPoint y: -134, endPoint x: 355, endPoint y: -89, distance: 45.1
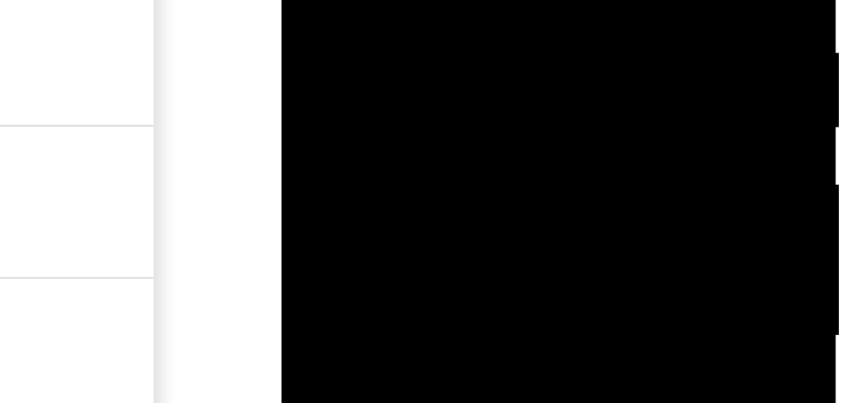
drag, startPoint x: 360, startPoint y: -135, endPoint x: 357, endPoint y: -100, distance: 35.9
drag, startPoint x: 365, startPoint y: -133, endPoint x: 356, endPoint y: -82, distance: 52.3
drag, startPoint x: 366, startPoint y: -132, endPoint x: 360, endPoint y: -85, distance: 46.8
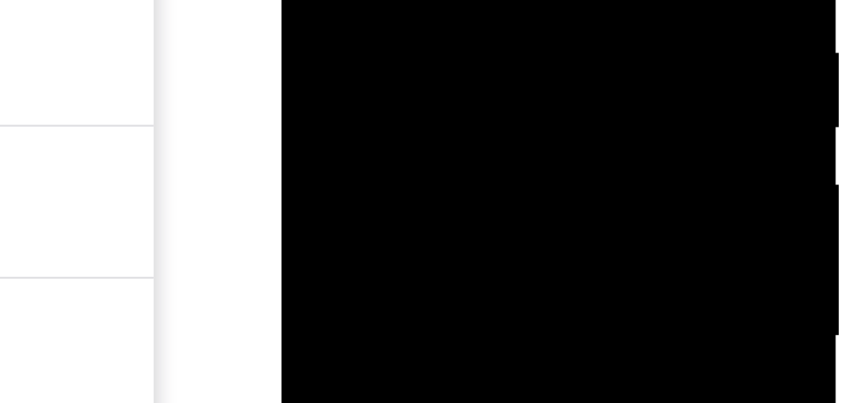
drag, startPoint x: 366, startPoint y: -129, endPoint x: 360, endPoint y: -88, distance: 41.2
drag, startPoint x: 362, startPoint y: -130, endPoint x: 358, endPoint y: -68, distance: 62.2
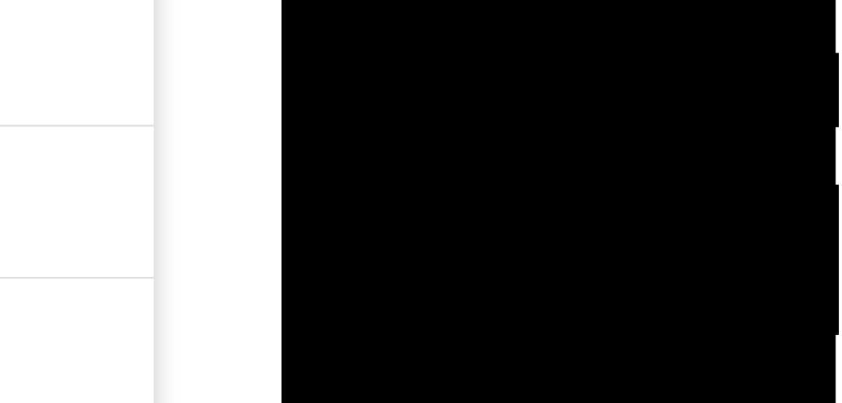
drag, startPoint x: 364, startPoint y: -141, endPoint x: 361, endPoint y: -92, distance: 48.4
drag, startPoint x: 363, startPoint y: -115, endPoint x: 361, endPoint y: -51, distance: 64.0
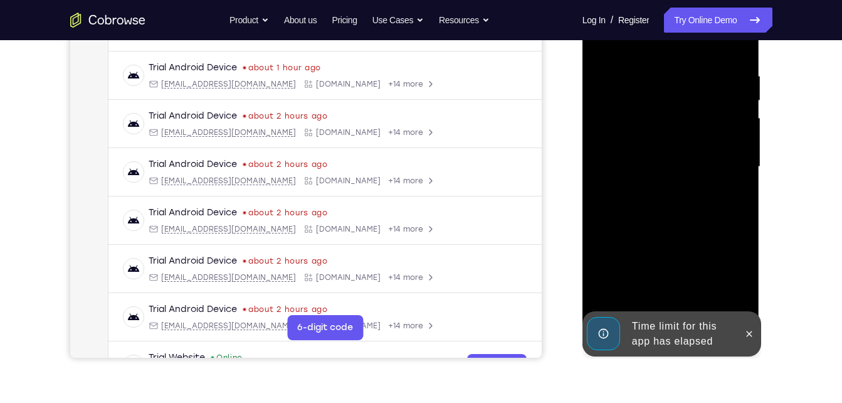
scroll to position [226, 0]
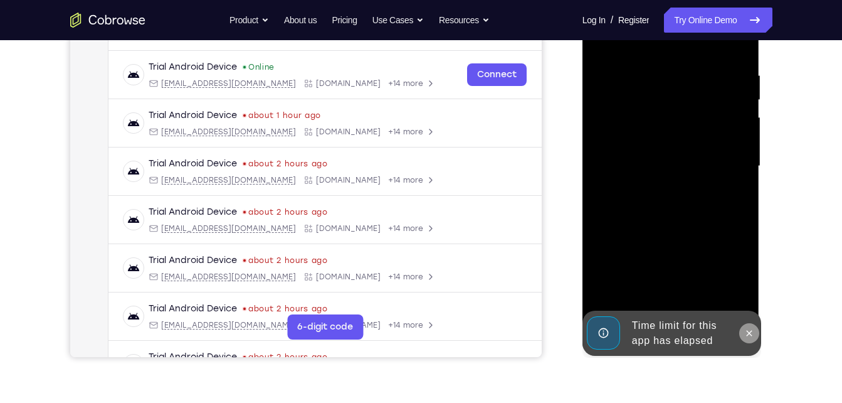
click at [749, 336] on icon at bounding box center [750, 333] width 10 height 10
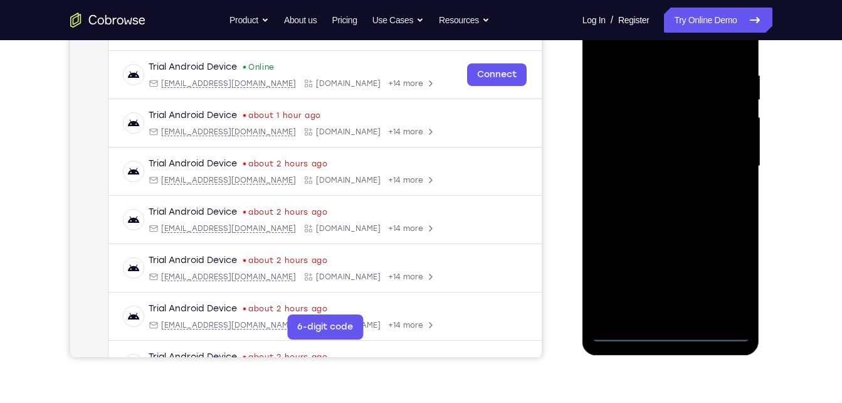
click at [671, 332] on div at bounding box center [671, 166] width 158 height 351
click at [735, 282] on div at bounding box center [671, 166] width 158 height 351
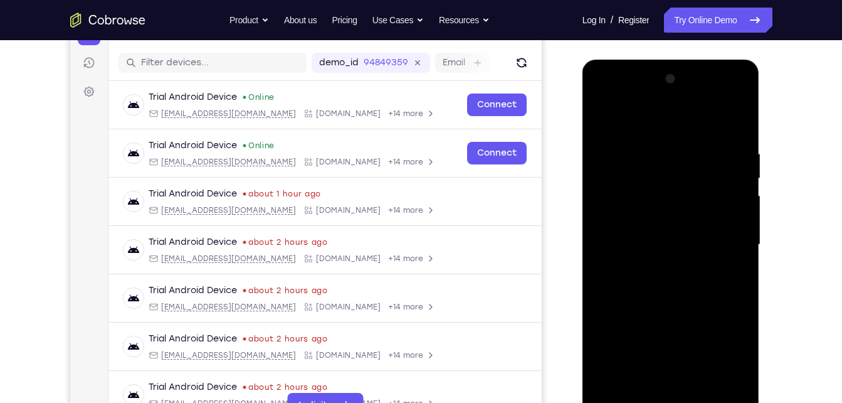
scroll to position [126, 0]
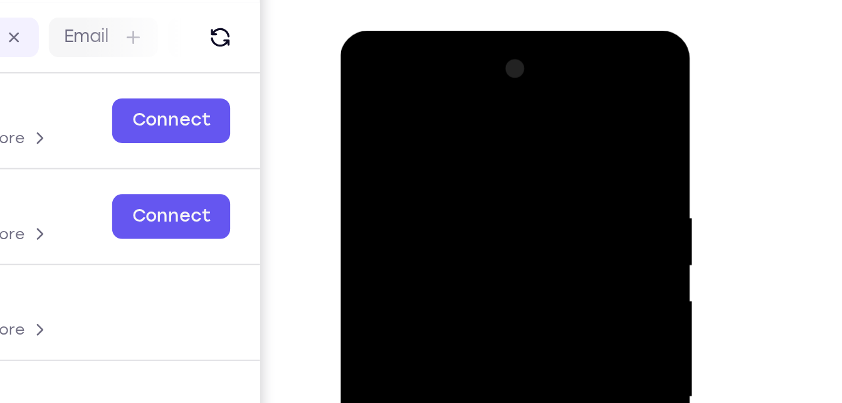
click at [362, 66] on div at bounding box center [429, 215] width 158 height 351
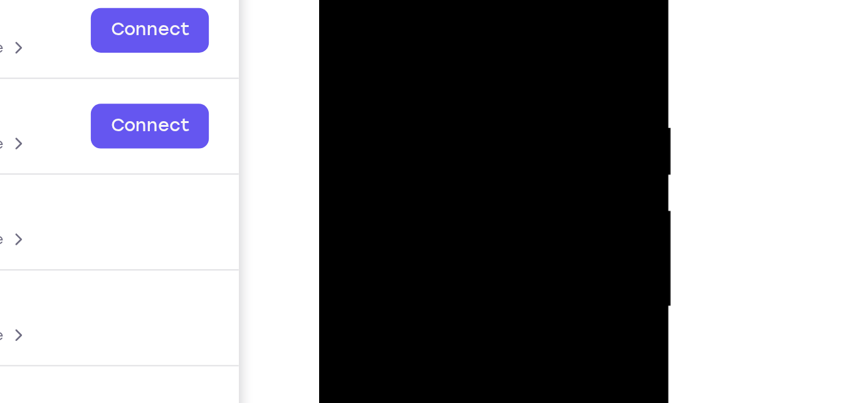
click at [457, 123] on div at bounding box center [408, 125] width 158 height 351
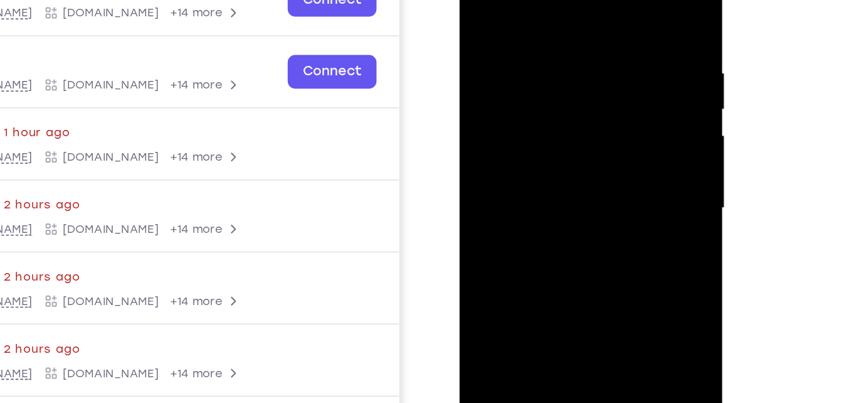
click at [534, 146] on div at bounding box center [548, 117] width 158 height 351
click at [540, 104] on div at bounding box center [548, 117] width 158 height 351
click at [514, 94] on div at bounding box center [548, 117] width 158 height 351
click at [518, 120] on div at bounding box center [548, 117] width 158 height 351
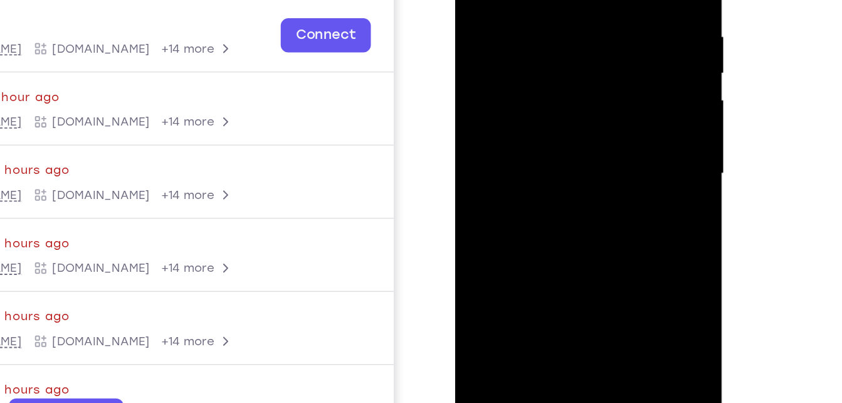
scroll to position [174, 0]
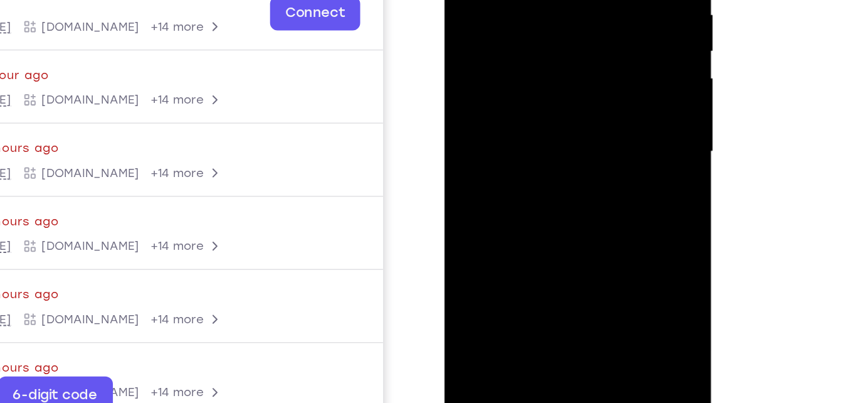
click at [512, 104] on div at bounding box center [533, 56] width 158 height 351
click at [603, 188] on div at bounding box center [533, 56] width 158 height 351
click at [564, 202] on div at bounding box center [533, 56] width 158 height 351
click at [530, 122] on div at bounding box center [533, 56] width 158 height 351
click at [505, 27] on div at bounding box center [533, 56] width 158 height 351
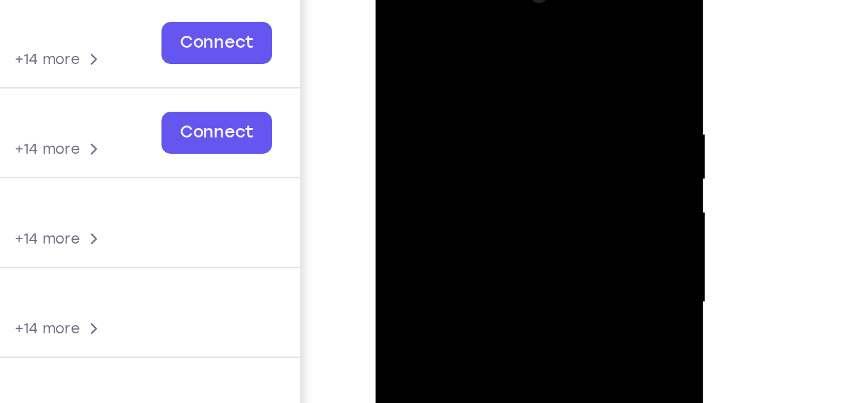
drag, startPoint x: 447, startPoint y: 24, endPoint x: 450, endPoint y: -44, distance: 67.8
click at [450, 0] on html "Online web based iOS Simulators and Android Emulators. Run iPhone, iPad, Mobile…" at bounding box center [465, 147] width 179 height 376
click at [467, 115] on div at bounding box center [464, 144] width 158 height 351
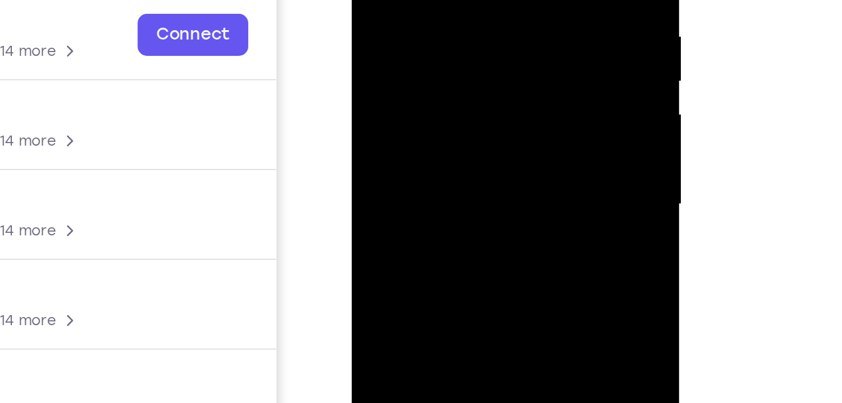
click at [511, 53] on div at bounding box center [440, 46] width 158 height 351
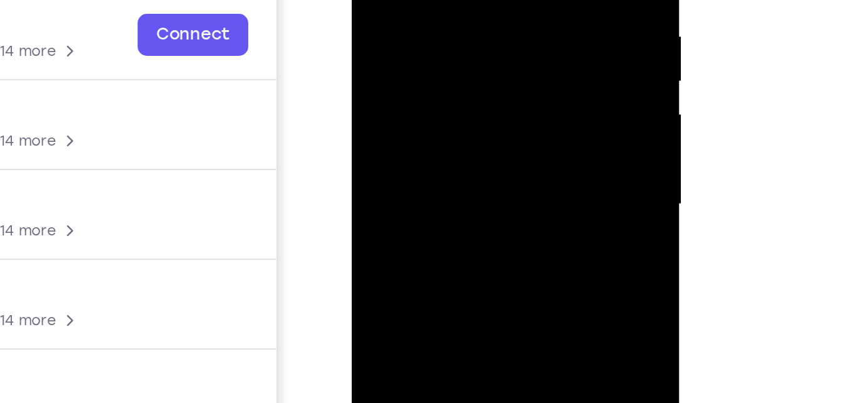
click at [511, 53] on div at bounding box center [440, 46] width 158 height 351
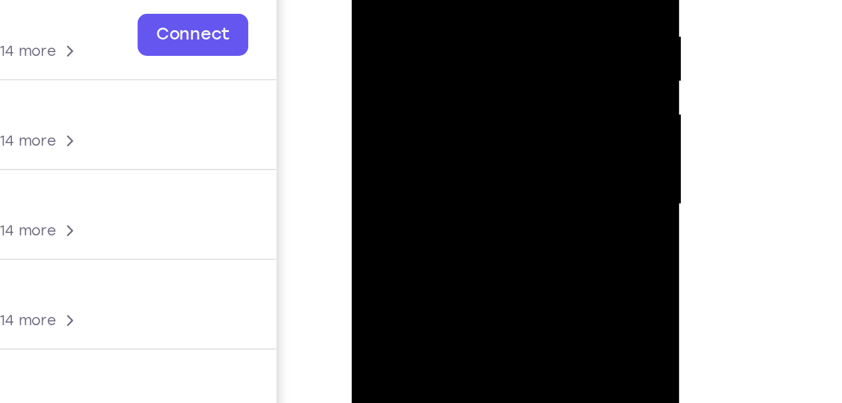
click at [511, 53] on div at bounding box center [440, 46] width 158 height 351
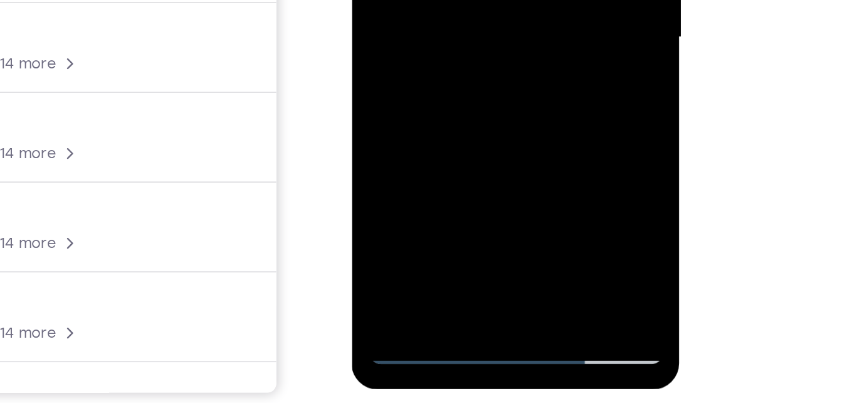
scroll to position [187, 0]
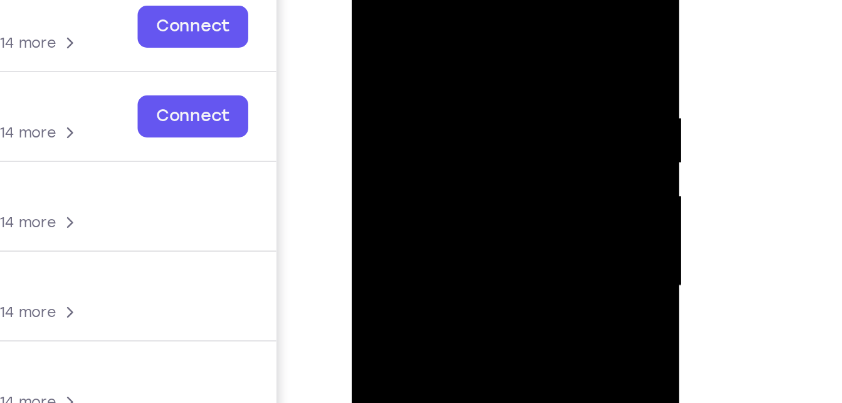
click at [376, 2] on div at bounding box center [440, 127] width 158 height 351
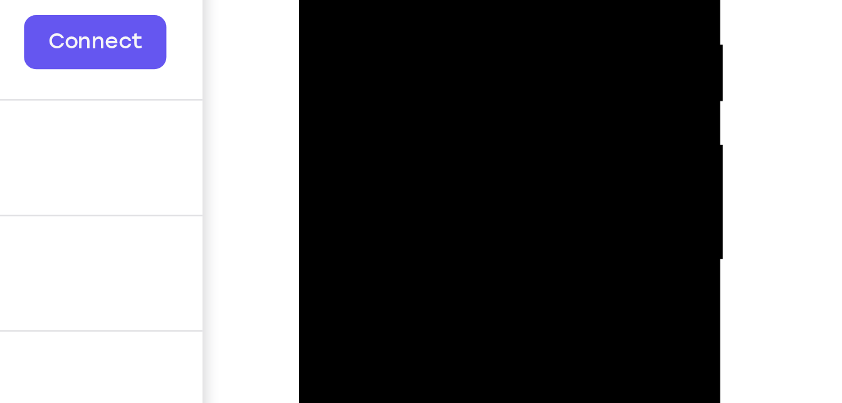
drag, startPoint x: 385, startPoint y: 26, endPoint x: 390, endPoint y: -36, distance: 62.3
click at [390, 0] on div at bounding box center [388, 3] width 158 height 351
drag, startPoint x: 385, startPoint y: 25, endPoint x: 385, endPoint y: 11, distance: 14.4
click at [385, 11] on div at bounding box center [388, 3] width 158 height 351
click at [342, 0] on div at bounding box center [388, 3] width 158 height 351
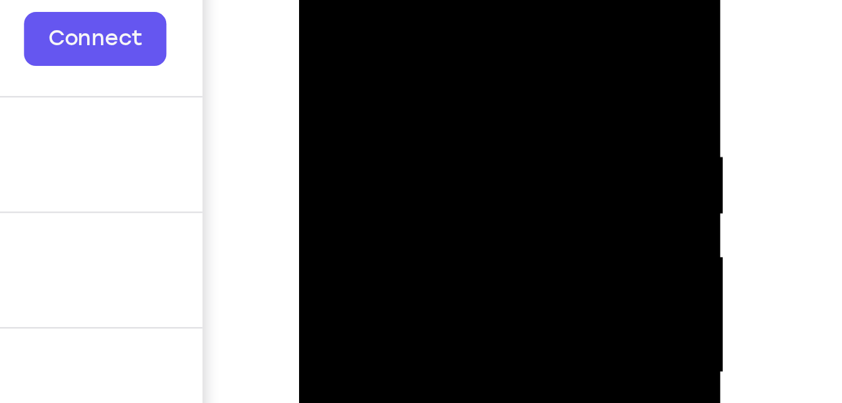
drag, startPoint x: 385, startPoint y: 29, endPoint x: 386, endPoint y: 60, distance: 31.4
click at [386, 60] on div at bounding box center [388, 116] width 158 height 351
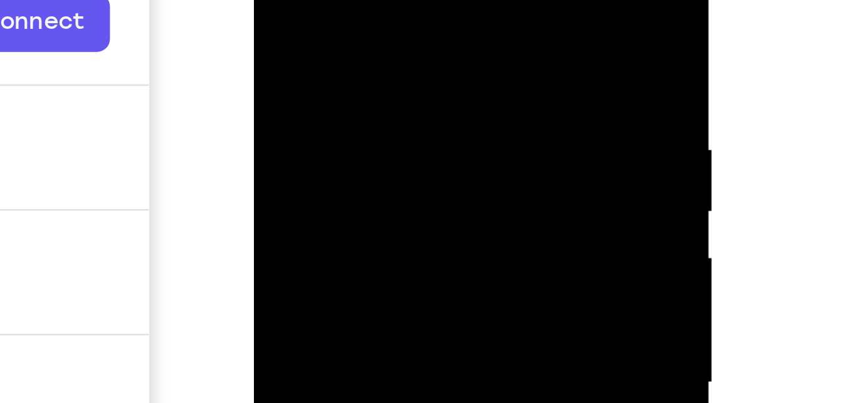
drag, startPoint x: 346, startPoint y: 43, endPoint x: 349, endPoint y: -8, distance: 50.9
click at [349, 0] on div at bounding box center [342, 91] width 158 height 351
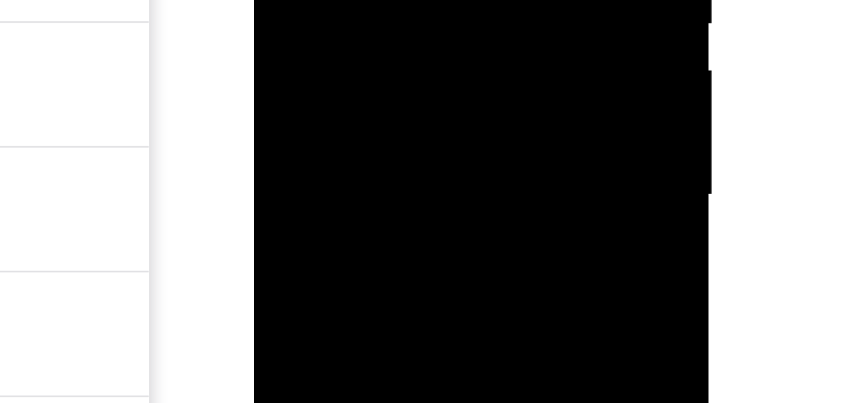
drag, startPoint x: 361, startPoint y: -116, endPoint x: 364, endPoint y: -77, distance: 39.1
drag, startPoint x: 337, startPoint y: -36, endPoint x: 347, endPoint y: -19, distance: 18.8
click at [347, 0] on div at bounding box center [342, 39] width 158 height 351
click at [361, 19] on div at bounding box center [342, 39] width 158 height 351
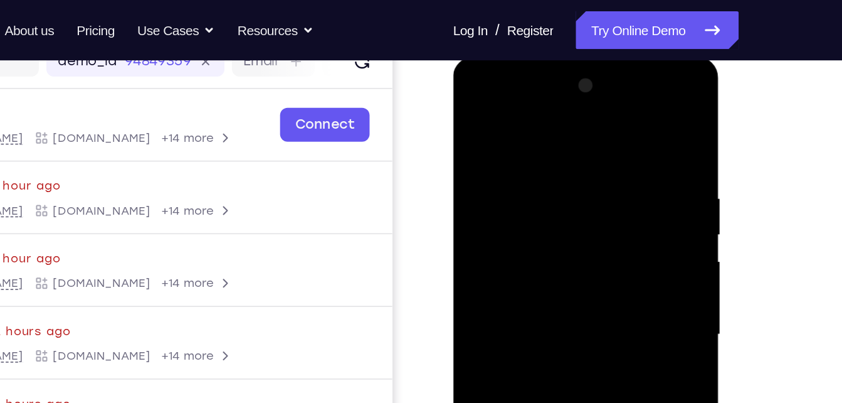
scroll to position [169, 0]
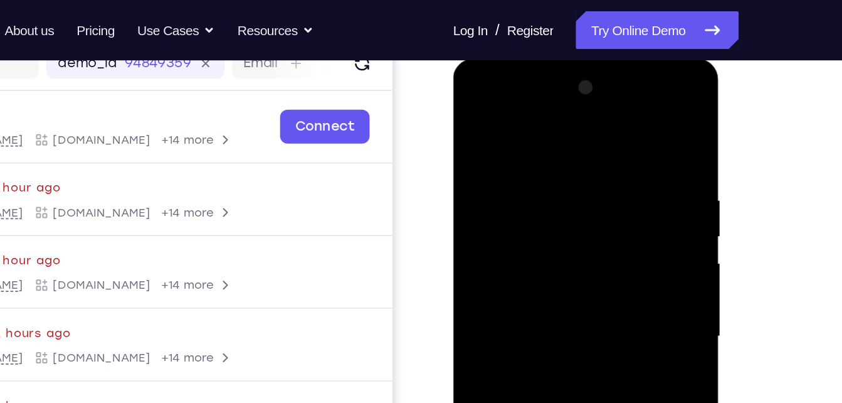
click at [598, 159] on div at bounding box center [541, 243] width 158 height 351
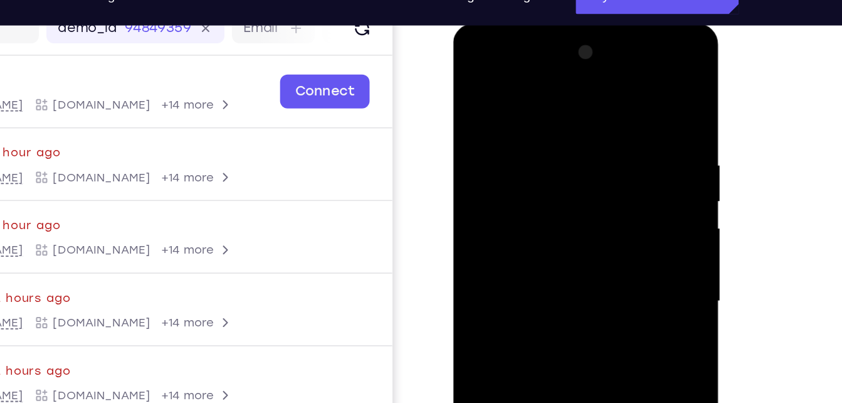
click at [612, 145] on div at bounding box center [541, 208] width 158 height 351
click at [608, 116] on div at bounding box center [541, 208] width 158 height 351
click at [608, 76] on div at bounding box center [541, 208] width 158 height 351
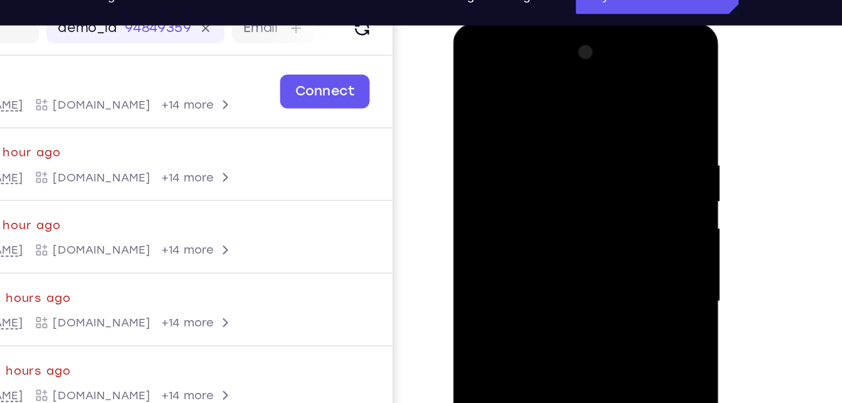
click at [610, 45] on div at bounding box center [541, 208] width 158 height 351
click at [484, 117] on div at bounding box center [541, 208] width 158 height 351
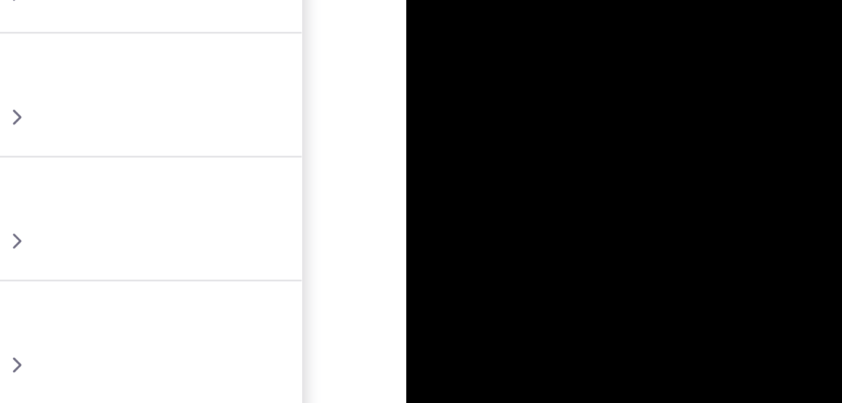
drag, startPoint x: 462, startPoint y: 23, endPoint x: 517, endPoint y: 12, distance: 56.3
click at [517, 12] on div at bounding box center [495, 40] width 158 height 351
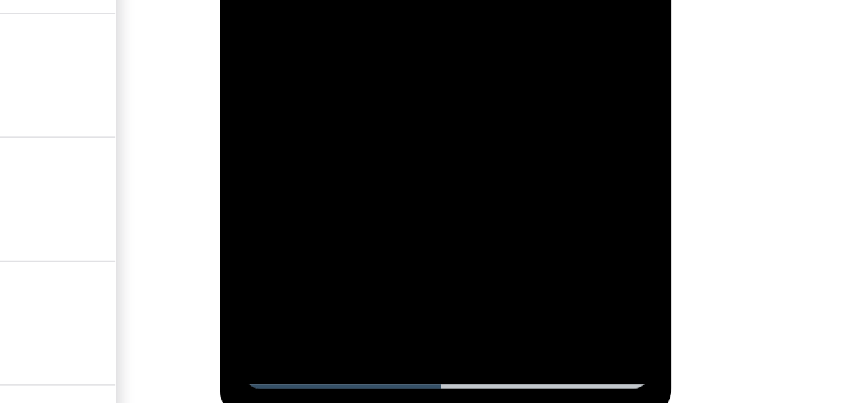
scroll to position [200, 0]
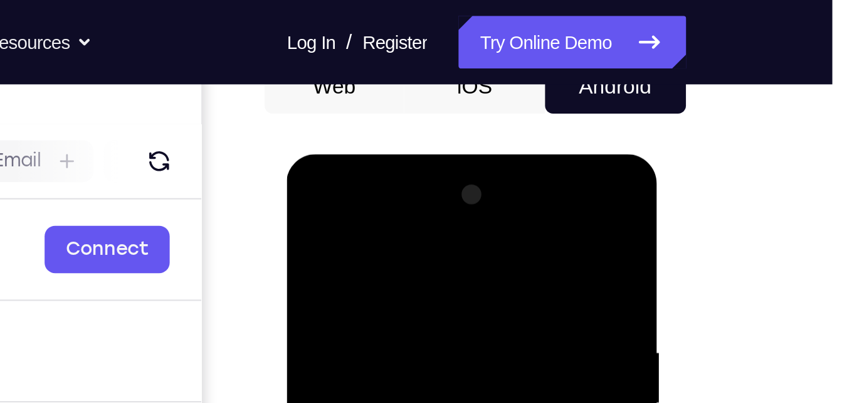
click at [433, 206] on div at bounding box center [376, 338] width 158 height 351
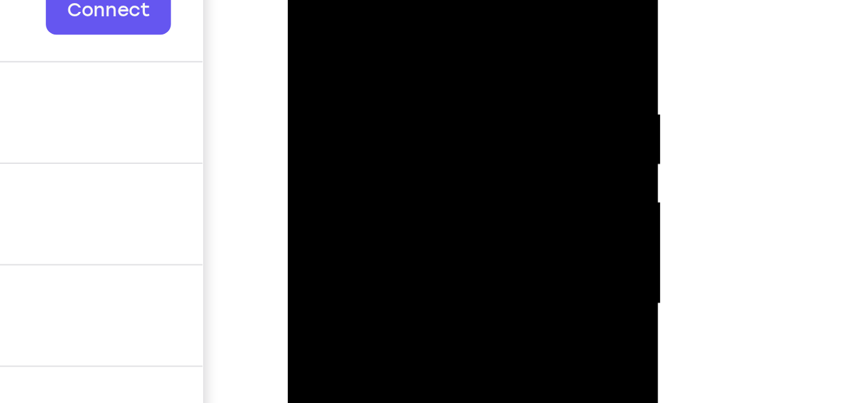
click at [318, 62] on div at bounding box center [376, 100] width 158 height 351
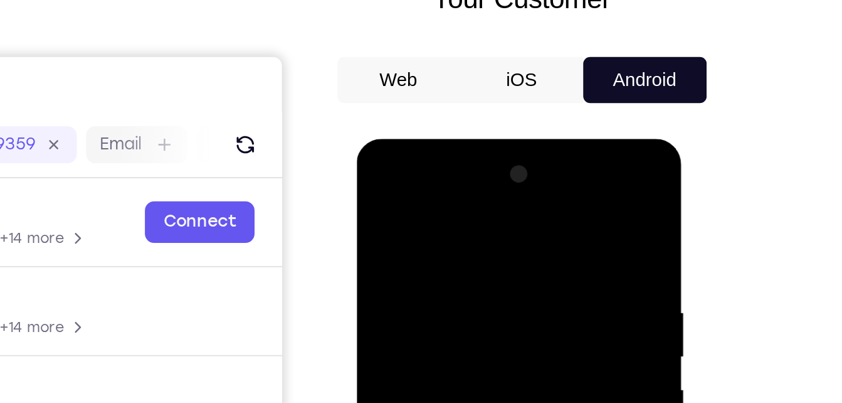
scroll to position [82, 0]
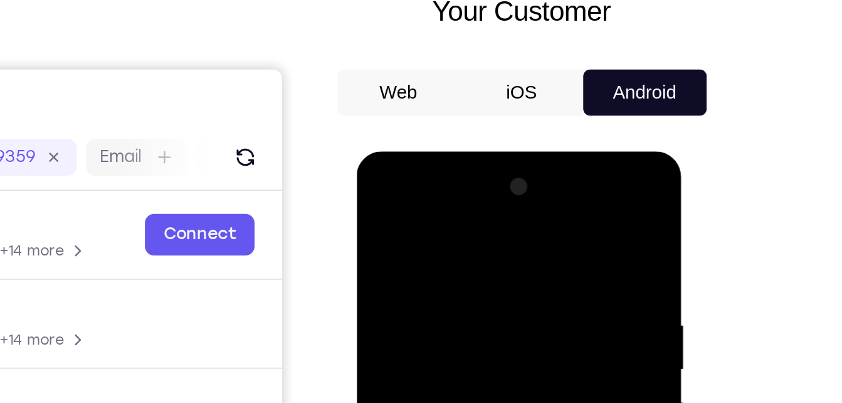
click at [514, 174] on div at bounding box center [445, 336] width 158 height 351
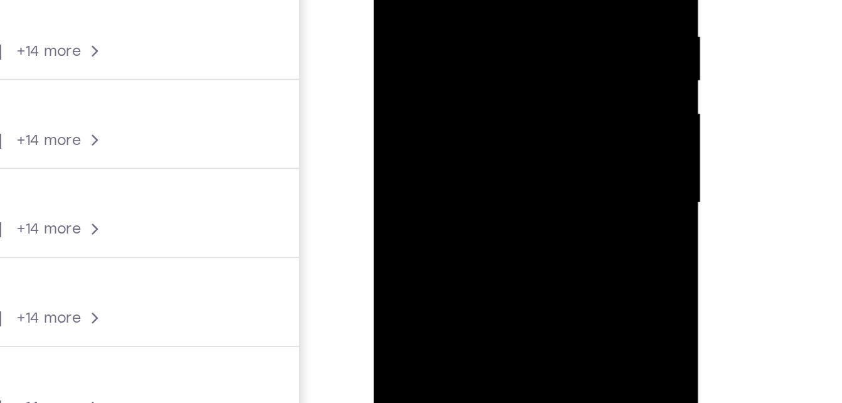
scroll to position [99, 0]
drag, startPoint x: 506, startPoint y: 36, endPoint x: 406, endPoint y: 43, distance: 100.6
click at [406, 43] on div at bounding box center [462, 46] width 158 height 351
click at [468, 36] on div at bounding box center [462, 46] width 158 height 351
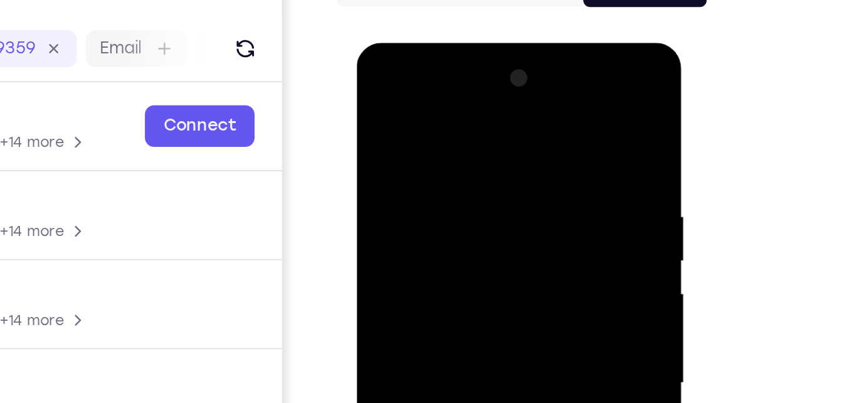
scroll to position [104, 0]
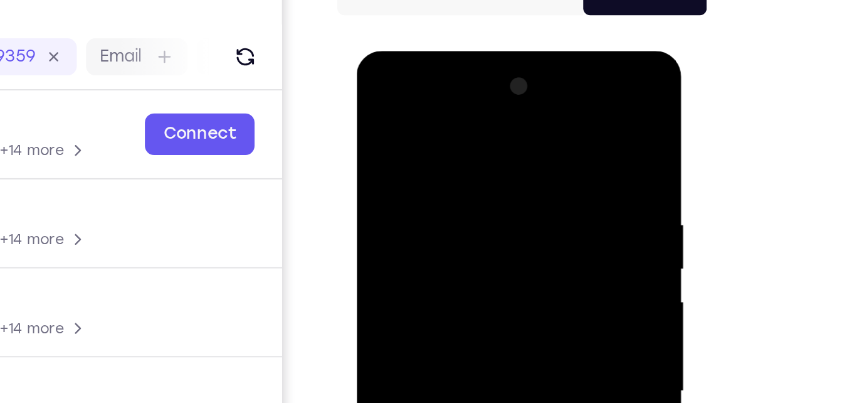
click at [503, 132] on div at bounding box center [445, 235] width 158 height 351
click at [511, 81] on div at bounding box center [445, 235] width 158 height 351
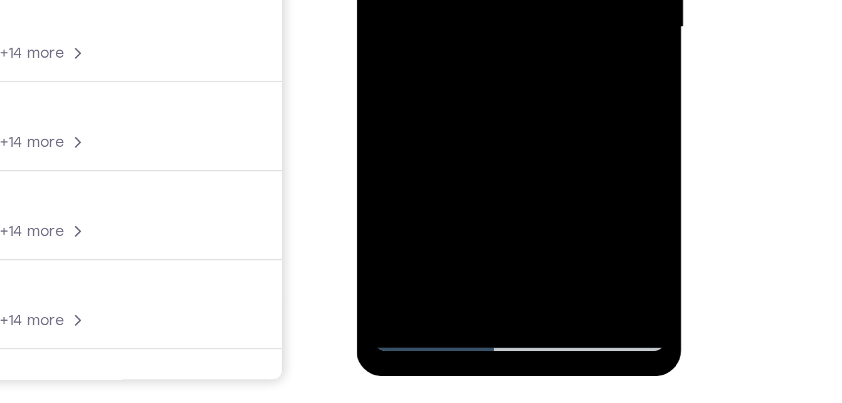
scroll to position [194, 0]
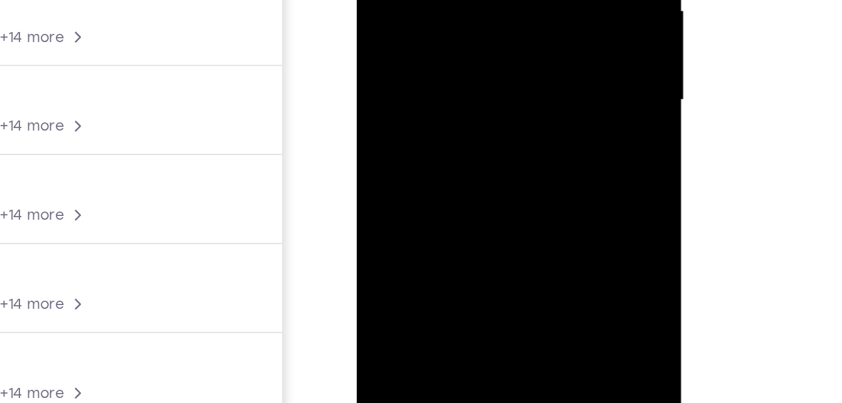
drag, startPoint x: 438, startPoint y: 51, endPoint x: 426, endPoint y: -24, distance: 75.7
drag, startPoint x: 425, startPoint y: 47, endPoint x: 435, endPoint y: -8, distance: 55.6
drag, startPoint x: 427, startPoint y: 63, endPoint x: 432, endPoint y: 18, distance: 45.4
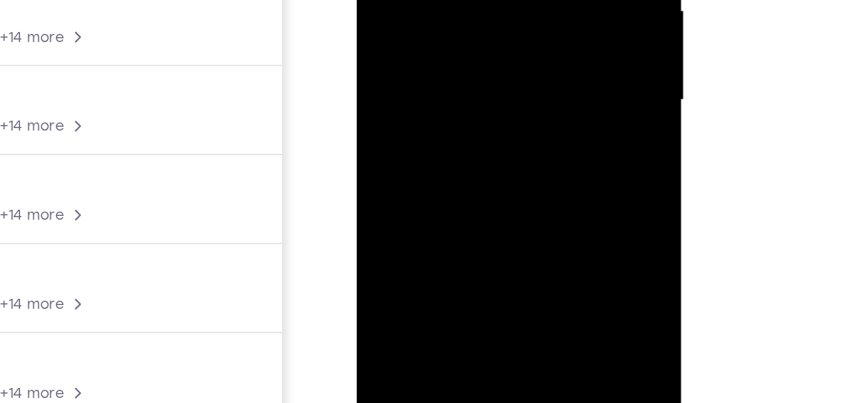
drag, startPoint x: 427, startPoint y: 68, endPoint x: 425, endPoint y: 11, distance: 57.8
drag, startPoint x: 428, startPoint y: 60, endPoint x: 428, endPoint y: -1, distance: 60.2
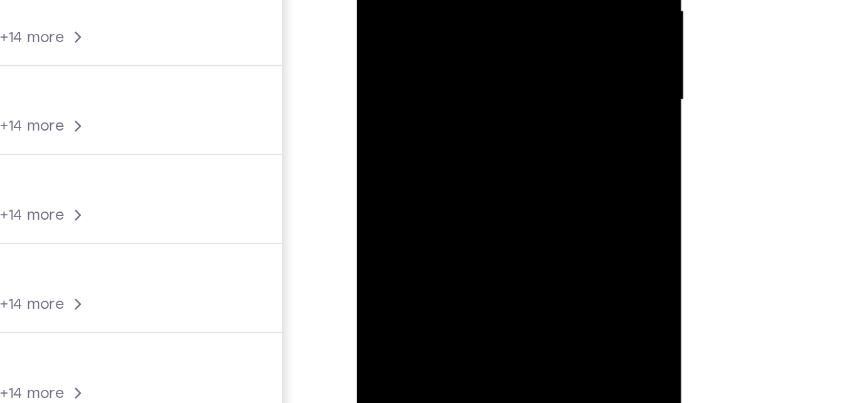
drag, startPoint x: 424, startPoint y: 40, endPoint x: 426, endPoint y: -9, distance: 49.0
drag, startPoint x: 423, startPoint y: 34, endPoint x: 425, endPoint y: -9, distance: 43.9
drag, startPoint x: 422, startPoint y: 49, endPoint x: 424, endPoint y: -45, distance: 93.5
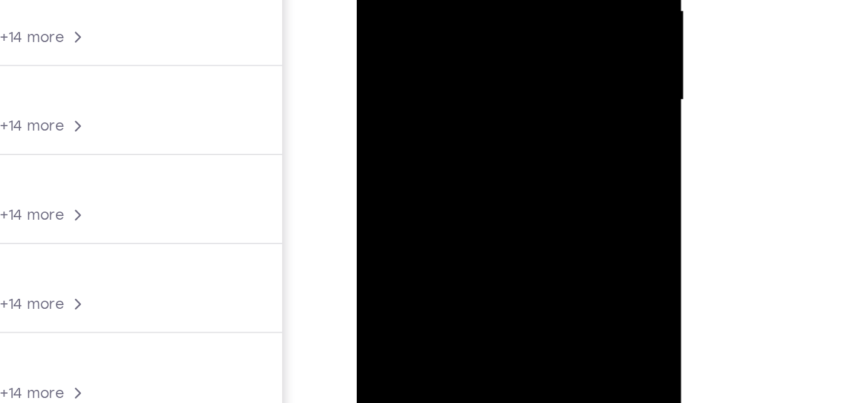
drag, startPoint x: 435, startPoint y: 68, endPoint x: 428, endPoint y: -24, distance: 91.8
drag, startPoint x: 416, startPoint y: 51, endPoint x: 418, endPoint y: -6, distance: 57.7
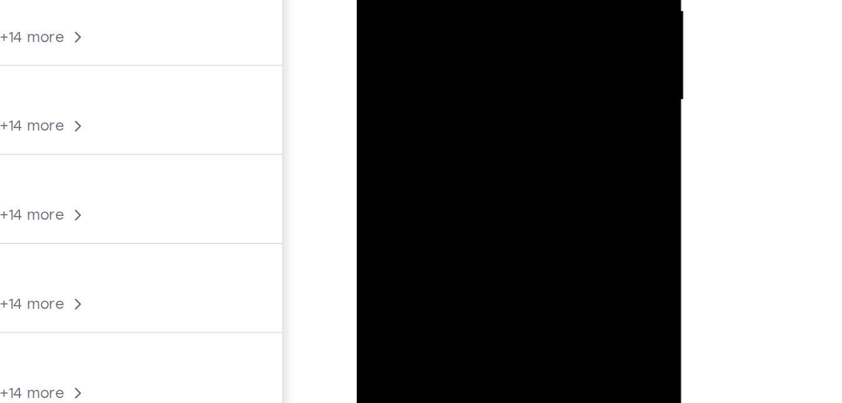
drag, startPoint x: 410, startPoint y: 62, endPoint x: 413, endPoint y: -8, distance: 69.7
drag, startPoint x: 413, startPoint y: 42, endPoint x: 418, endPoint y: -19, distance: 61.7
drag, startPoint x: 412, startPoint y: 35, endPoint x: 422, endPoint y: -17, distance: 53.0
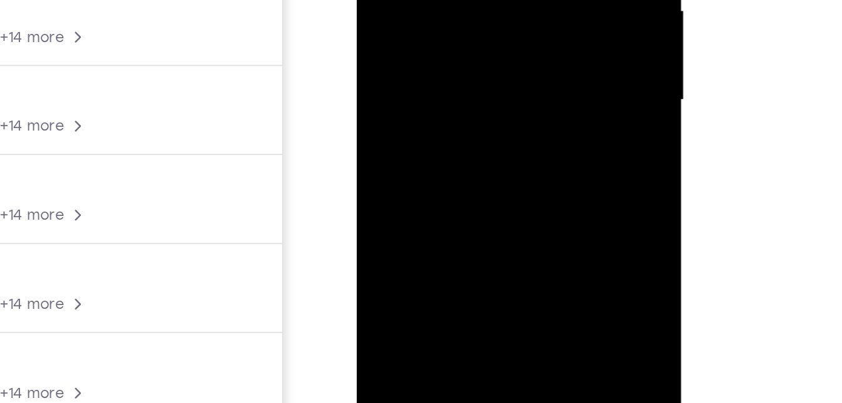
drag, startPoint x: 415, startPoint y: 51, endPoint x: 423, endPoint y: 1, distance: 51.6
drag, startPoint x: 418, startPoint y: 53, endPoint x: 425, endPoint y: 1, distance: 52.4
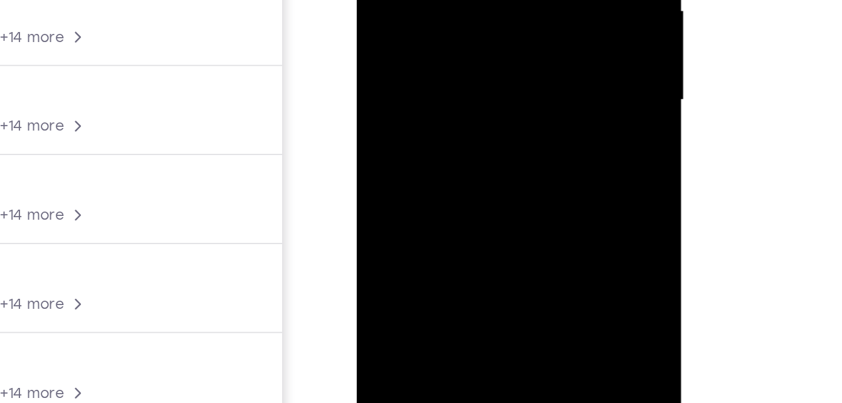
drag, startPoint x: 417, startPoint y: 49, endPoint x: 426, endPoint y: -2, distance: 51.7
drag, startPoint x: 421, startPoint y: 38, endPoint x: 428, endPoint y: -1, distance: 39.5
drag, startPoint x: 421, startPoint y: 47, endPoint x: 431, endPoint y: -6, distance: 54.3
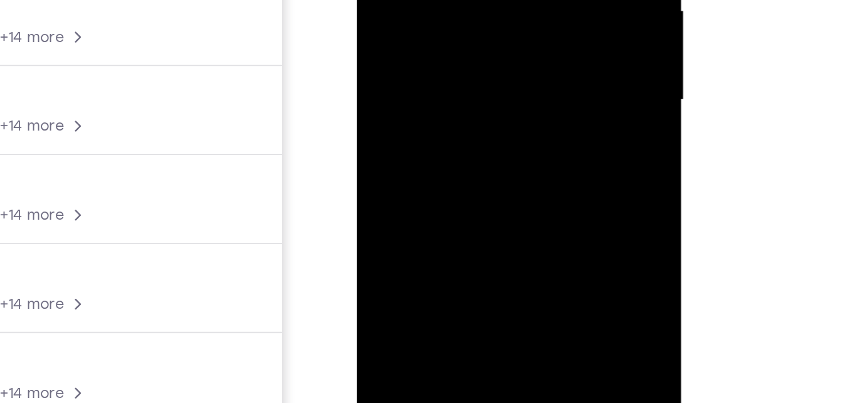
drag, startPoint x: 422, startPoint y: 42, endPoint x: 432, endPoint y: -13, distance: 55.4
drag, startPoint x: 422, startPoint y: 38, endPoint x: 433, endPoint y: 0, distance: 39.7
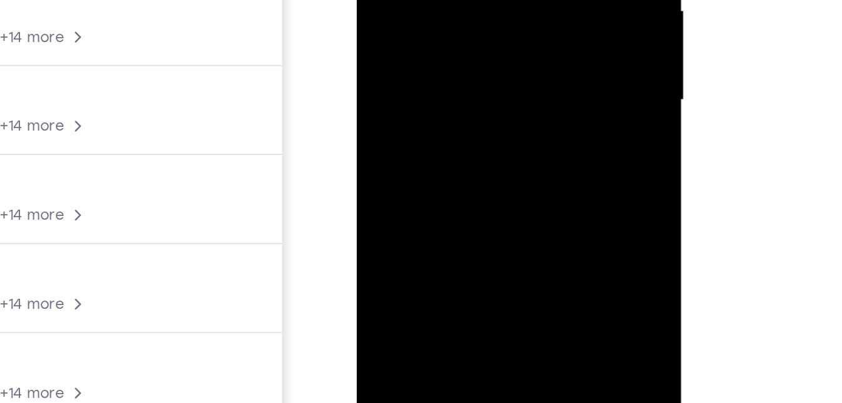
drag, startPoint x: 422, startPoint y: 48, endPoint x: 430, endPoint y: 12, distance: 36.7
drag, startPoint x: 424, startPoint y: 51, endPoint x: 433, endPoint y: 1, distance: 50.4
drag, startPoint x: 422, startPoint y: 56, endPoint x: 435, endPoint y: -9, distance: 66.6
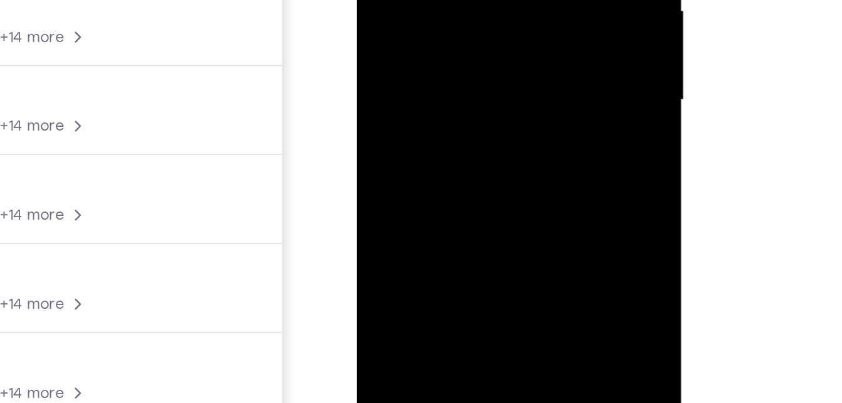
drag, startPoint x: 422, startPoint y: 53, endPoint x: 440, endPoint y: -2, distance: 57.7
drag, startPoint x: 424, startPoint y: 62, endPoint x: 432, endPoint y: 21, distance: 41.5
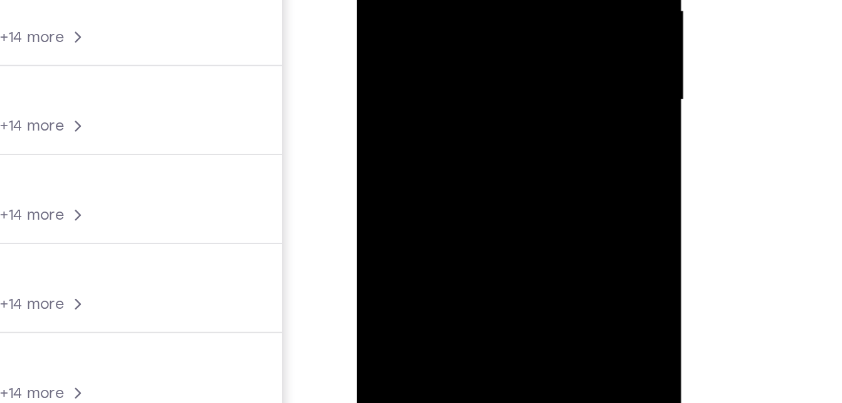
drag, startPoint x: 420, startPoint y: 69, endPoint x: 435, endPoint y: 23, distance: 48.2
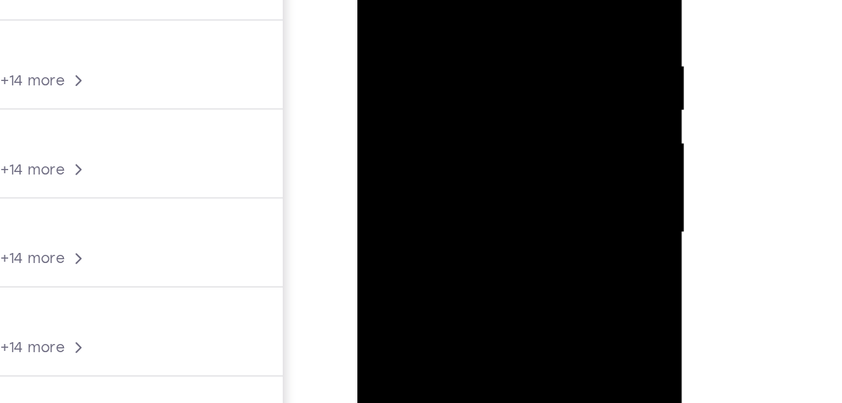
click at [440, 0] on div at bounding box center [446, 77] width 158 height 351
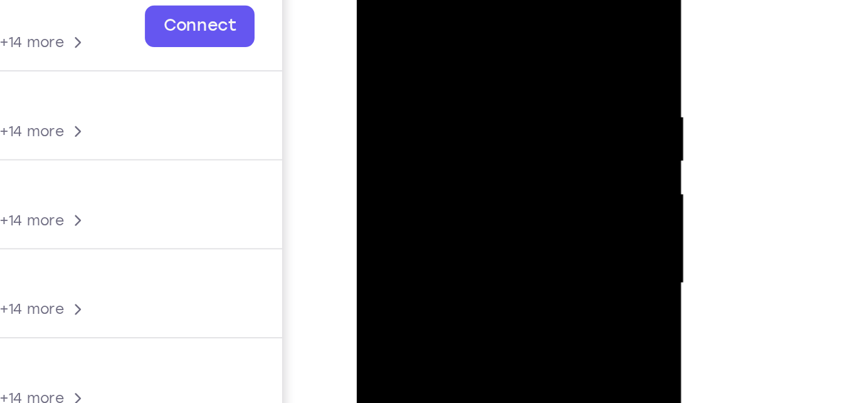
drag, startPoint x: 427, startPoint y: 124, endPoint x: 426, endPoint y: 155, distance: 31.4
click at [426, 155] on div at bounding box center [445, 128] width 158 height 351
drag, startPoint x: 430, startPoint y: 178, endPoint x: 437, endPoint y: 138, distance: 40.1
click at [437, 138] on div at bounding box center [445, 128] width 158 height 351
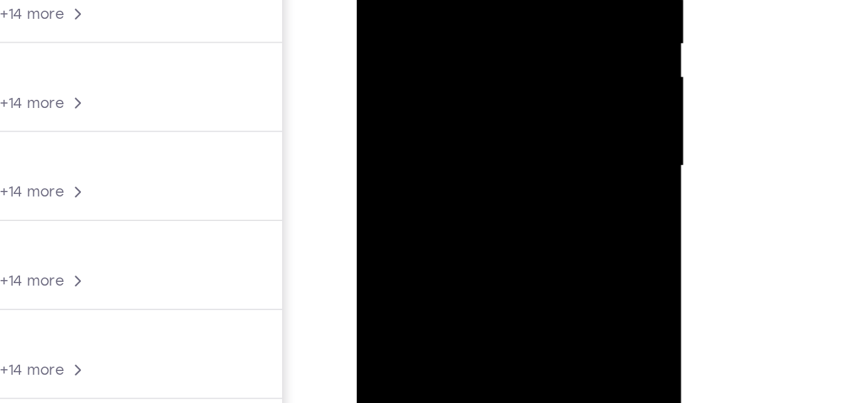
drag, startPoint x: 433, startPoint y: 114, endPoint x: 440, endPoint y: 51, distance: 63.1
click at [440, 51] on div at bounding box center [445, 10] width 158 height 351
drag
click at [439, 35] on div at bounding box center [445, 10] width 158 height 351
click at [431, 30] on div at bounding box center [445, 10] width 158 height 351
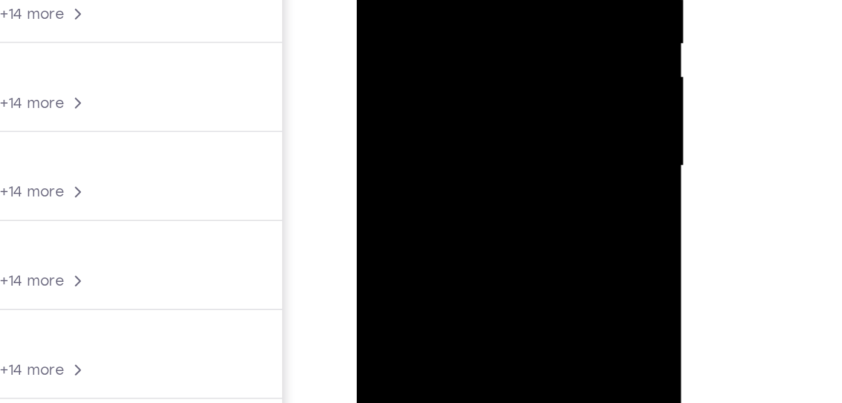
click at [430, 37] on div at bounding box center [445, 10] width 158 height 351
click at [426, 46] on div at bounding box center [445, 10] width 158 height 351
click at [418, 55] on div at bounding box center [445, 10] width 158 height 351
click at [431, 17] on div at bounding box center [445, 10] width 158 height 351
click at [431, 0] on div at bounding box center [445, 10] width 158 height 351
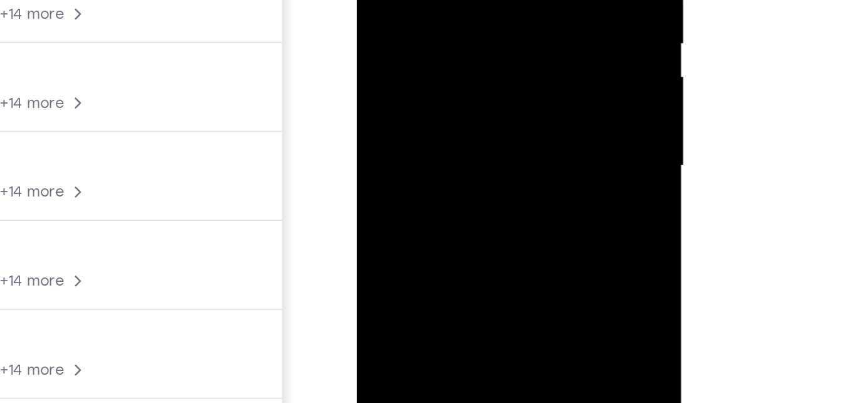
click at [417, 13] on div at bounding box center [445, 10] width 158 height 351
click at [425, 0] on div at bounding box center [445, 10] width 158 height 351
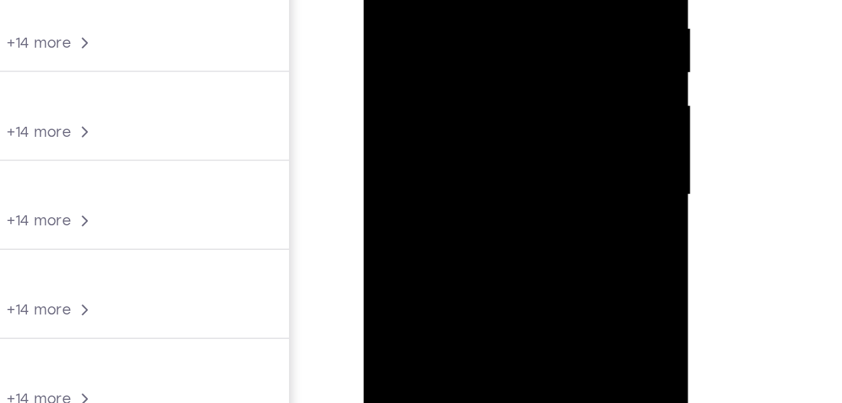
click at [450, 13] on div at bounding box center [452, 40] width 158 height 351
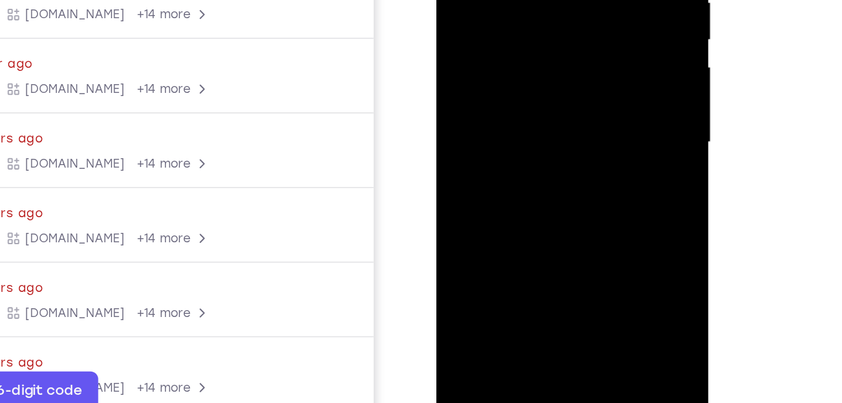
click at [471, 74] on div at bounding box center [525, 41] width 158 height 351
click at [585, 75] on div at bounding box center [525, 41] width 158 height 351
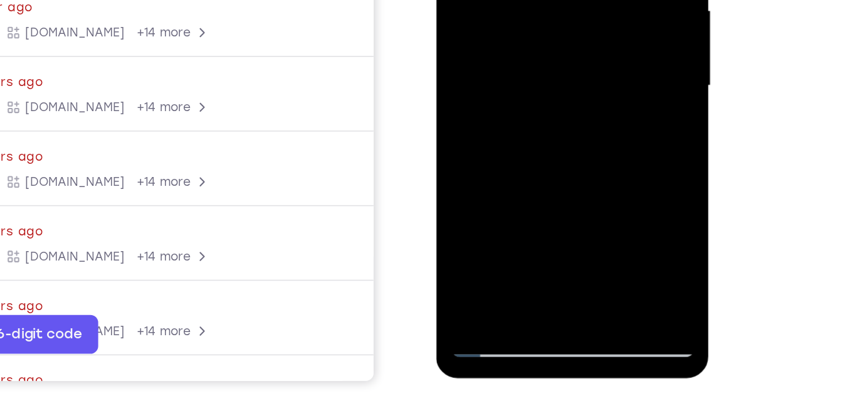
scroll to position [196, 0]
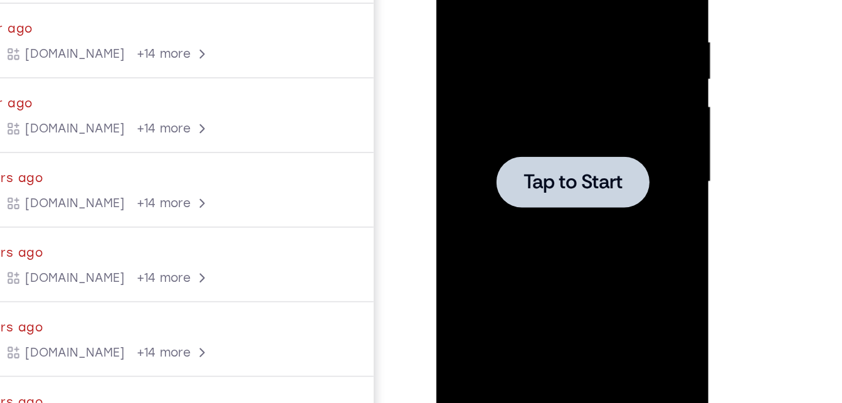
click at [518, 68] on div at bounding box center [524, 81] width 99 height 33
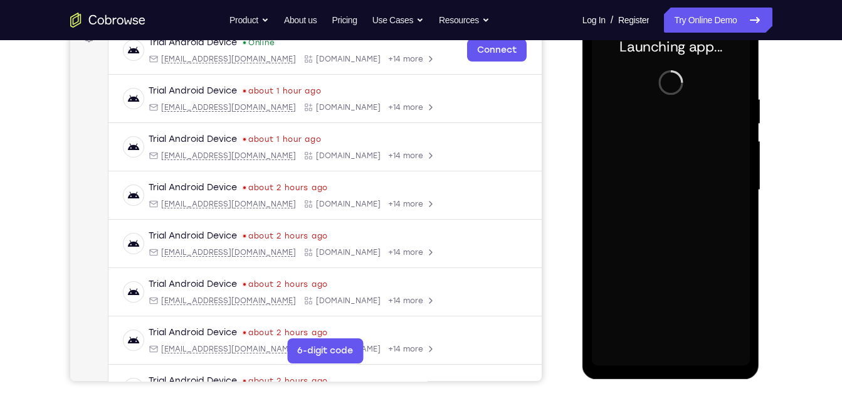
scroll to position [204, 0]
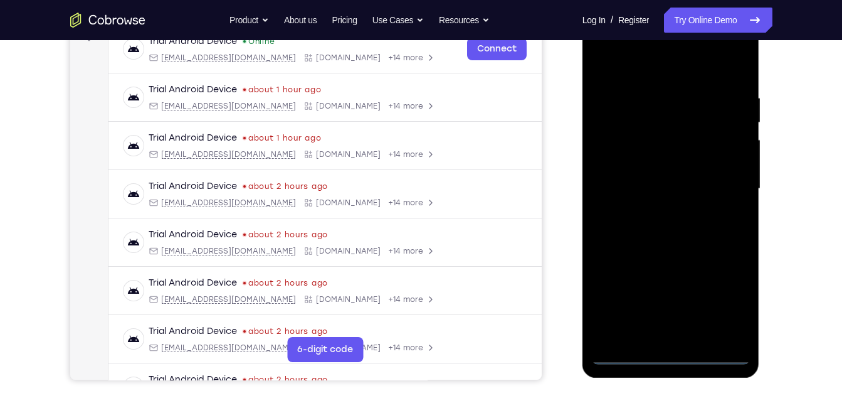
click at [675, 353] on div at bounding box center [671, 188] width 158 height 351
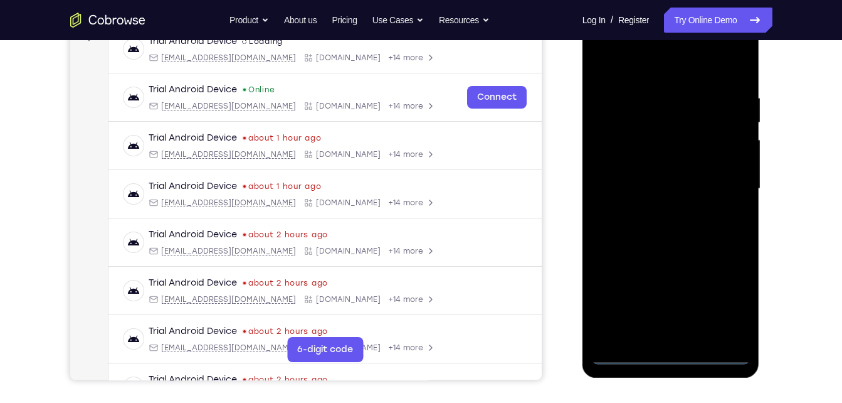
click at [719, 292] on div at bounding box center [671, 188] width 158 height 351
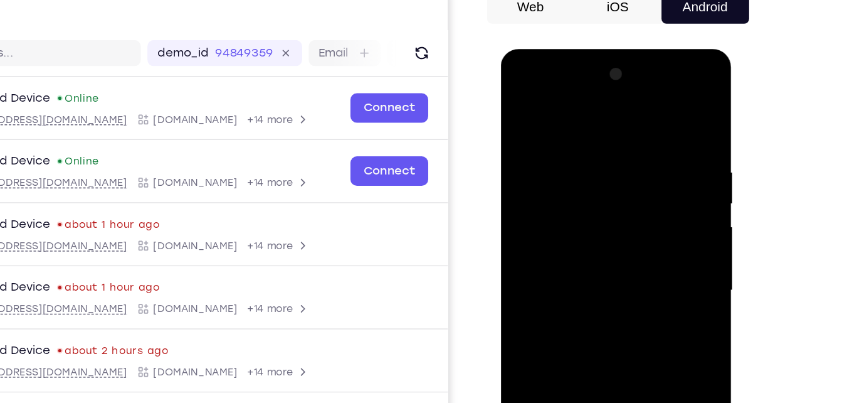
scroll to position [108, 0]
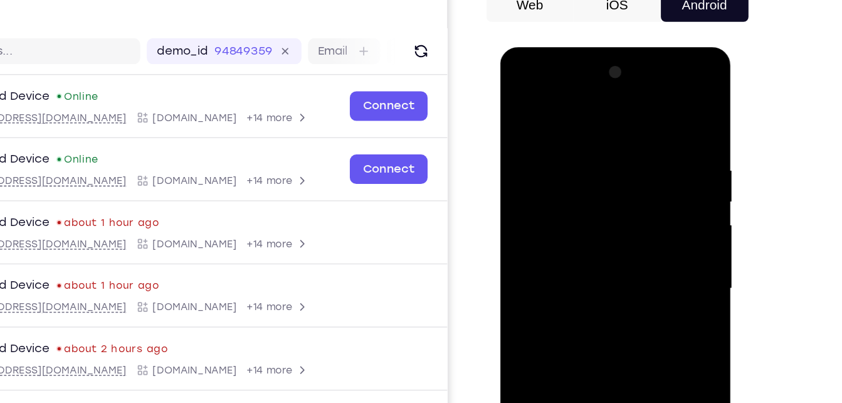
click at [516, 86] on div at bounding box center [589, 231] width 158 height 351
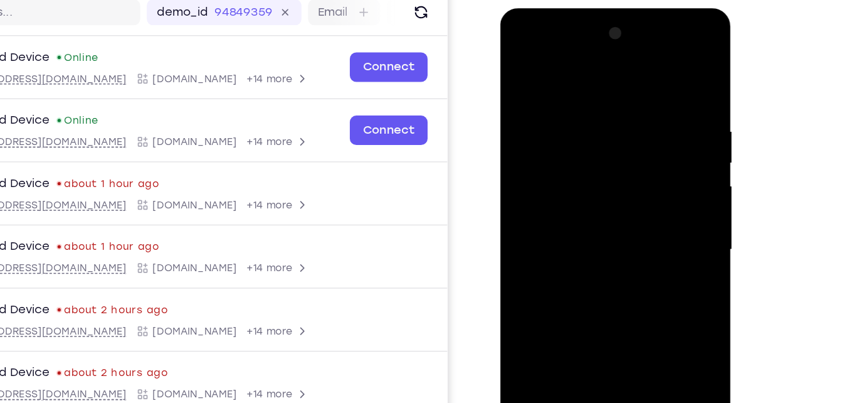
click at [645, 192] on div at bounding box center [589, 193] width 158 height 351
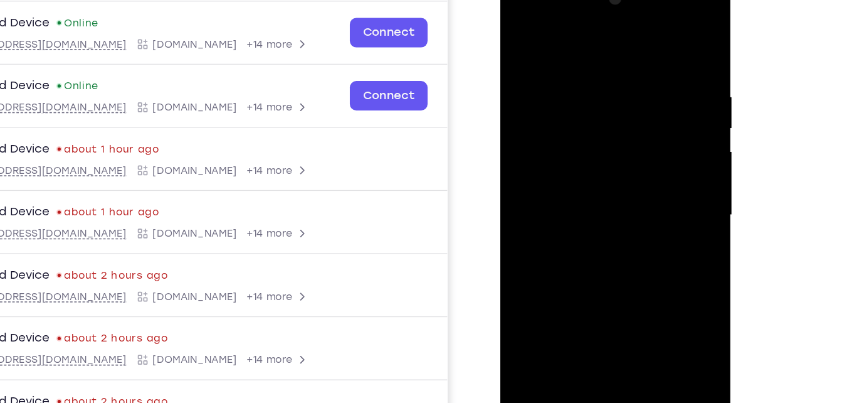
scroll to position [134, 0]
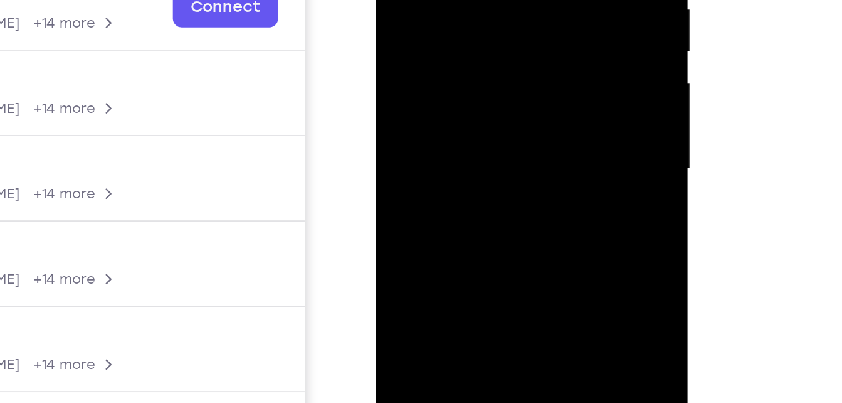
click at [455, 51] on div at bounding box center [465, 28] width 158 height 351
click at [445, 3] on div at bounding box center [465, 28] width 158 height 351
click at [441, 20] on div at bounding box center [465, 28] width 158 height 351
click at [447, 51] on div at bounding box center [465, 28] width 158 height 351
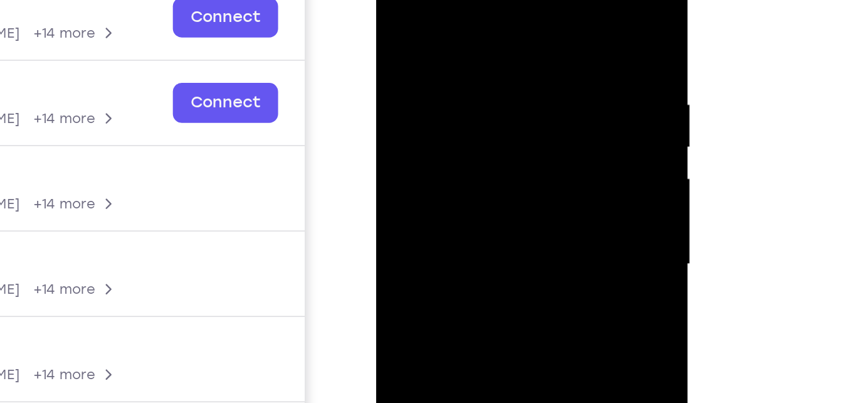
click at [466, 93] on div at bounding box center [465, 123] width 158 height 351
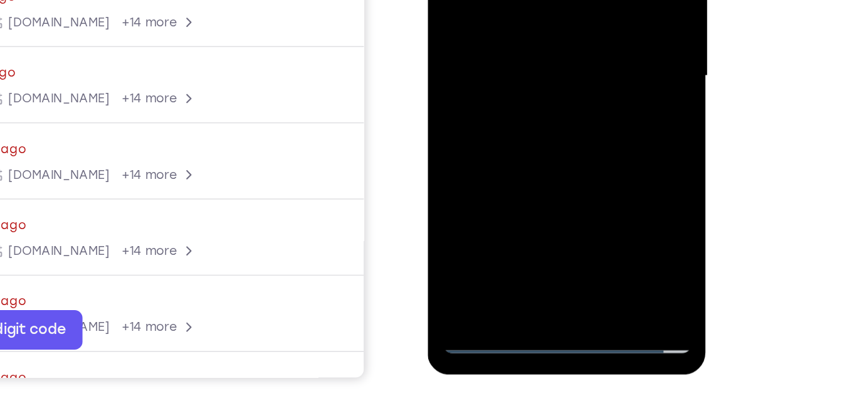
scroll to position [196, 0]
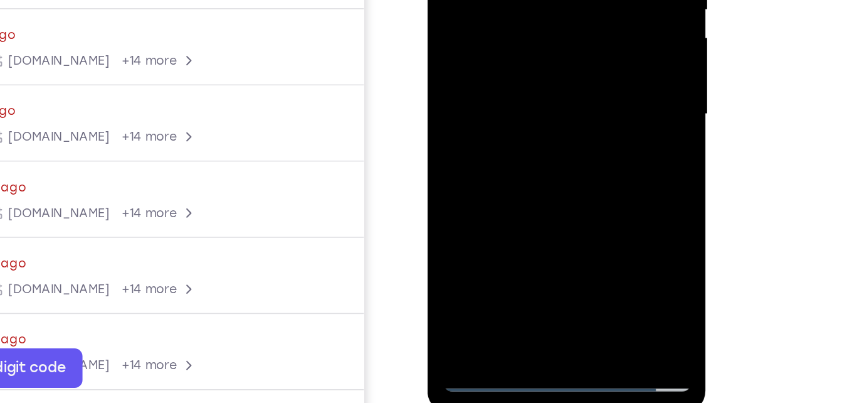
click at [590, 142] on div at bounding box center [516, 8] width 158 height 351
click at [548, 157] on div at bounding box center [516, 8] width 158 height 351
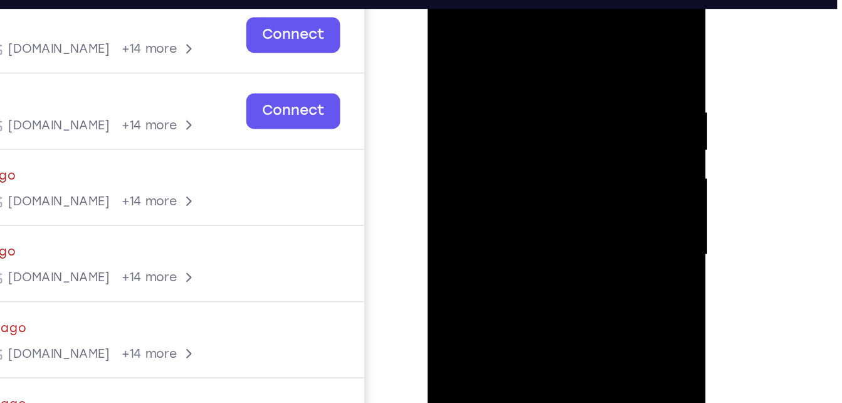
click at [511, 214] on div at bounding box center [516, 148] width 158 height 351
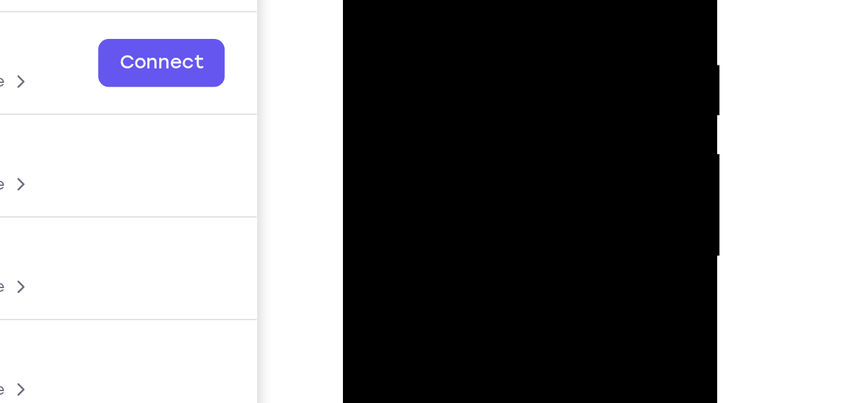
click at [499, 0] on div at bounding box center [432, 49] width 158 height 351
click at [422, 24] on div at bounding box center [432, 49] width 158 height 351
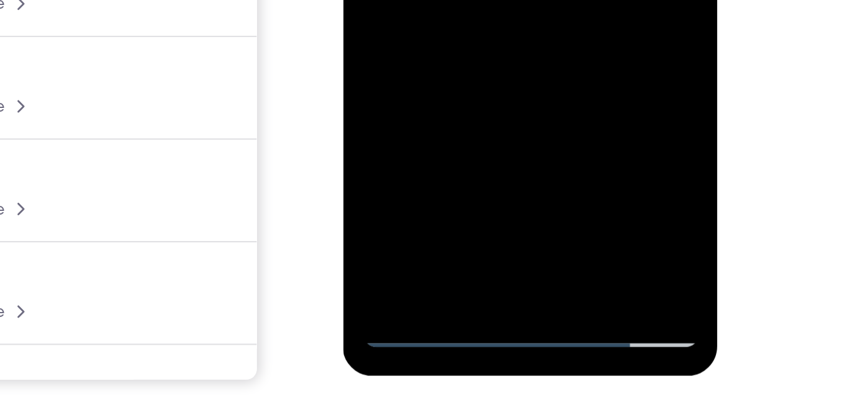
scroll to position [199, 0]
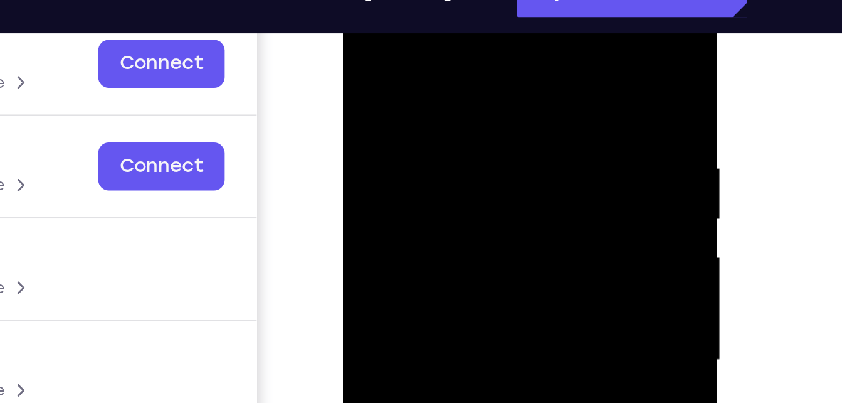
click at [407, 29] on div at bounding box center [432, 153] width 158 height 351
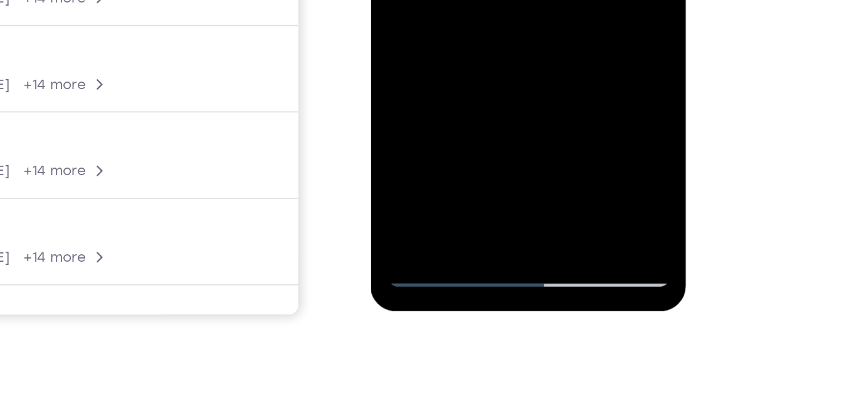
scroll to position [231, 0]
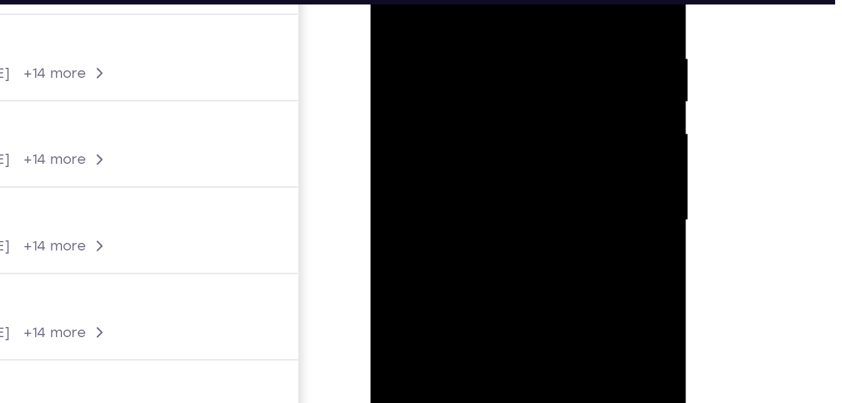
click at [439, 0] on div at bounding box center [459, 75] width 158 height 351
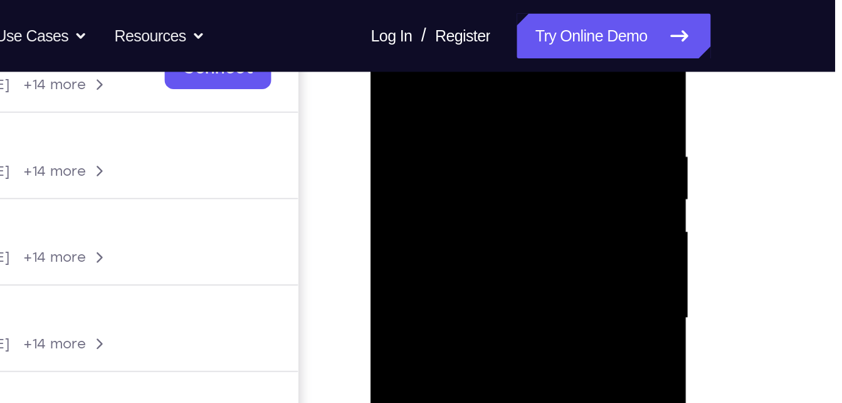
scroll to position [209, 0]
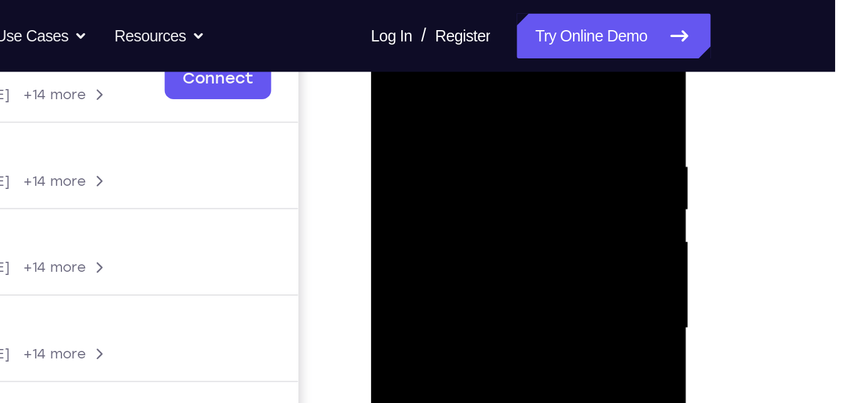
click at [524, 60] on div at bounding box center [459, 183] width 158 height 351
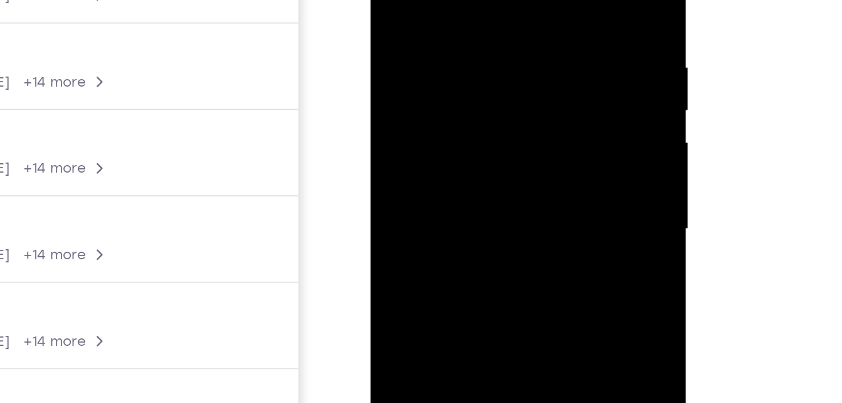
click at [437, 23] on div at bounding box center [459, 84] width 158 height 351
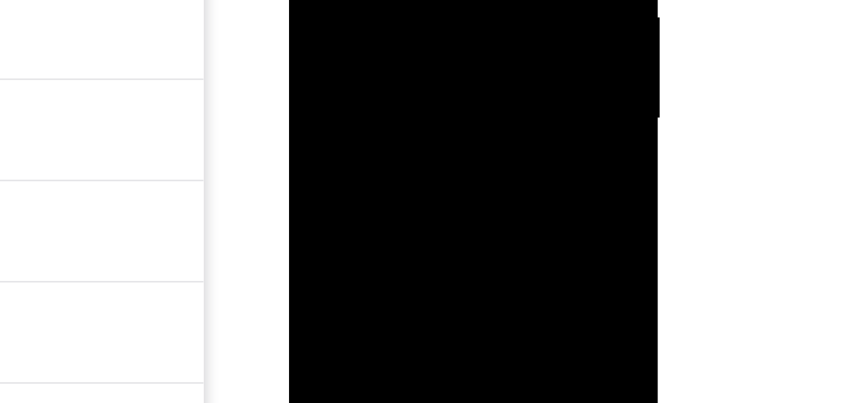
drag, startPoint x: 434, startPoint y: -73, endPoint x: 377, endPoint y: -74, distance: 57.1
drag, startPoint x: 420, startPoint y: -75, endPoint x: 377, endPoint y: -74, distance: 43.3
drag, startPoint x: 418, startPoint y: -72, endPoint x: 373, endPoint y: -72, distance: 44.5
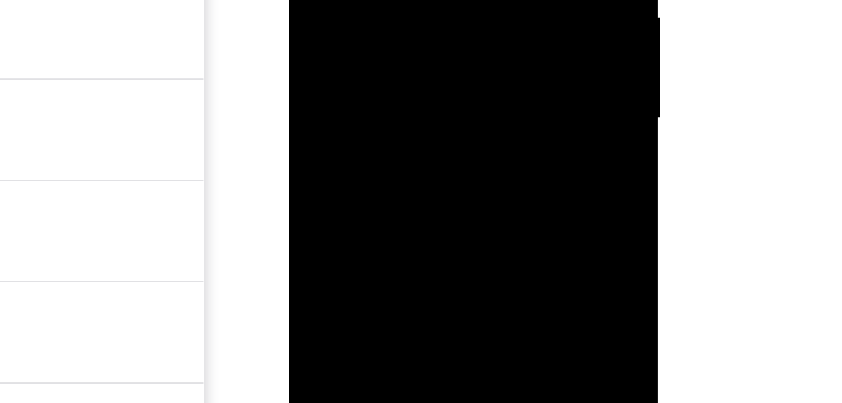
drag, startPoint x: 408, startPoint y: -72, endPoint x: 373, endPoint y: -74, distance: 35.2
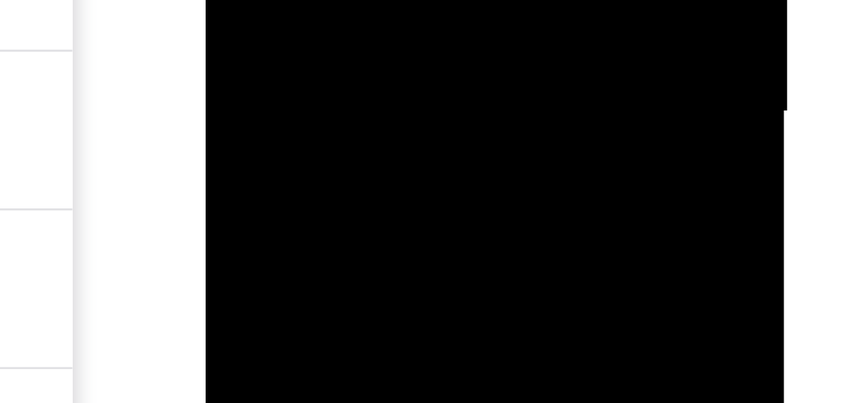
drag, startPoint x: 292, startPoint y: -302, endPoint x: 275, endPoint y: -302, distance: 17.6
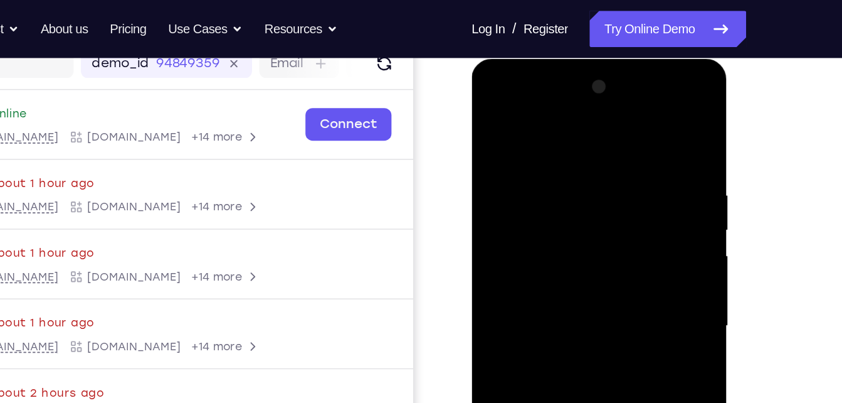
scroll to position [159, 0]
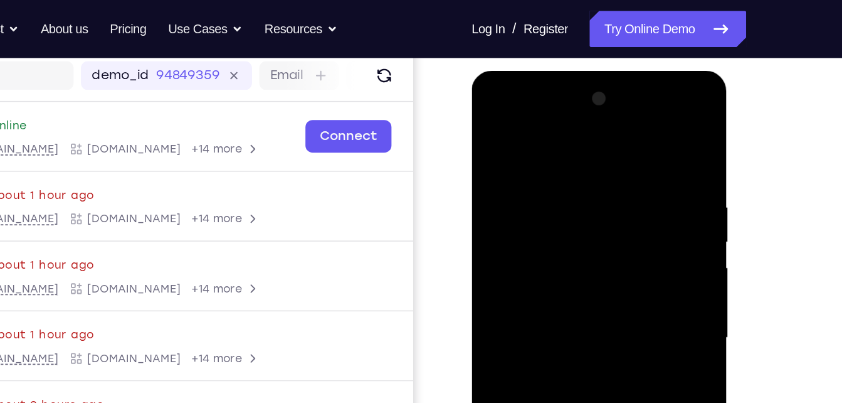
click at [620, 160] on div at bounding box center [560, 255] width 158 height 351
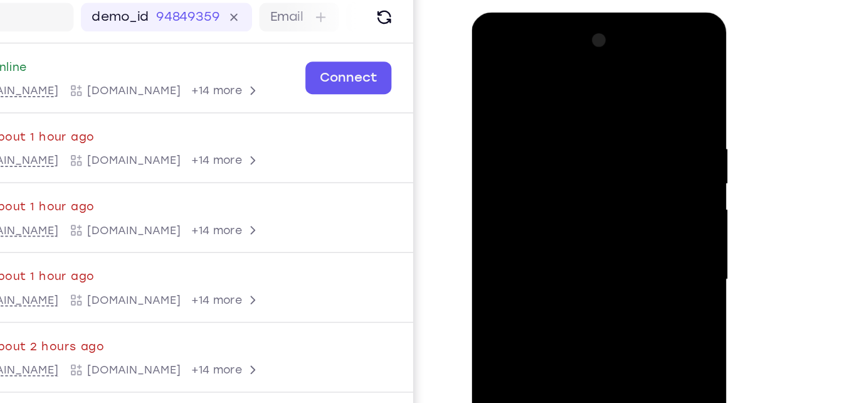
click at [629, 36] on div at bounding box center [560, 197] width 158 height 351
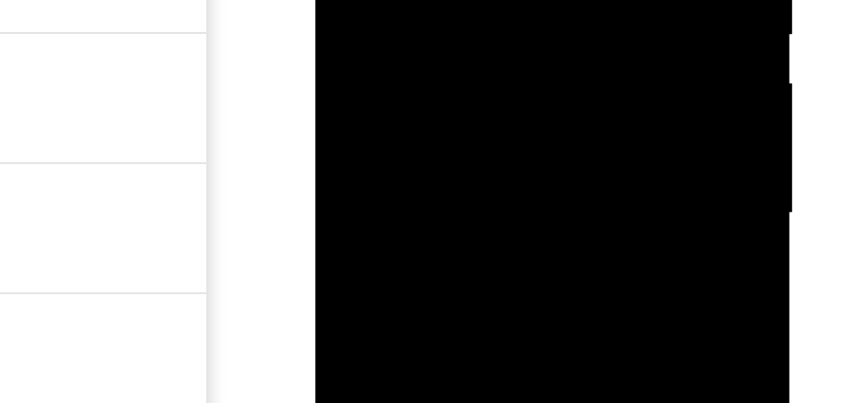
drag, startPoint x: 451, startPoint y: -94, endPoint x: 372, endPoint y: -92, distance: 79.1
drag, startPoint x: 430, startPoint y: -92, endPoint x: 379, endPoint y: -95, distance: 50.9
drag, startPoint x: 430, startPoint y: -93, endPoint x: 395, endPoint y: -96, distance: 35.2
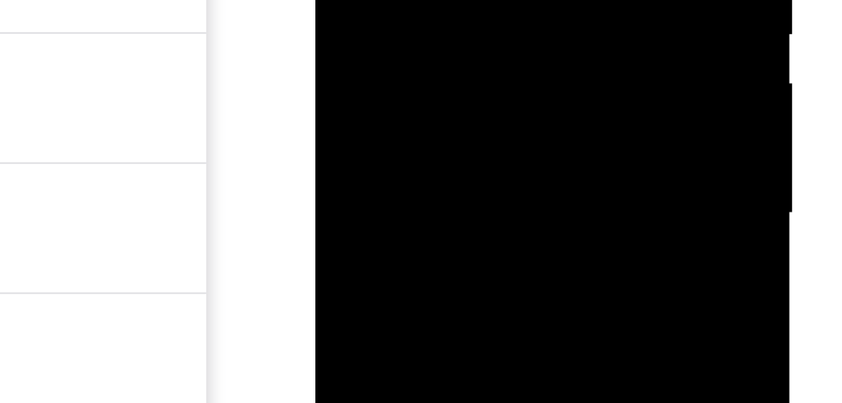
drag, startPoint x: 439, startPoint y: -88, endPoint x: 401, endPoint y: -90, distance: 38.3
drag, startPoint x: 439, startPoint y: -90, endPoint x: 398, endPoint y: -91, distance: 41.4
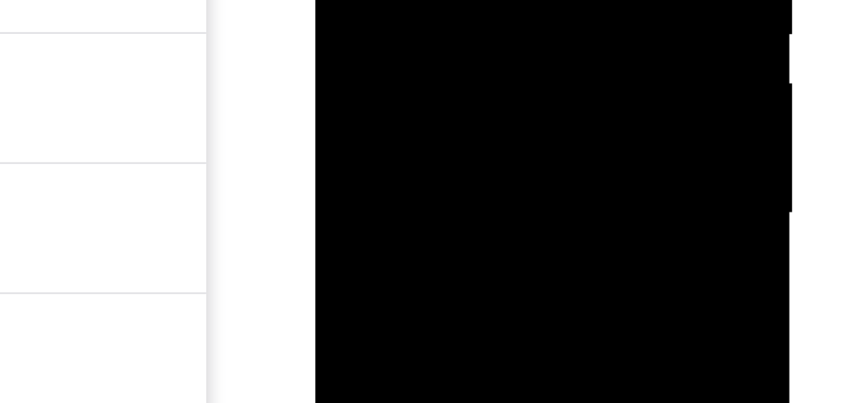
drag, startPoint x: 447, startPoint y: -95, endPoint x: 410, endPoint y: -98, distance: 37.8
drag, startPoint x: 441, startPoint y: -95, endPoint x: 408, endPoint y: -98, distance: 32.8
drag, startPoint x: 459, startPoint y: -88, endPoint x: 407, endPoint y: -93, distance: 51.7
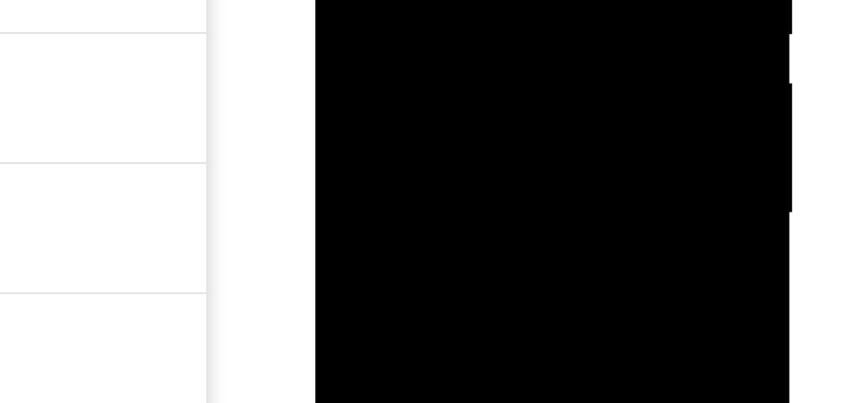
drag, startPoint x: 448, startPoint y: -93, endPoint x: 395, endPoint y: -102, distance: 54.1
drag, startPoint x: 438, startPoint y: -97, endPoint x: 391, endPoint y: -100, distance: 47.1
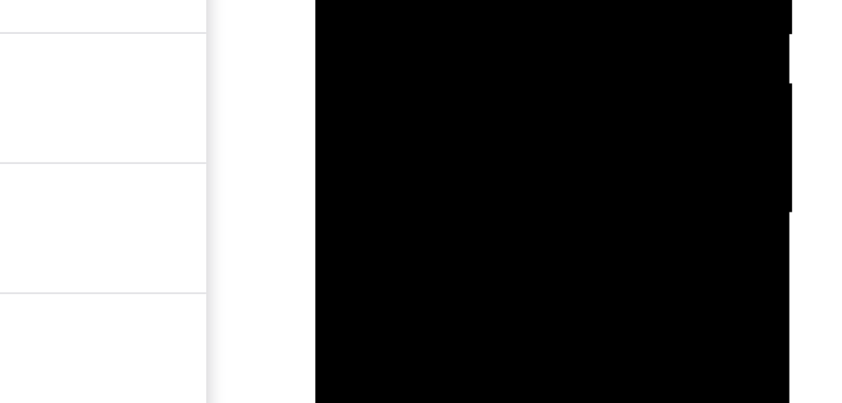
drag, startPoint x: 423, startPoint y: -99, endPoint x: 379, endPoint y: -105, distance: 44.3
drag, startPoint x: 432, startPoint y: -100, endPoint x: 379, endPoint y: -105, distance: 52.2
drag, startPoint x: 452, startPoint y: -95, endPoint x: 406, endPoint y: -100, distance: 45.4
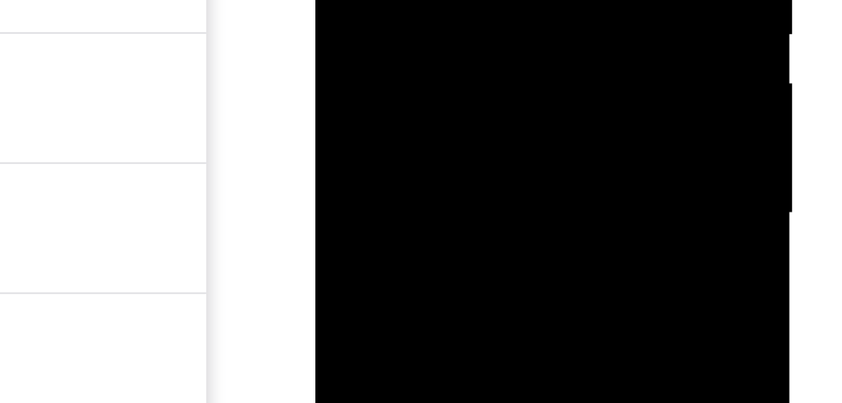
drag, startPoint x: 455, startPoint y: -93, endPoint x: 404, endPoint y: -97, distance: 51.6
drag, startPoint x: 457, startPoint y: -92, endPoint x: 407, endPoint y: -100, distance: 50.2
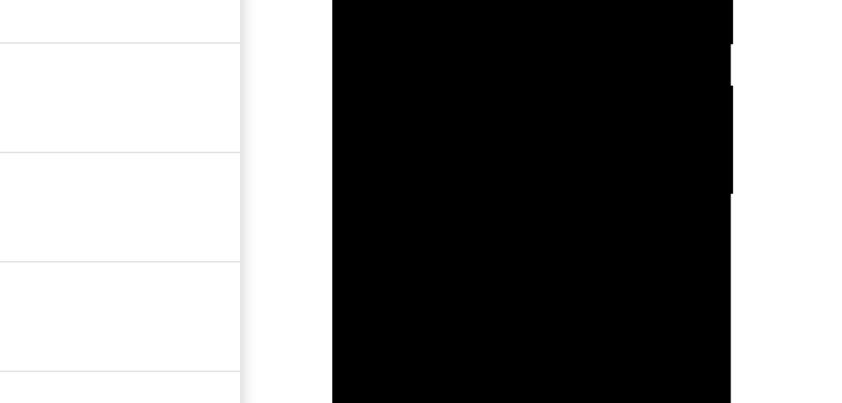
drag, startPoint x: 478, startPoint y: -29, endPoint x: 418, endPoint y: -24, distance: 60.4
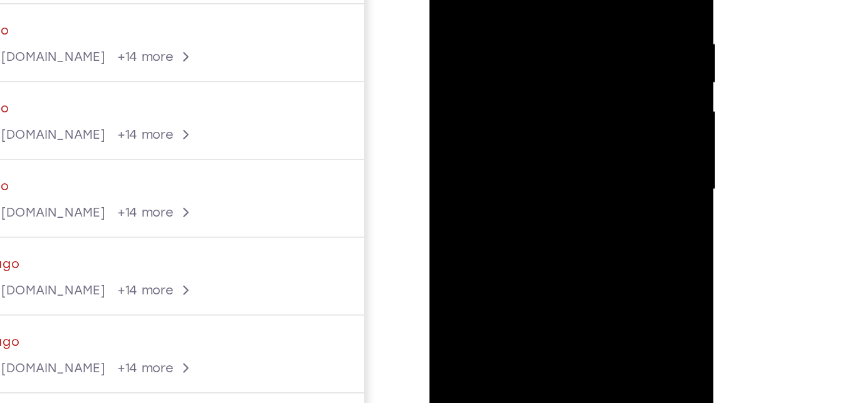
scroll to position [213, 0]
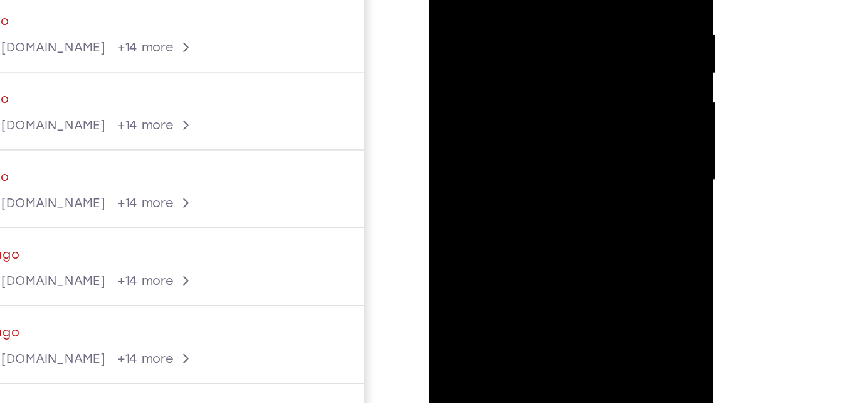
click at [467, 31] on div at bounding box center [518, 68] width 158 height 351
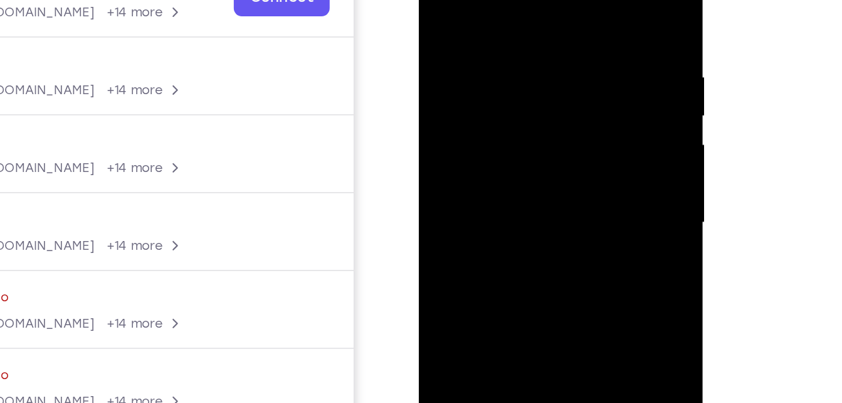
click at [483, 77] on div at bounding box center [507, 110] width 158 height 351
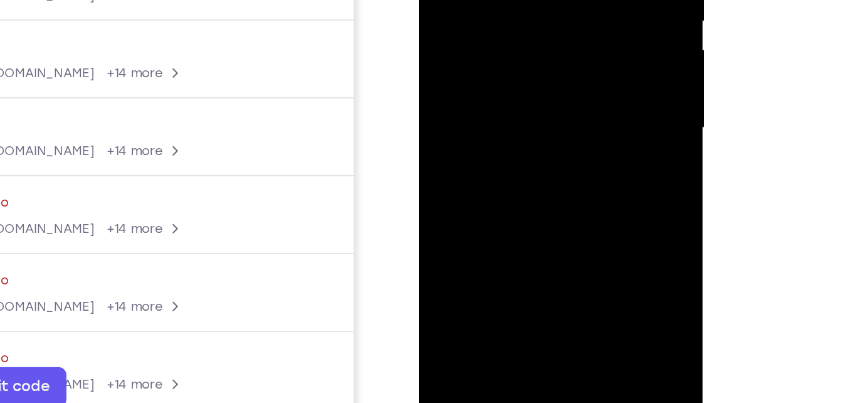
click at [567, 49] on div at bounding box center [507, 15] width 158 height 351
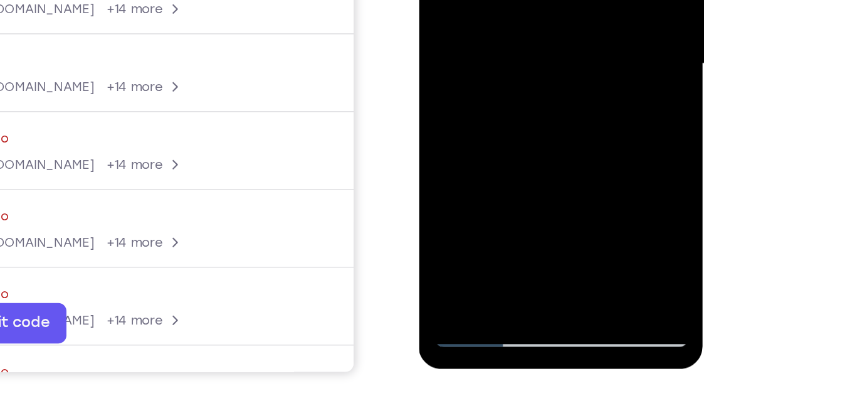
scroll to position [218, 0]
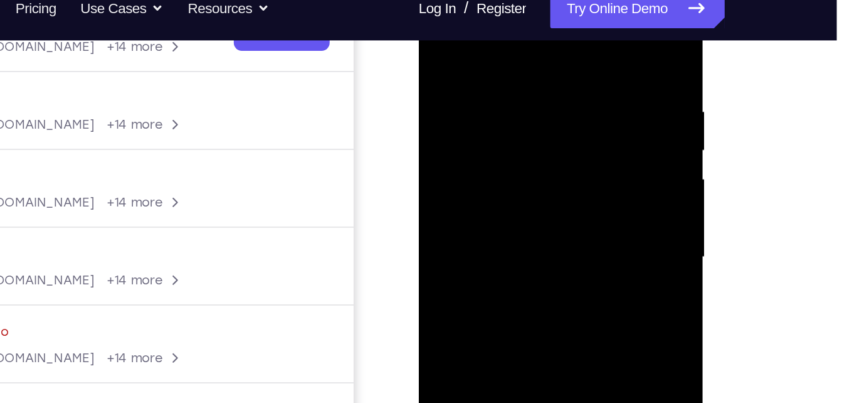
click at [441, 19] on div at bounding box center [507, 144] width 158 height 351
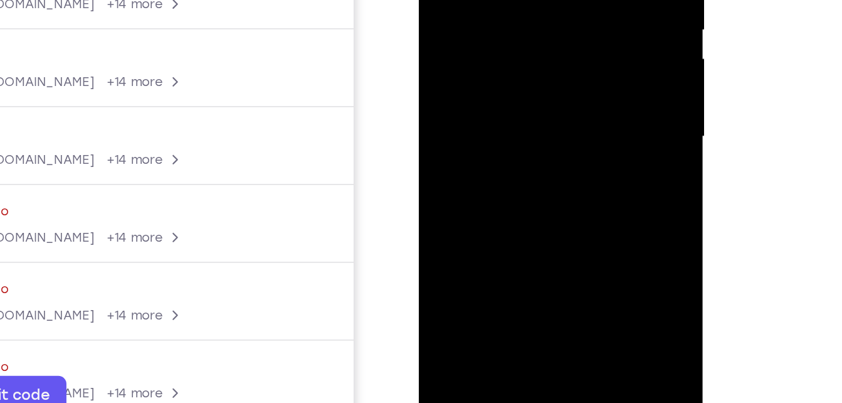
click at [566, 174] on div at bounding box center [507, 24] width 158 height 351
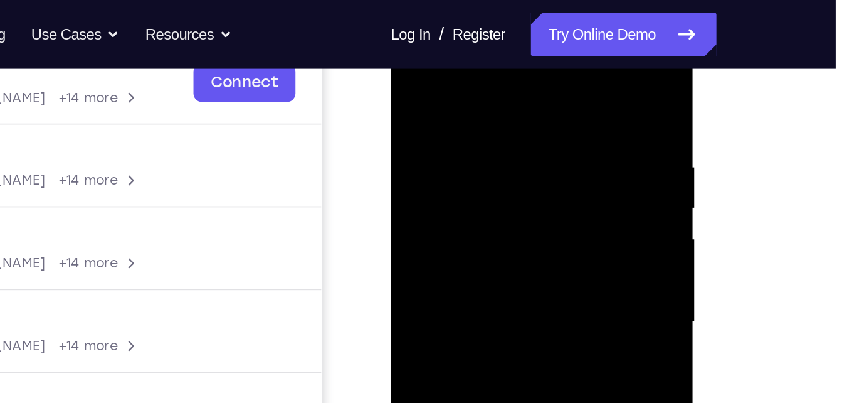
scroll to position [203, 0]
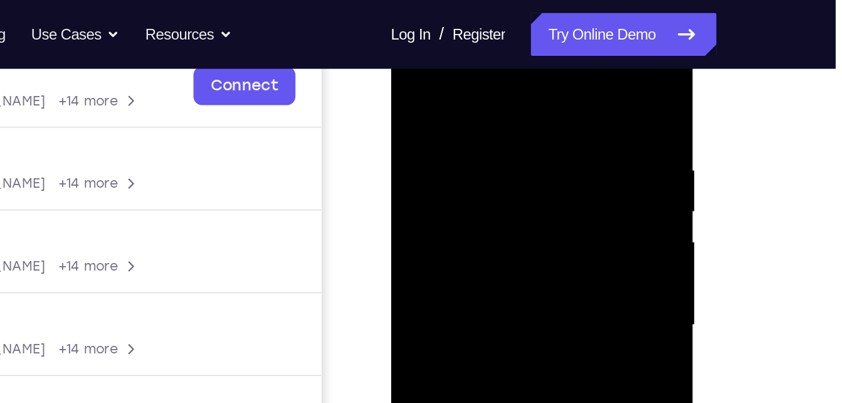
click at [458, 62] on div at bounding box center [479, 193] width 158 height 351
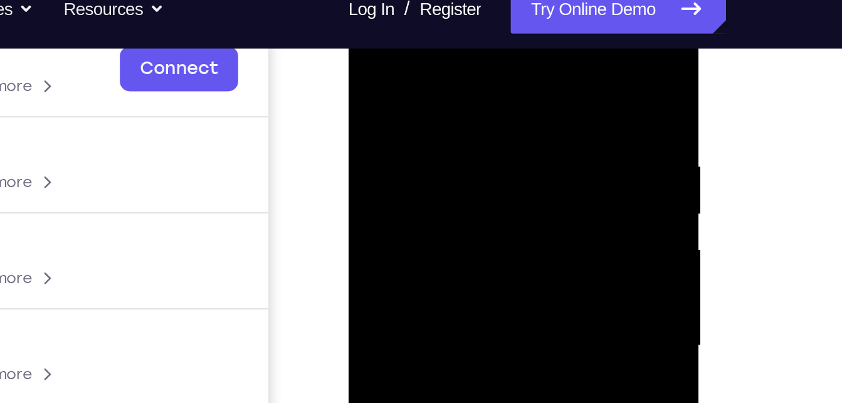
click at [366, 36] on div at bounding box center [437, 164] width 158 height 351
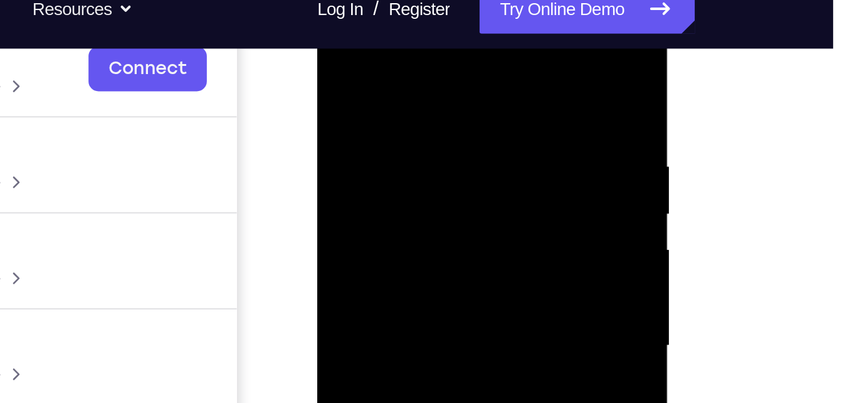
drag, startPoint x: 436, startPoint y: 64, endPoint x: 364, endPoint y: 65, distance: 72.1
click at [364, 65] on div at bounding box center [406, 164] width 158 height 351
drag, startPoint x: 433, startPoint y: 70, endPoint x: 347, endPoint y: 70, distance: 85.9
click at [347, 70] on div at bounding box center [406, 164] width 158 height 351
drag, startPoint x: 452, startPoint y: 70, endPoint x: 398, endPoint y: 69, distance: 53.3
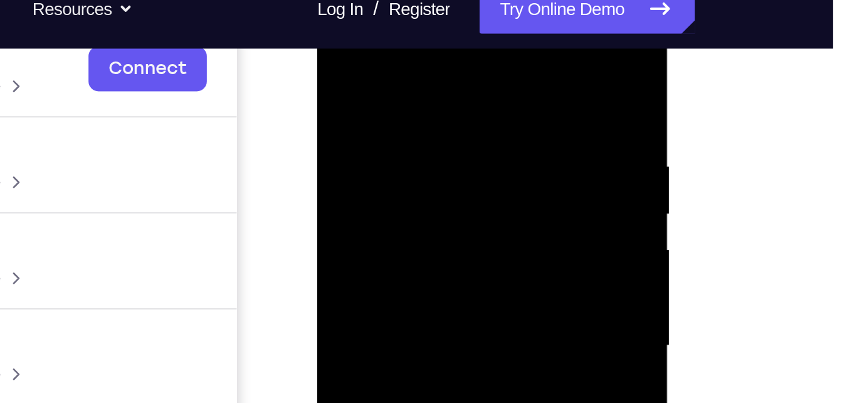
click at [398, 69] on div at bounding box center [406, 164] width 158 height 351
drag, startPoint x: 445, startPoint y: 70, endPoint x: 421, endPoint y: 70, distance: 23.8
click at [421, 70] on div at bounding box center [406, 164] width 158 height 351
click at [400, 71] on div at bounding box center [406, 164] width 158 height 351
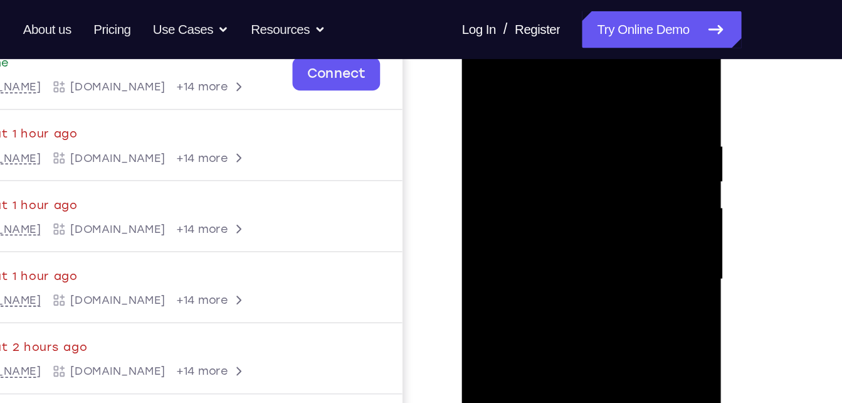
click at [539, 95] on div at bounding box center [551, 191] width 158 height 351
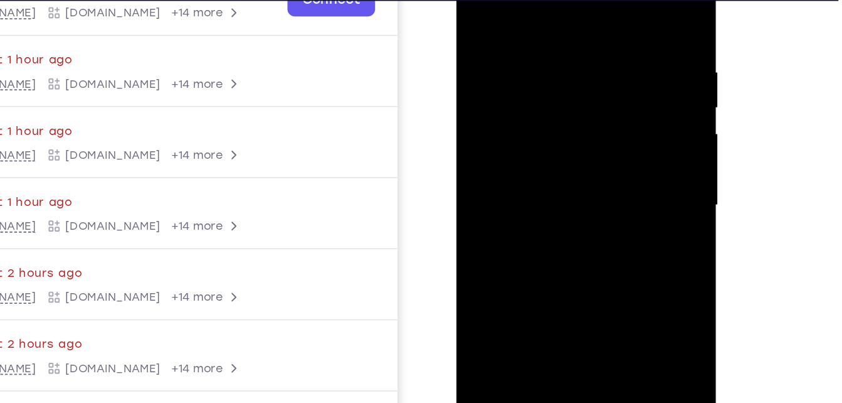
scroll to position [167, 0]
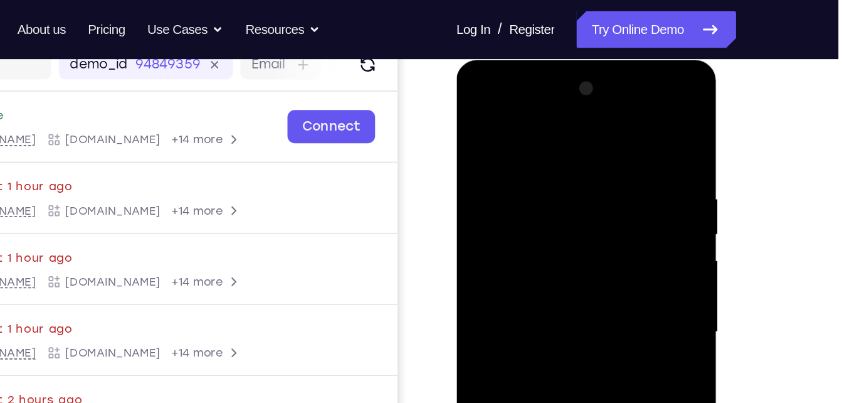
click at [536, 147] on div at bounding box center [545, 244] width 158 height 351
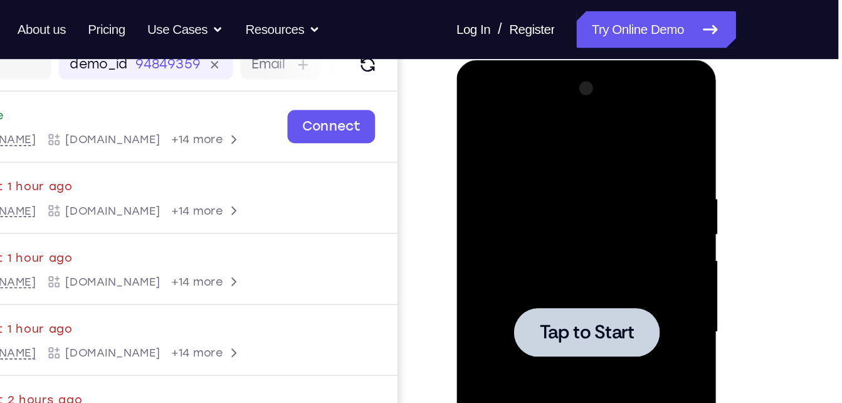
click at [555, 149] on div at bounding box center [545, 244] width 158 height 351
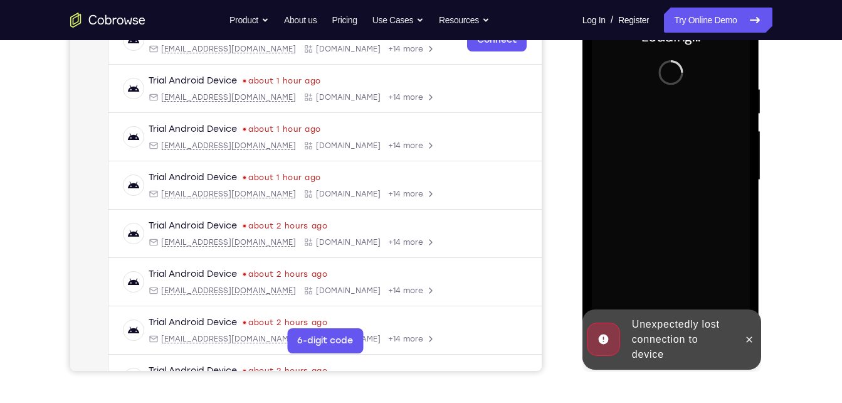
scroll to position [213, 0]
click at [745, 340] on icon at bounding box center [750, 339] width 10 height 10
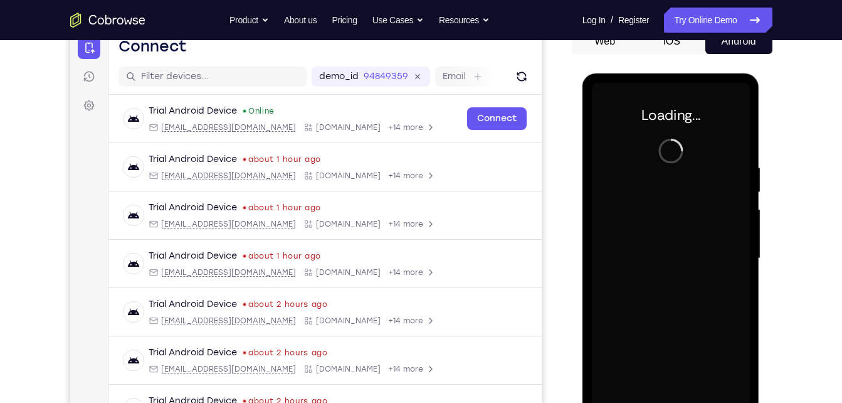
scroll to position [152, 0]
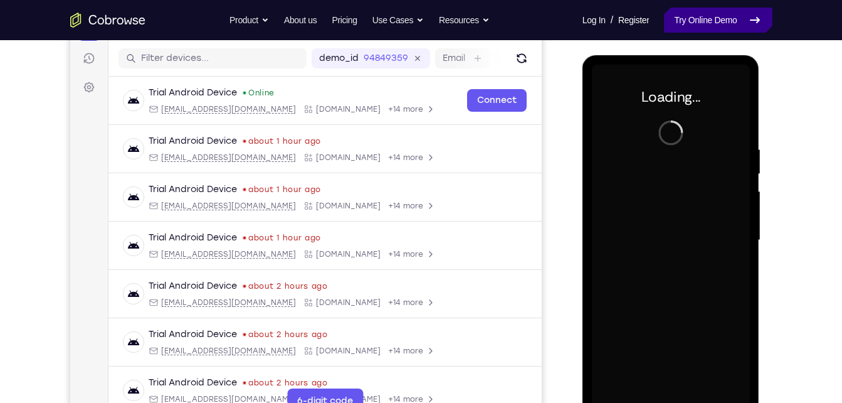
click at [671, 18] on link "Try Online Demo" at bounding box center [718, 20] width 108 height 25
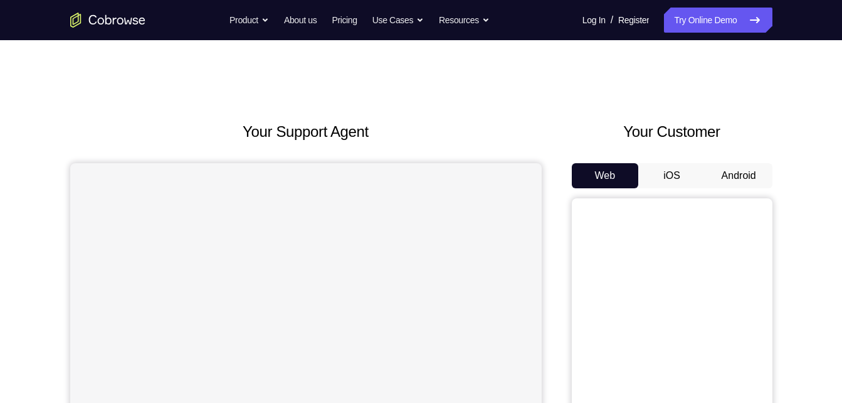
click at [718, 173] on button "Android" at bounding box center [739, 175] width 67 height 25
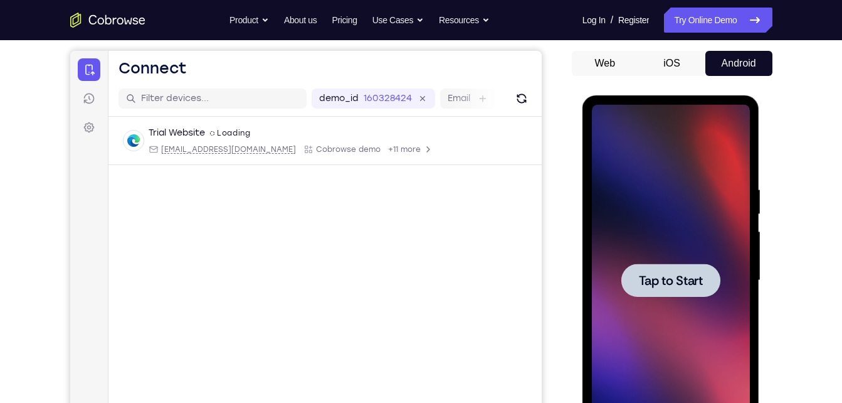
click at [625, 233] on div at bounding box center [671, 280] width 158 height 351
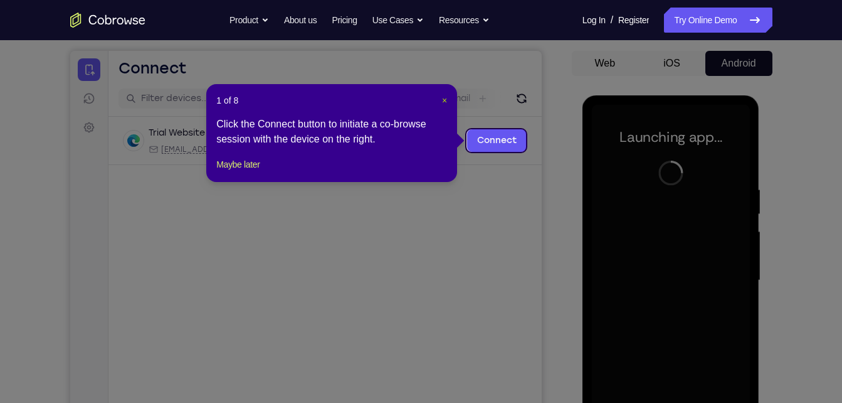
click at [444, 102] on span "×" at bounding box center [444, 100] width 5 height 10
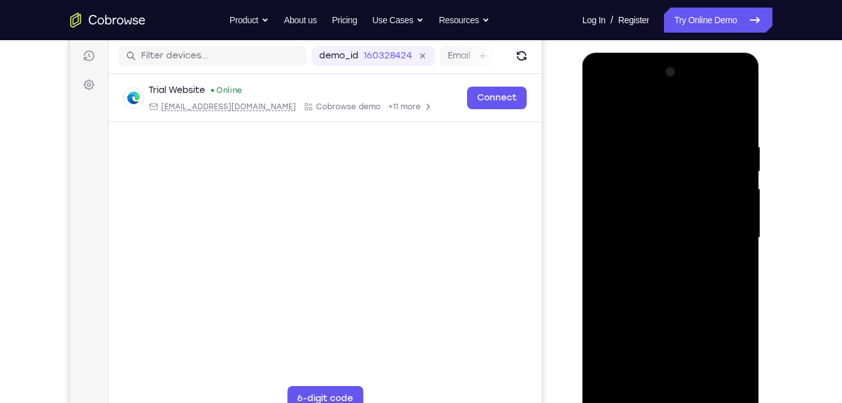
scroll to position [199, 0]
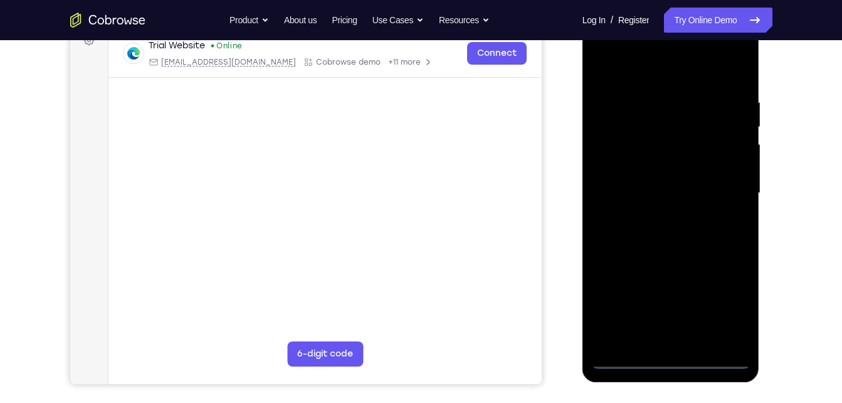
click at [672, 363] on div at bounding box center [671, 193] width 158 height 351
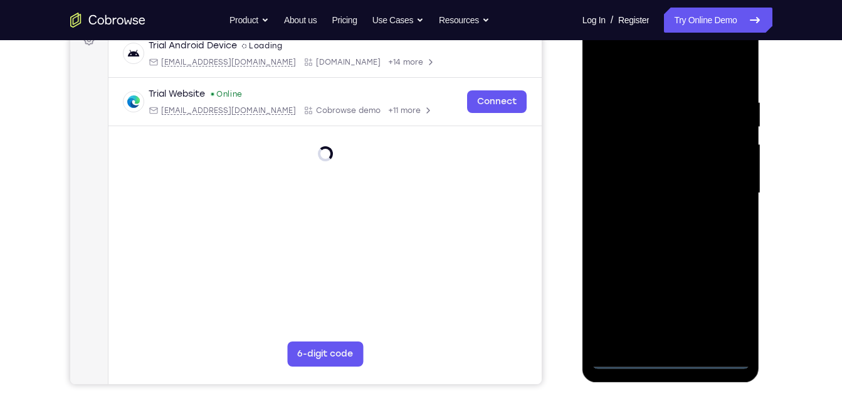
click at [733, 307] on div at bounding box center [671, 193] width 158 height 351
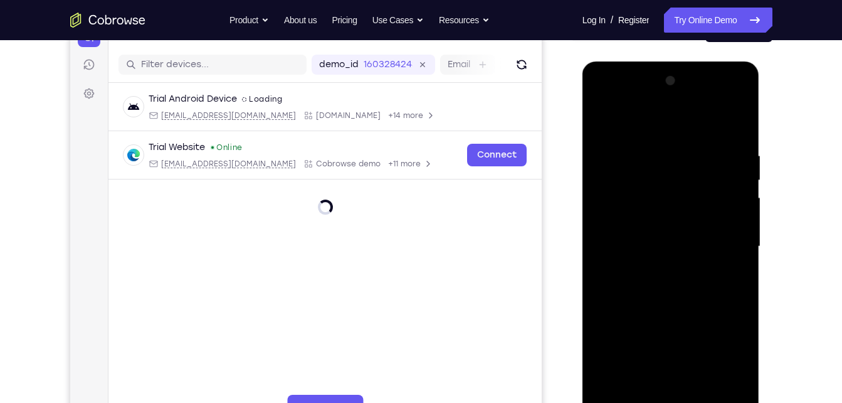
scroll to position [155, 0]
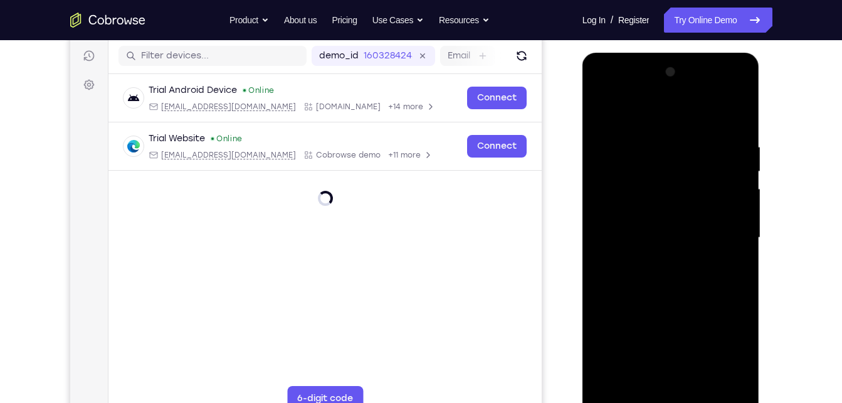
click at [730, 351] on div at bounding box center [671, 237] width 158 height 351
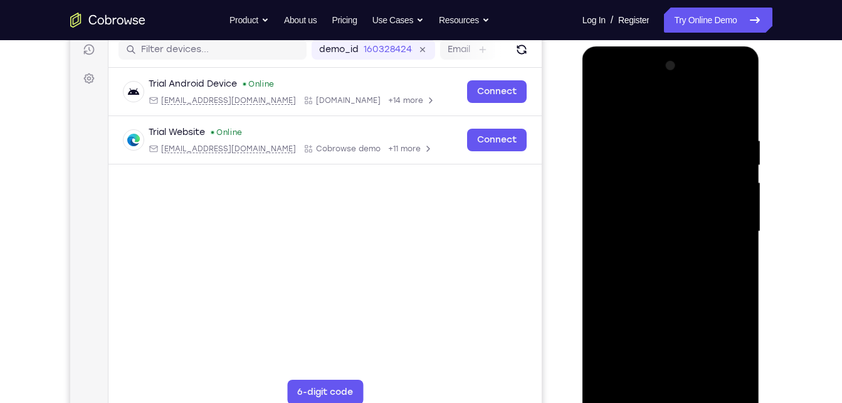
click at [610, 90] on div at bounding box center [671, 231] width 158 height 351
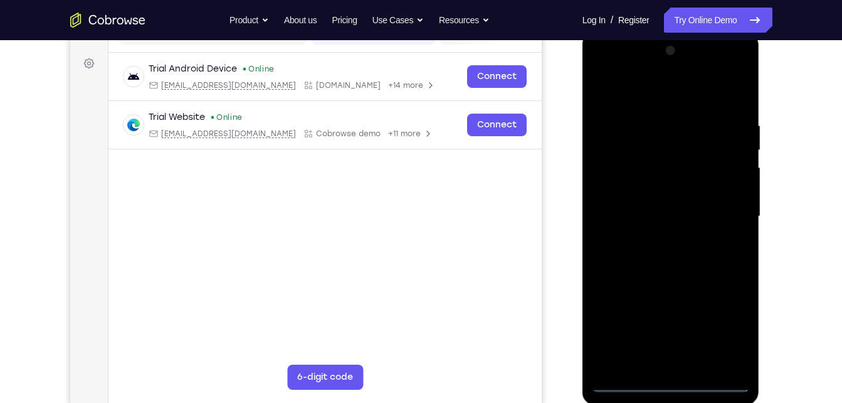
scroll to position [178, 0]
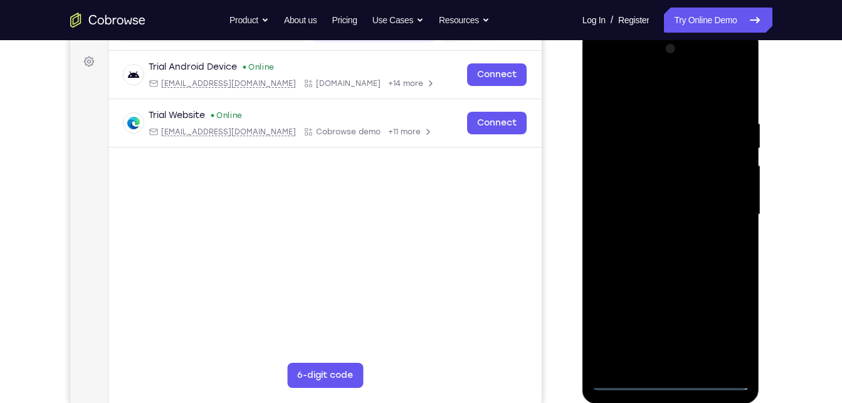
click at [720, 211] on div at bounding box center [671, 214] width 158 height 351
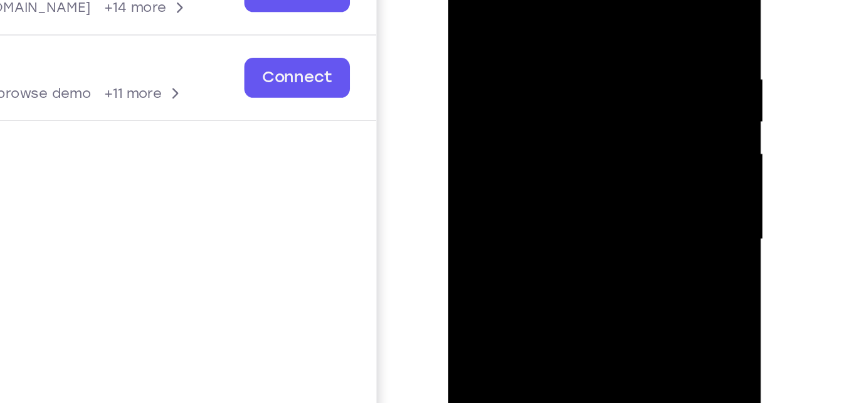
click at [521, 120] on div at bounding box center [538, 97] width 158 height 351
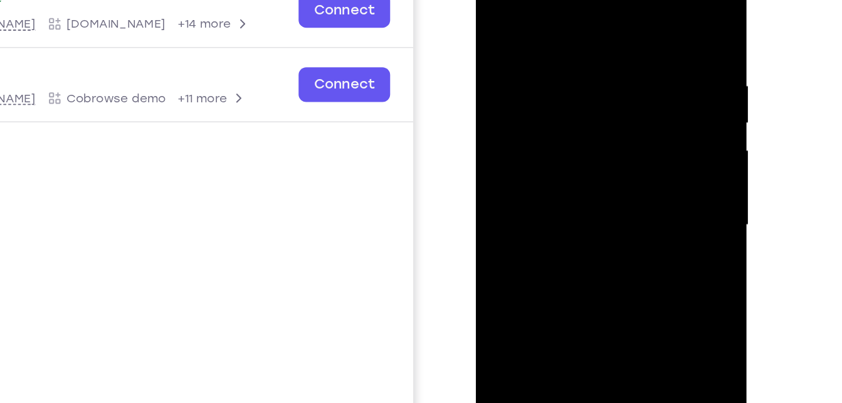
click at [543, 124] on div at bounding box center [565, 126] width 158 height 351
click at [526, 106] on div at bounding box center [565, 126] width 158 height 351
click at [526, 128] on div at bounding box center [565, 126] width 158 height 351
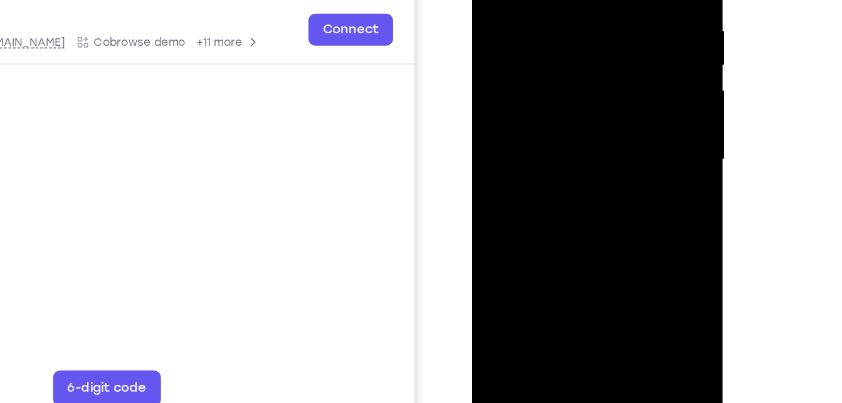
scroll to position [177, 0]
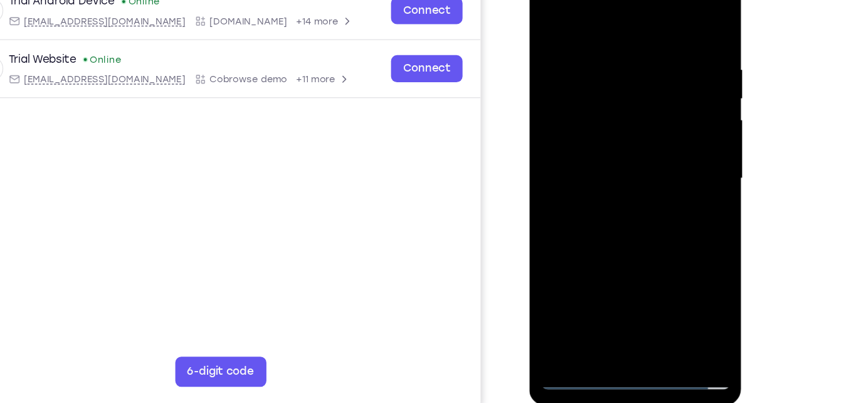
click at [598, 190] on div at bounding box center [618, 141] width 158 height 351
click at [649, 287] on div at bounding box center [618, 141] width 158 height 351
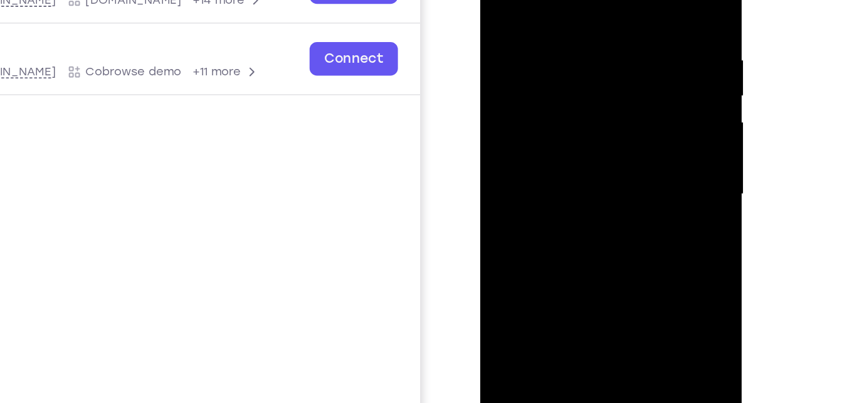
click at [563, 174] on div at bounding box center [569, 105] width 158 height 351
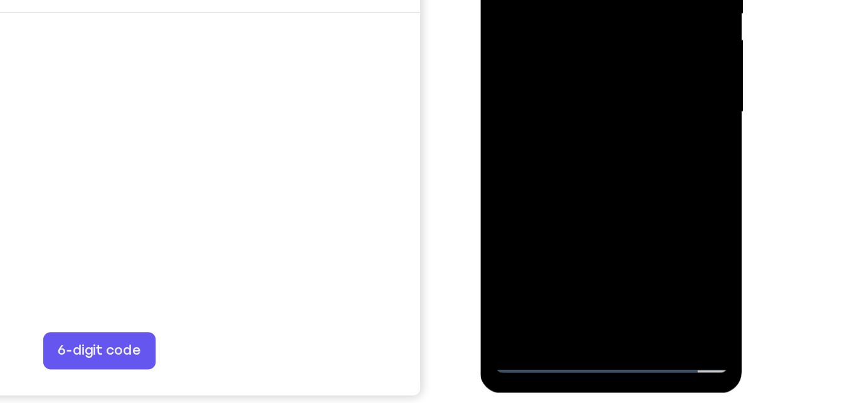
scroll to position [187, 0]
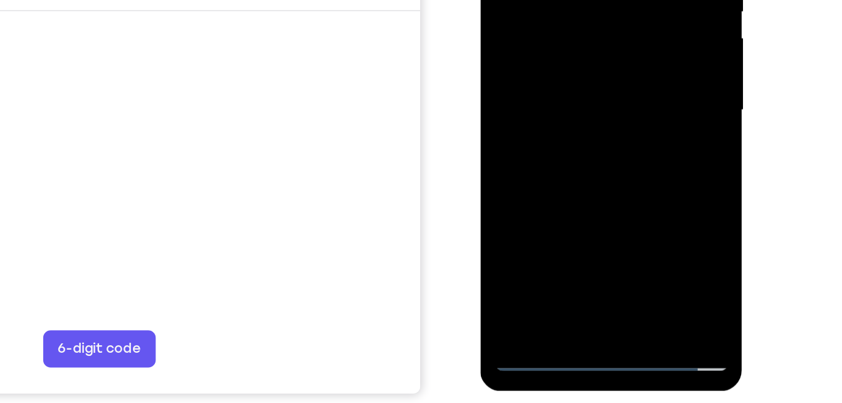
click at [520, 188] on div at bounding box center [569, 21] width 158 height 351
click at [629, 166] on div at bounding box center [569, 21] width 158 height 351
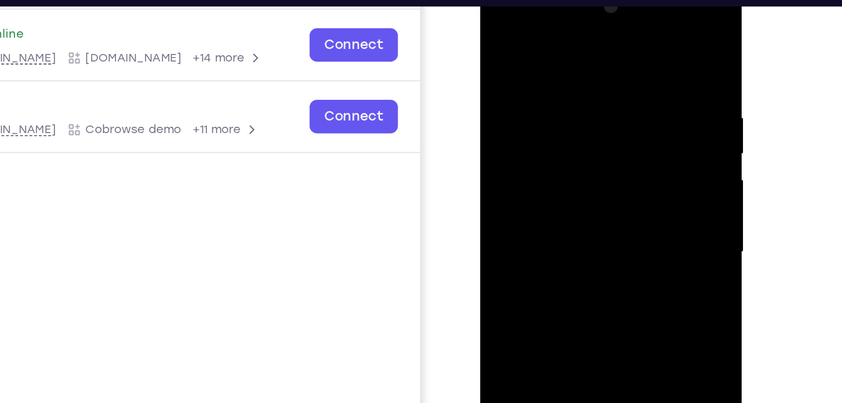
click at [568, 179] on div at bounding box center [569, 162] width 158 height 351
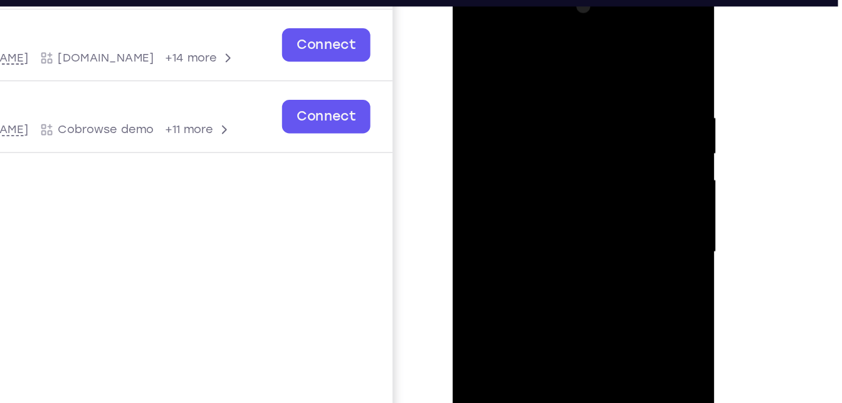
drag, startPoint x: 528, startPoint y: 46, endPoint x: 528, endPoint y: -36, distance: 82.2
click at [528, 0] on html "Online web based iOS Simulators and Android Emulators. Run iPhone, iPad, Mobile…" at bounding box center [542, 166] width 179 height 376
